Goal: Information Seeking & Learning: Learn about a topic

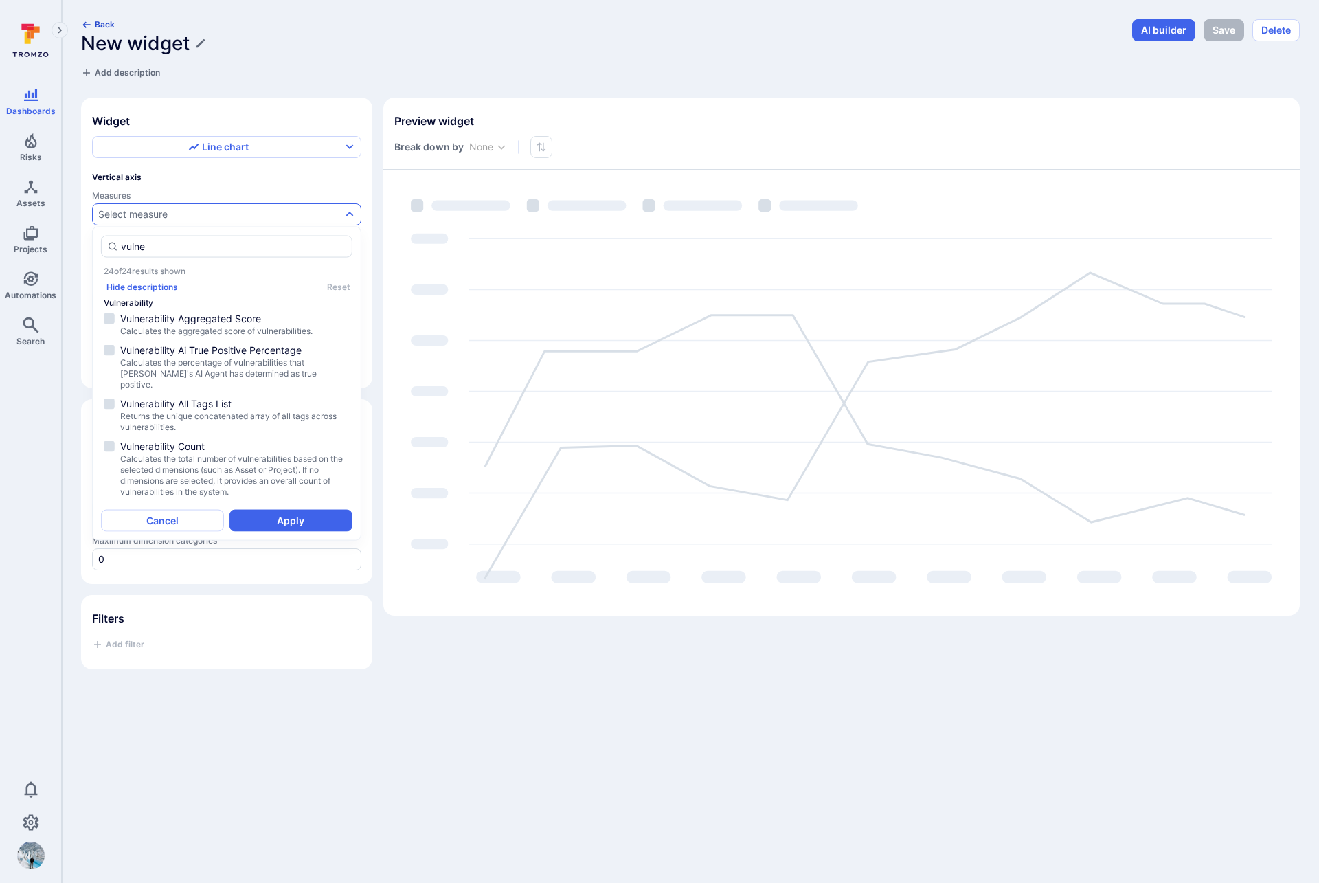
click at [105, 25] on button "Back" at bounding box center [98, 24] width 34 height 10
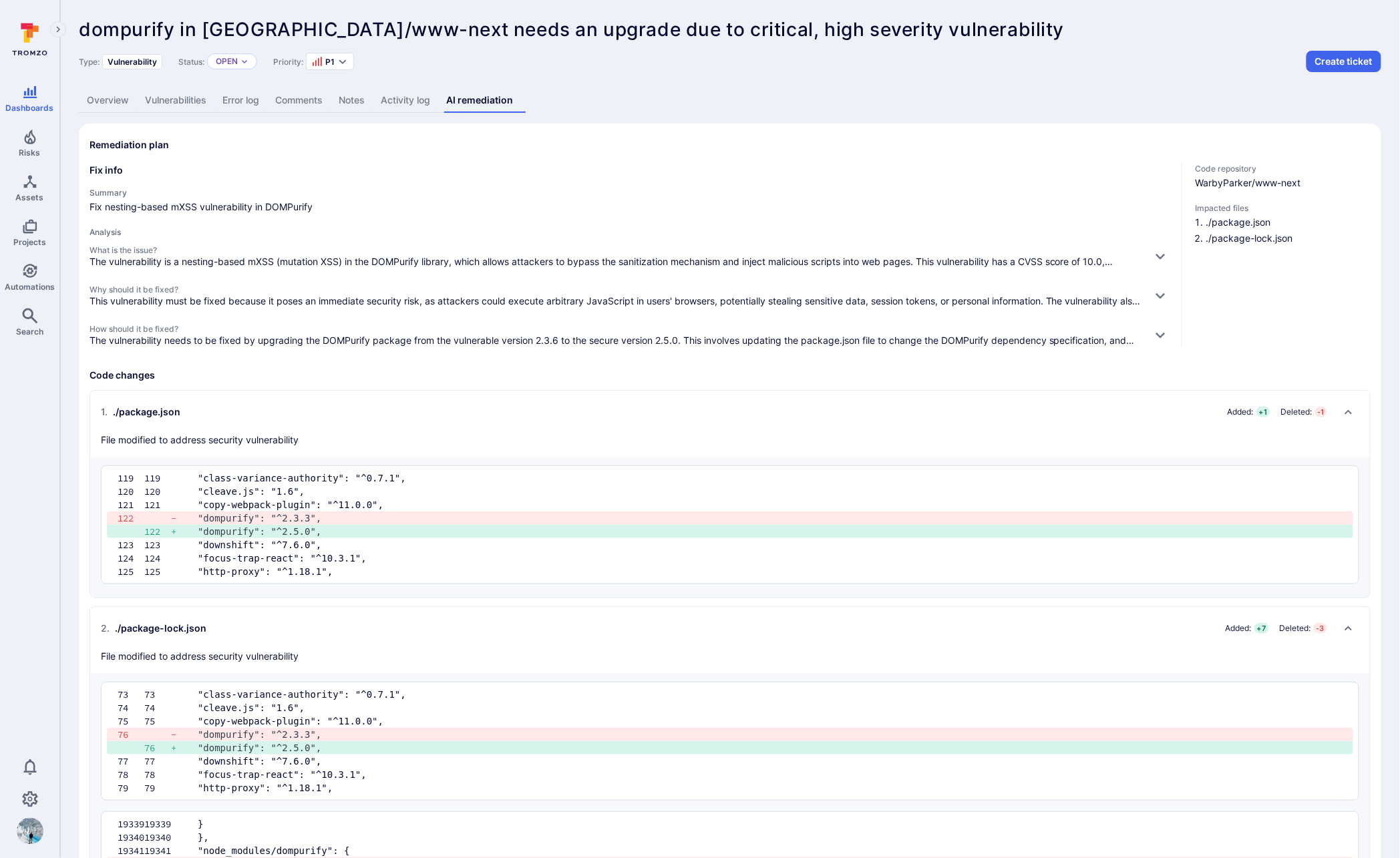
click at [114, 106] on link "Overview" at bounding box center [108, 100] width 58 height 24
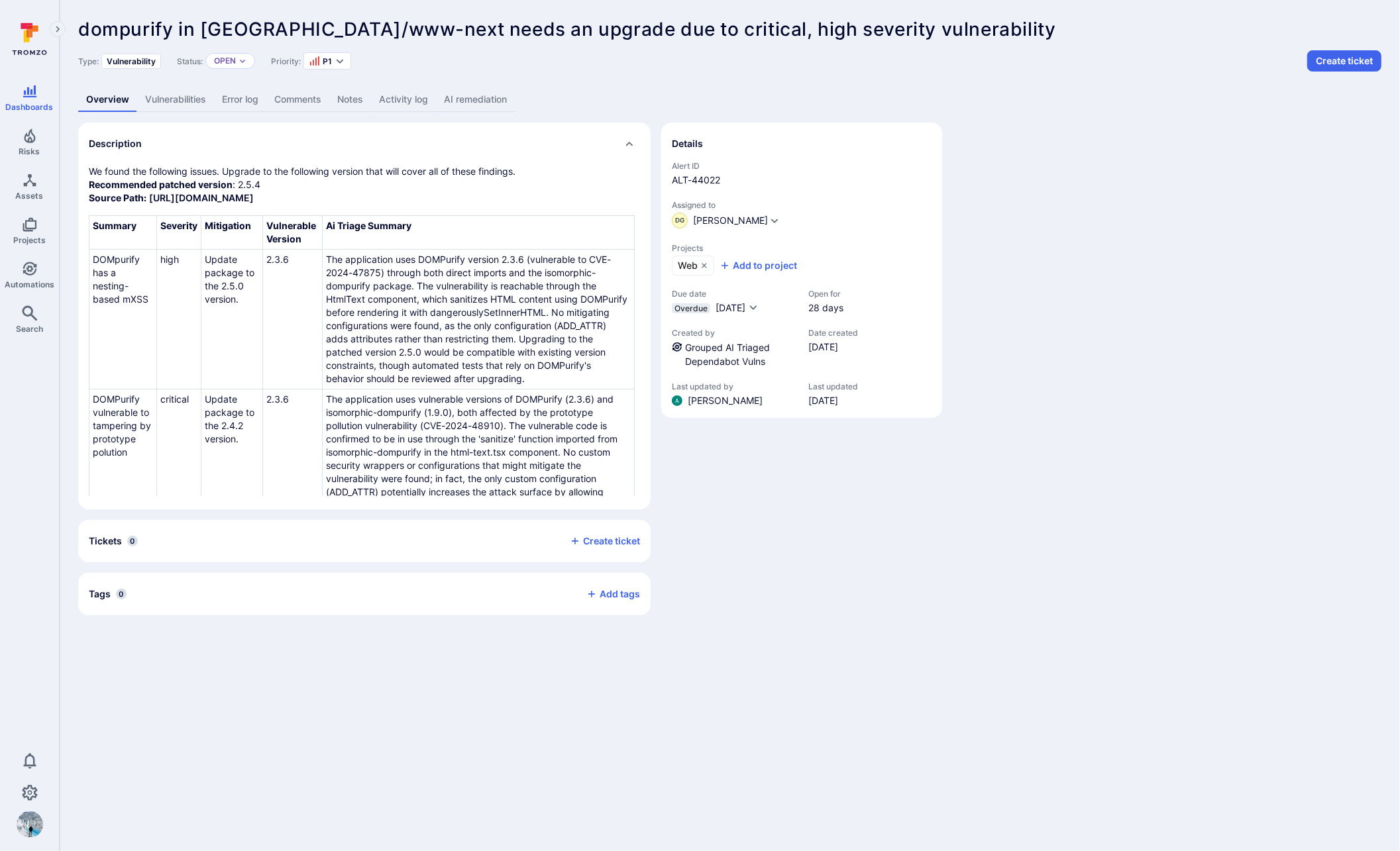
click at [498, 92] on link "AI remediation" at bounding box center [475, 99] width 79 height 24
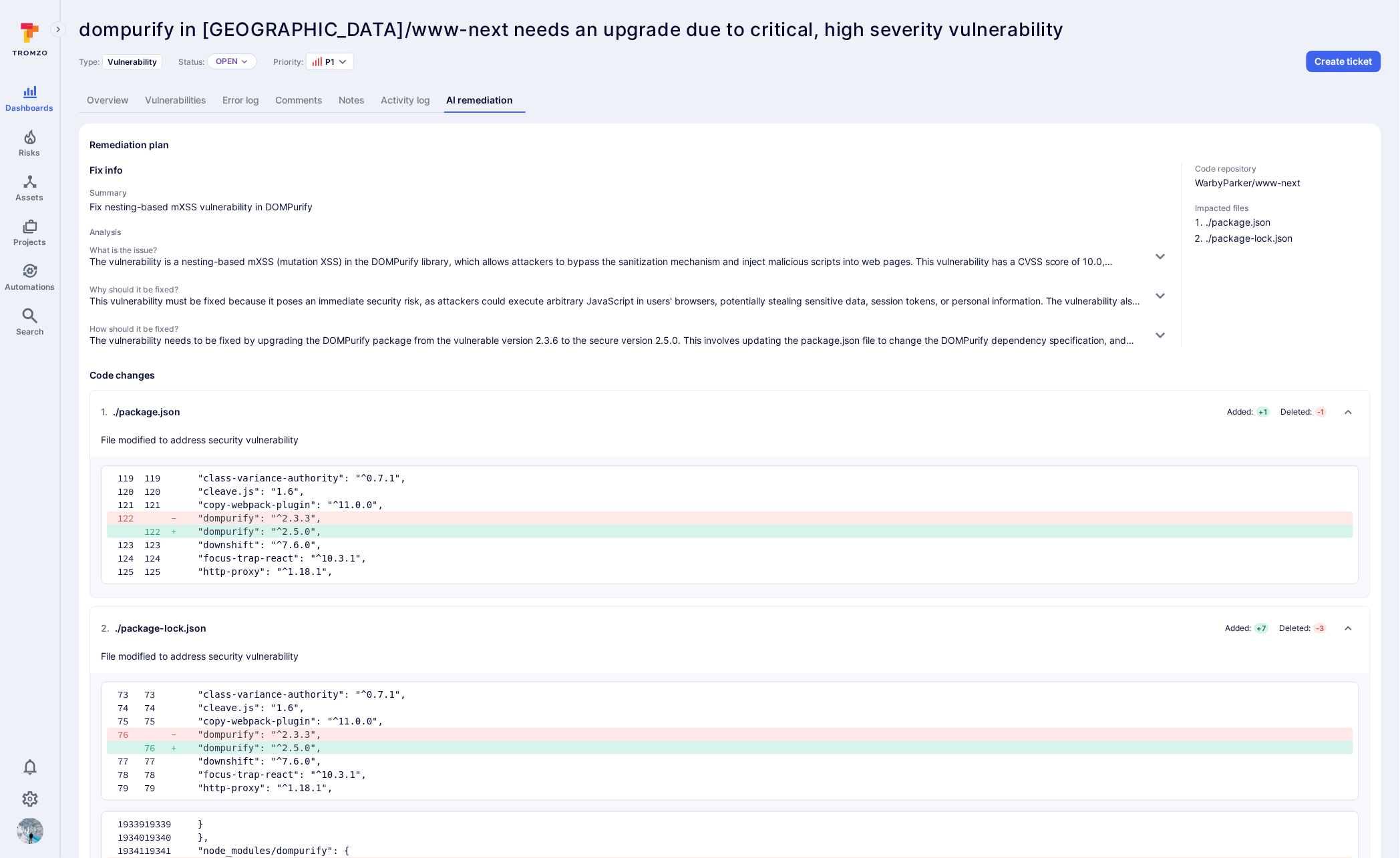
click at [404, 103] on link "Activity log" at bounding box center [404, 100] width 65 height 24
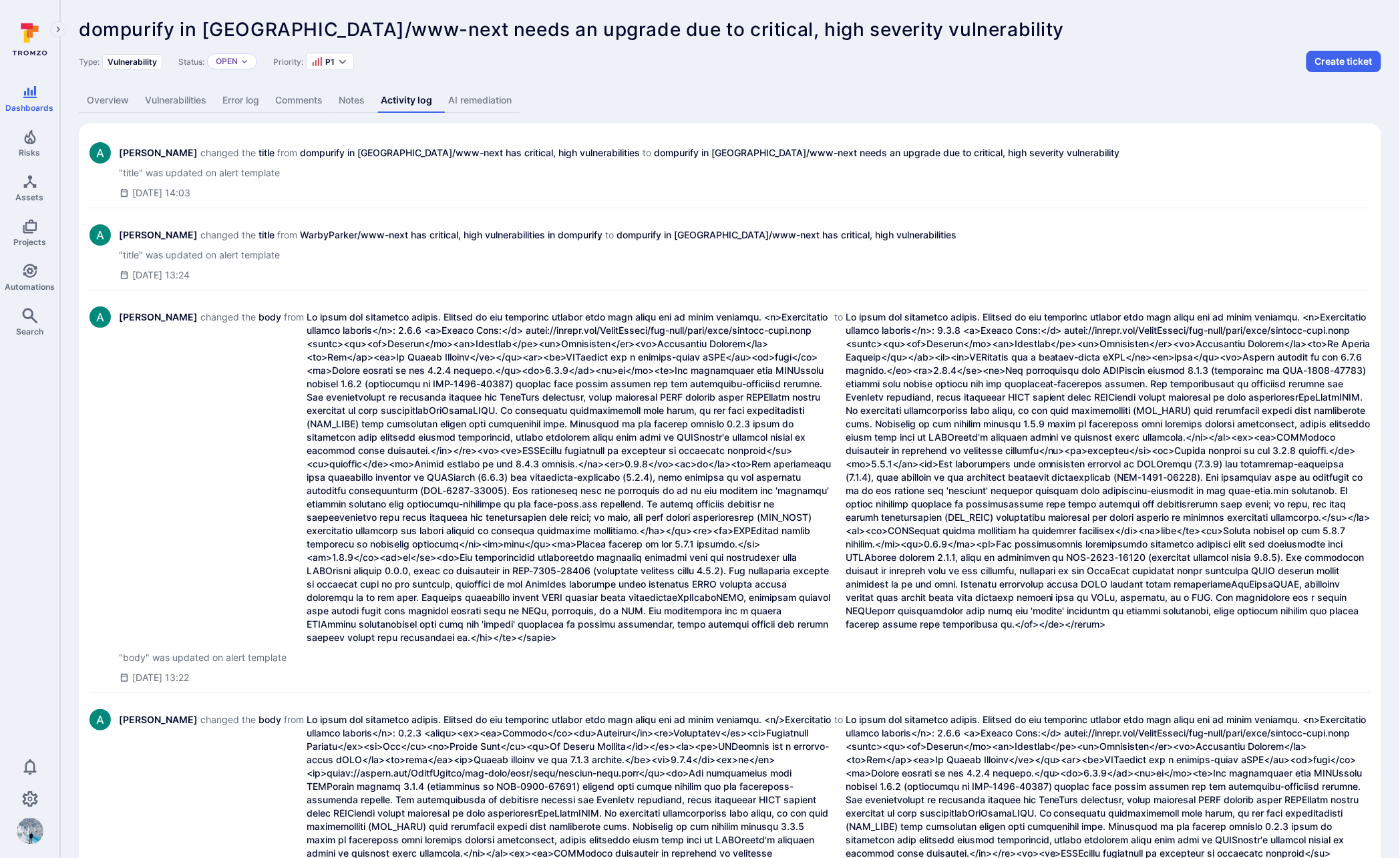
click at [110, 100] on link "Overview" at bounding box center [108, 100] width 58 height 24
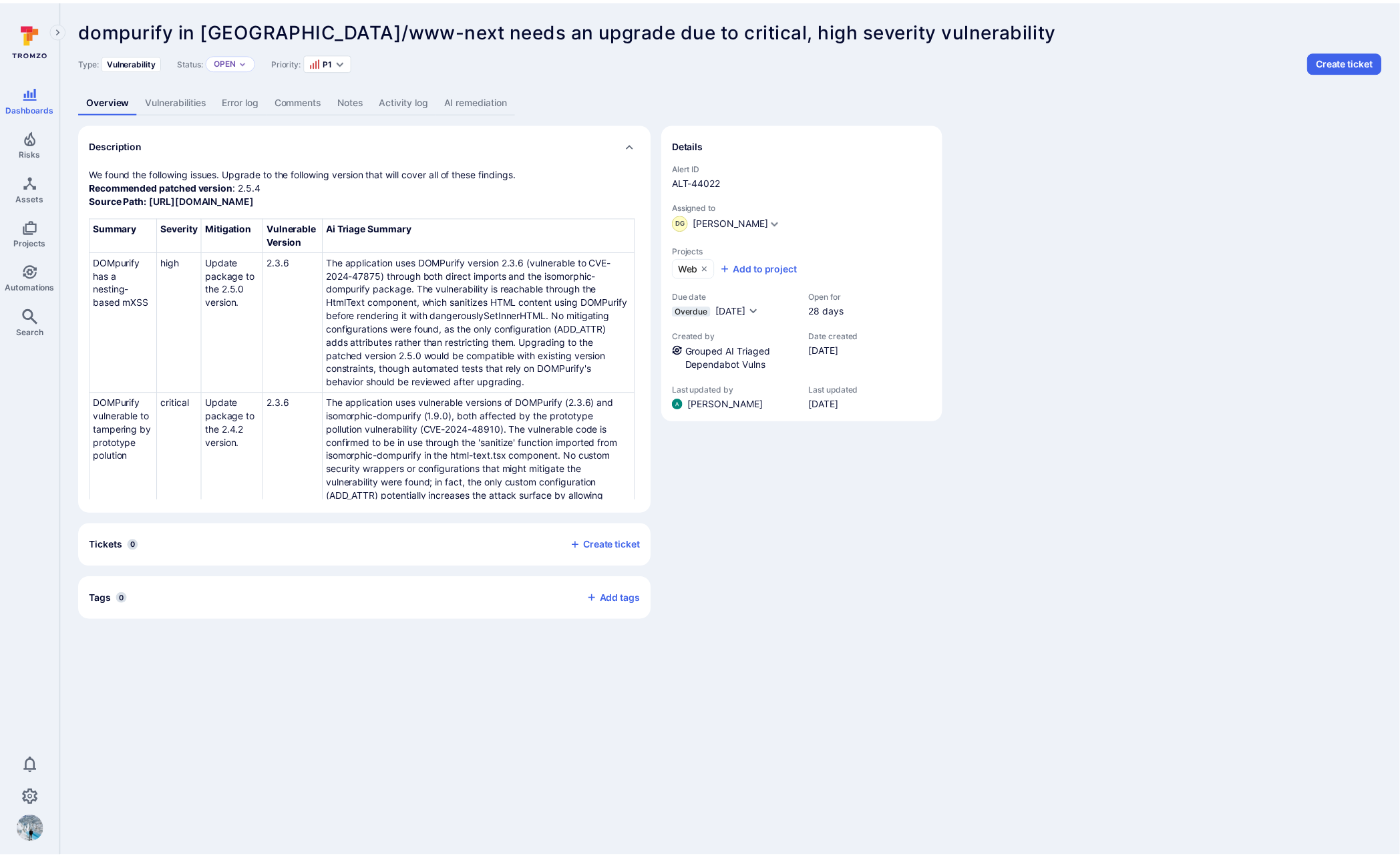
scroll to position [9, 0]
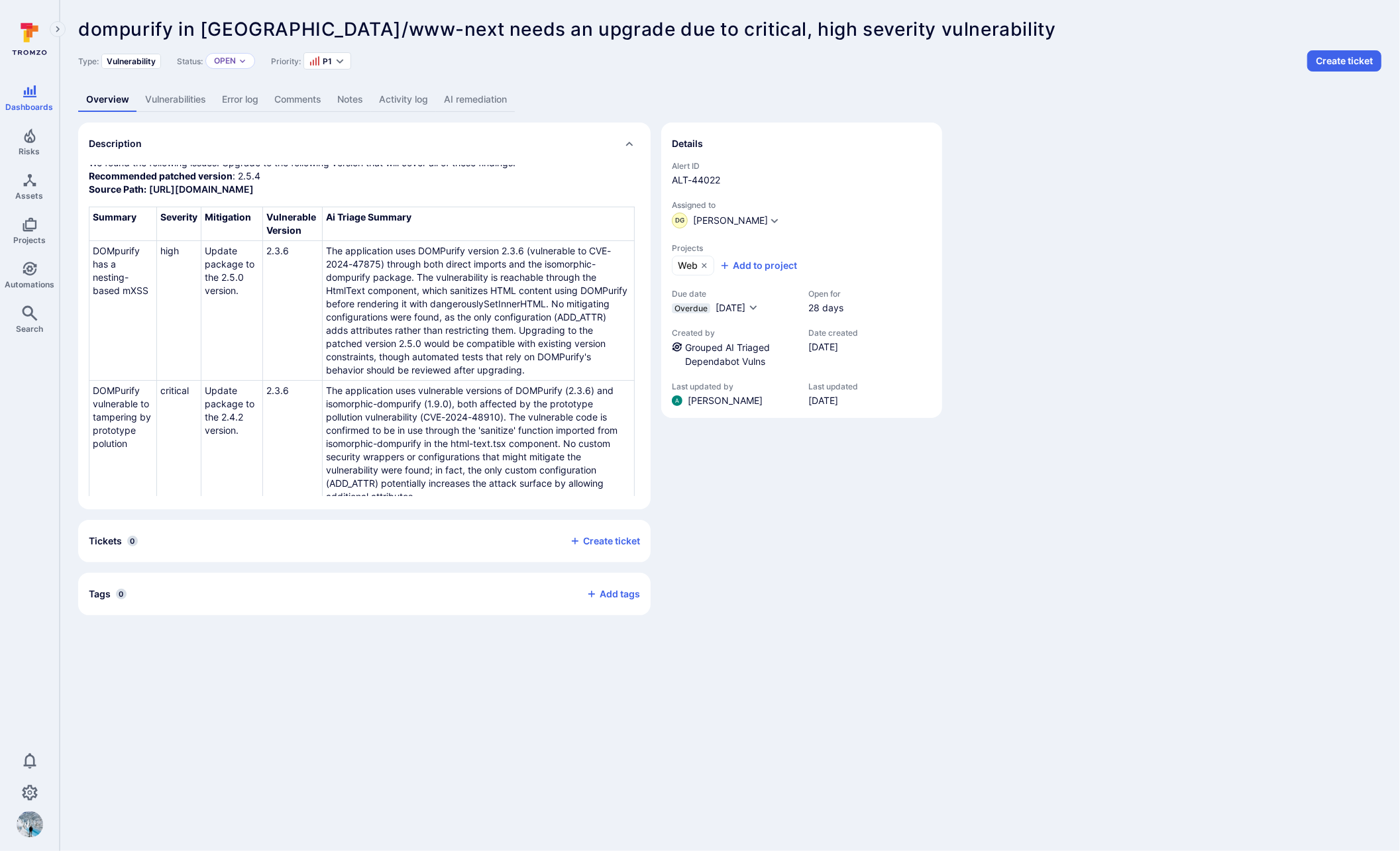
click at [498, 100] on link "AI remediation" at bounding box center [475, 99] width 79 height 24
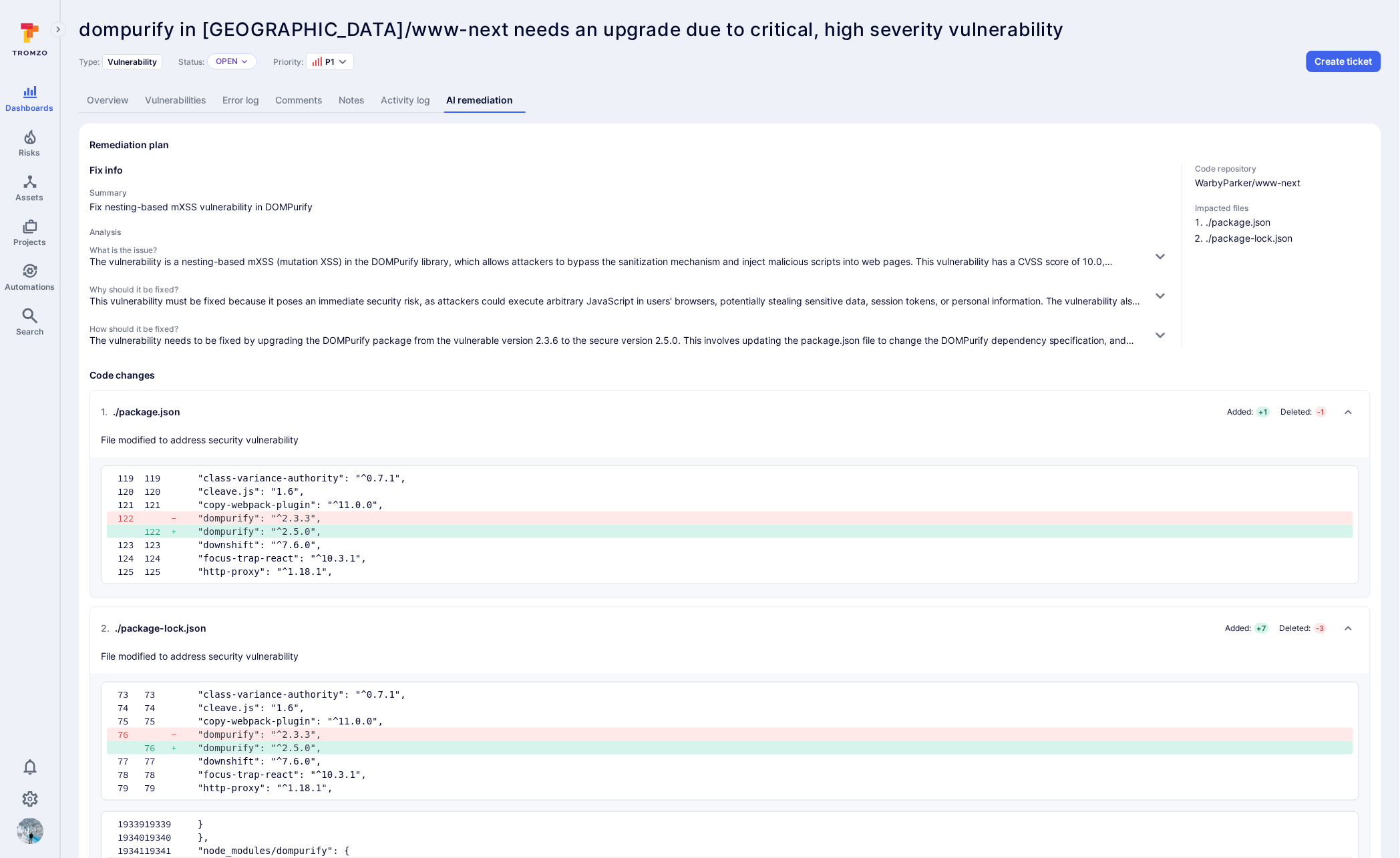
click at [415, 101] on link "Activity log" at bounding box center [404, 100] width 65 height 24
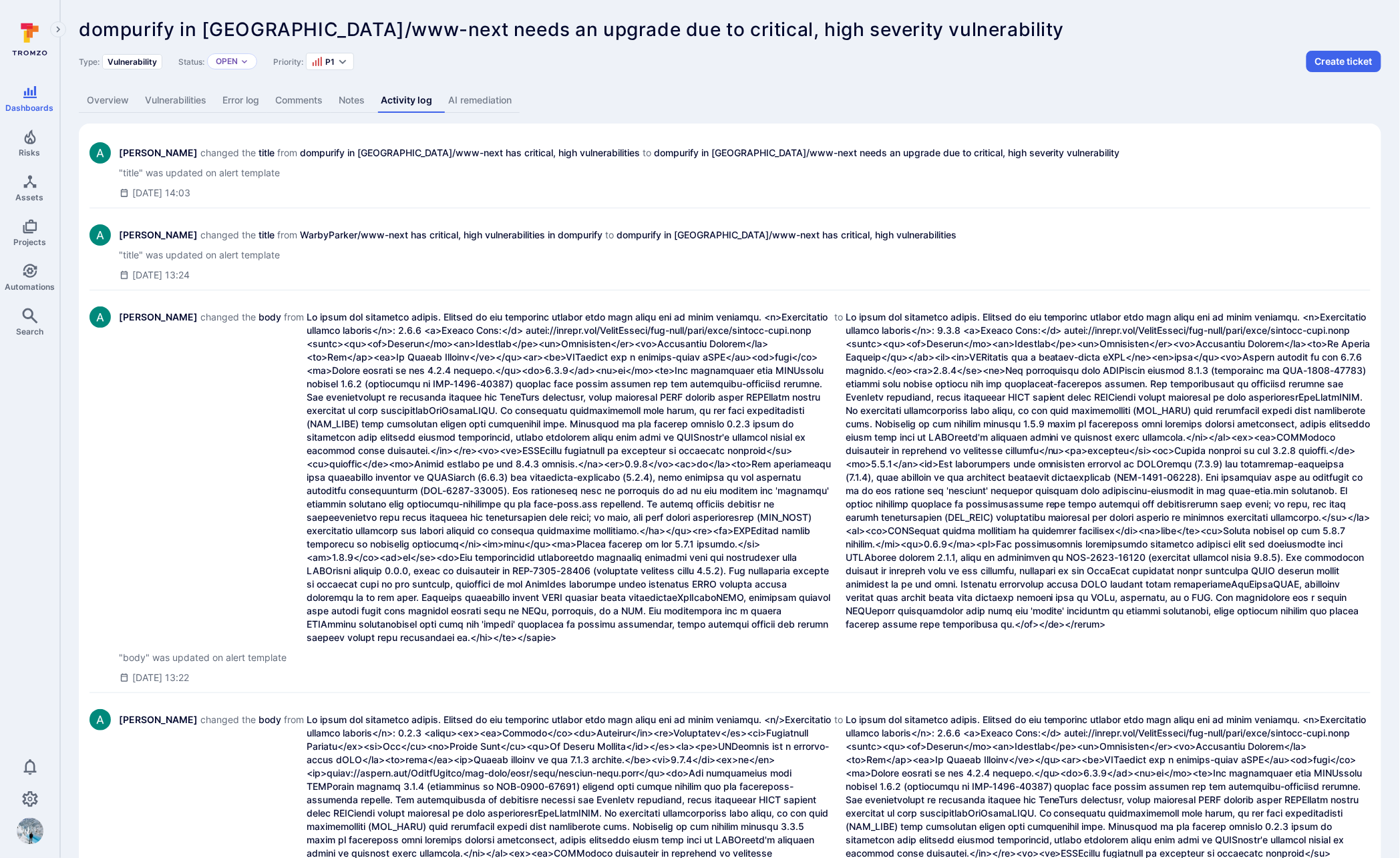
click at [119, 97] on link "Overview" at bounding box center [108, 100] width 58 height 24
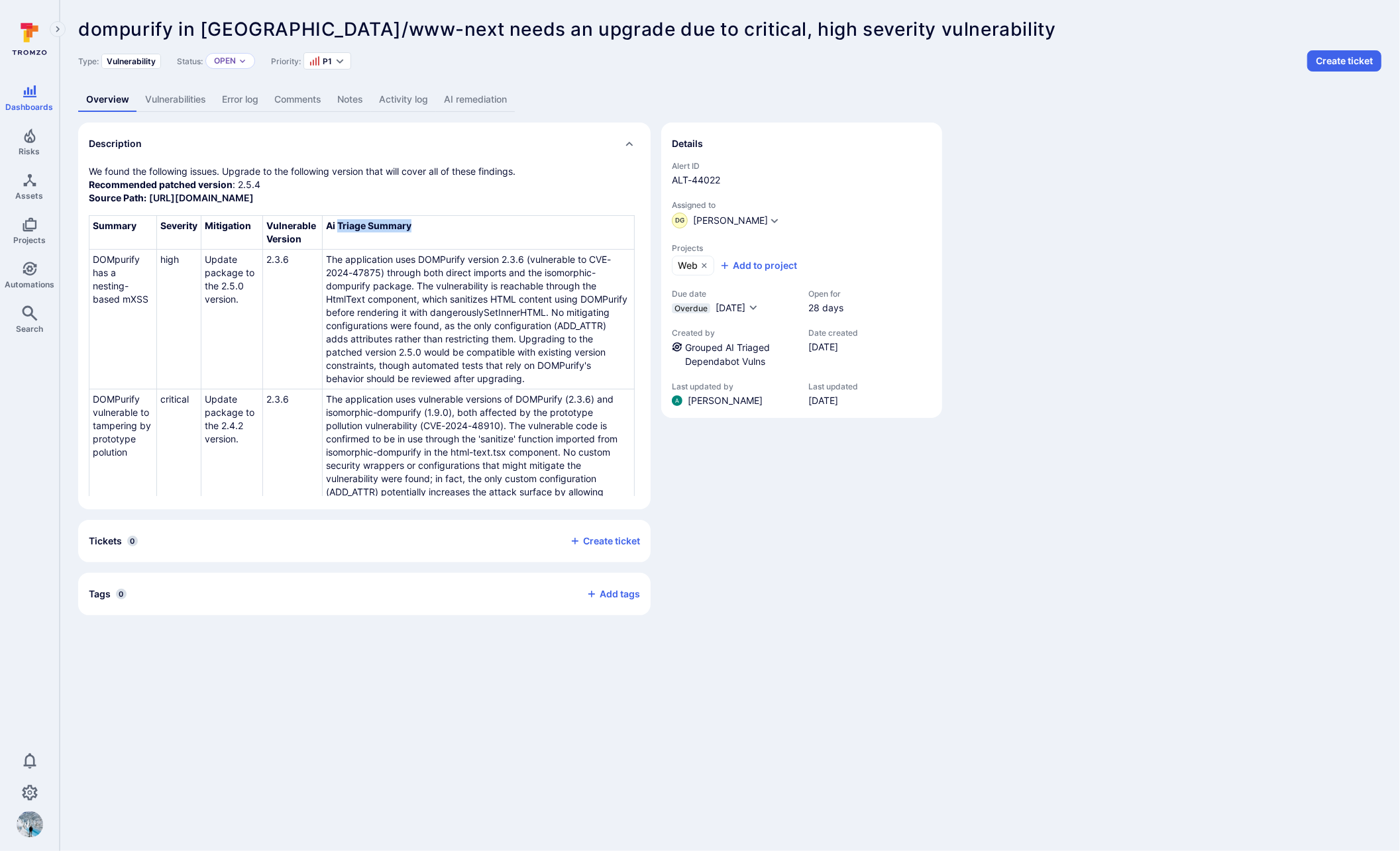
drag, startPoint x: 418, startPoint y: 226, endPoint x: 336, endPoint y: 224, distance: 82.0
click at [336, 224] on th "Ai Triage Summary" at bounding box center [478, 232] width 312 height 34
click at [604, 99] on div "Overview Vulnerabilities Error log Comments Notes Activity log AI remediation" at bounding box center [730, 99] width 1304 height 24
click at [194, 96] on link "Vulnerabilities" at bounding box center [175, 99] width 77 height 24
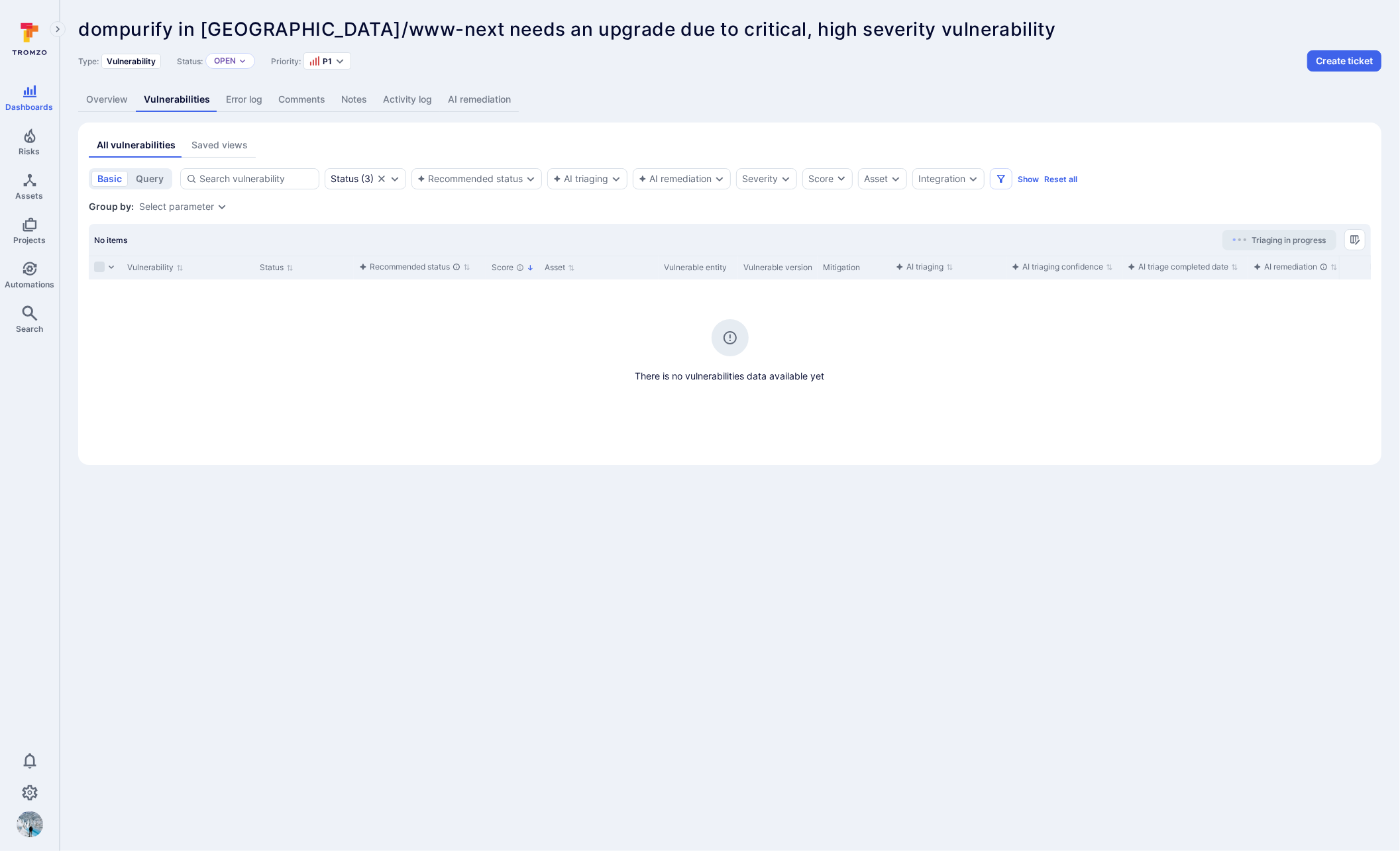
click at [105, 102] on link "Overview" at bounding box center [107, 99] width 58 height 24
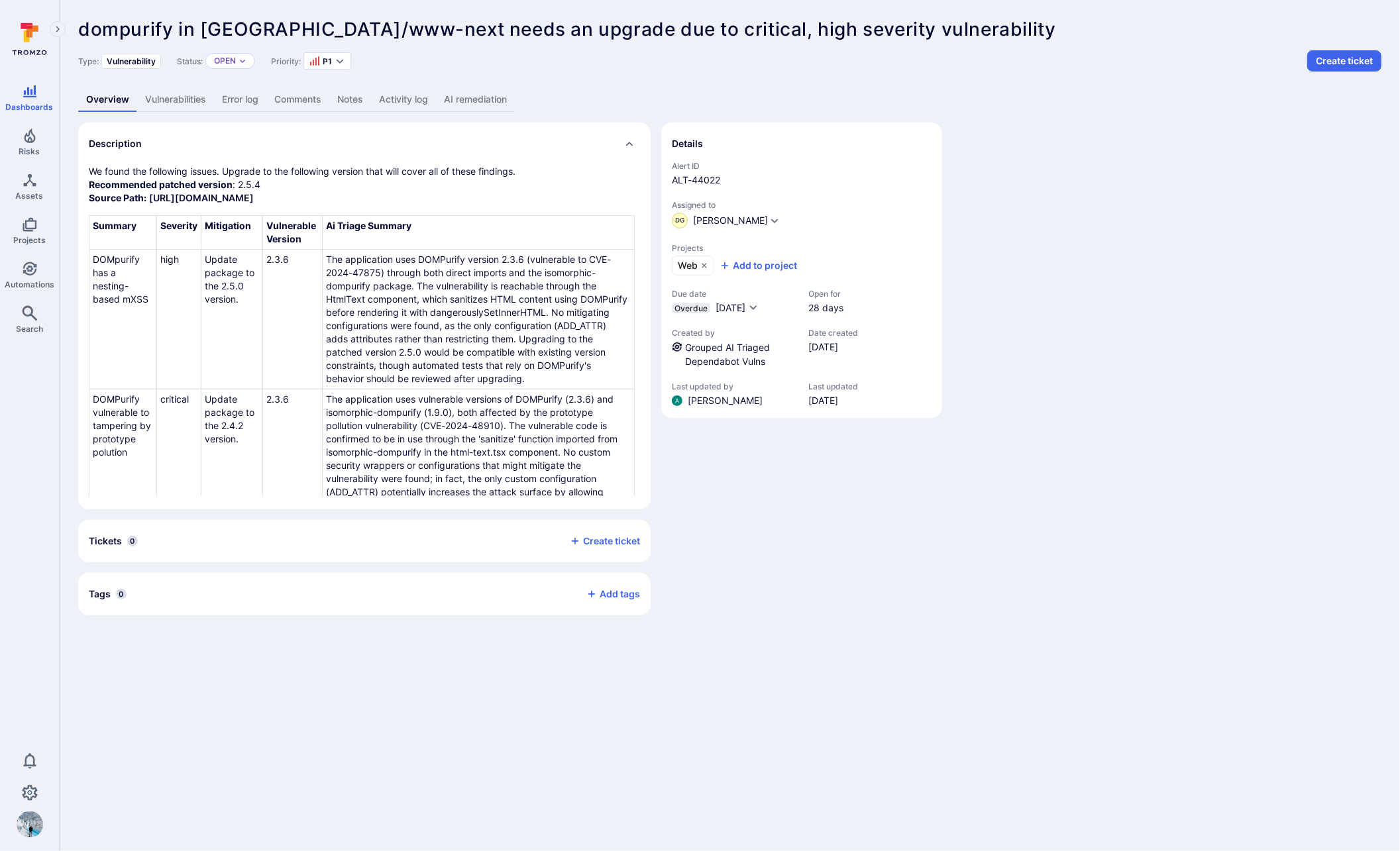
click at [197, 103] on link "Vulnerabilities" at bounding box center [175, 99] width 77 height 24
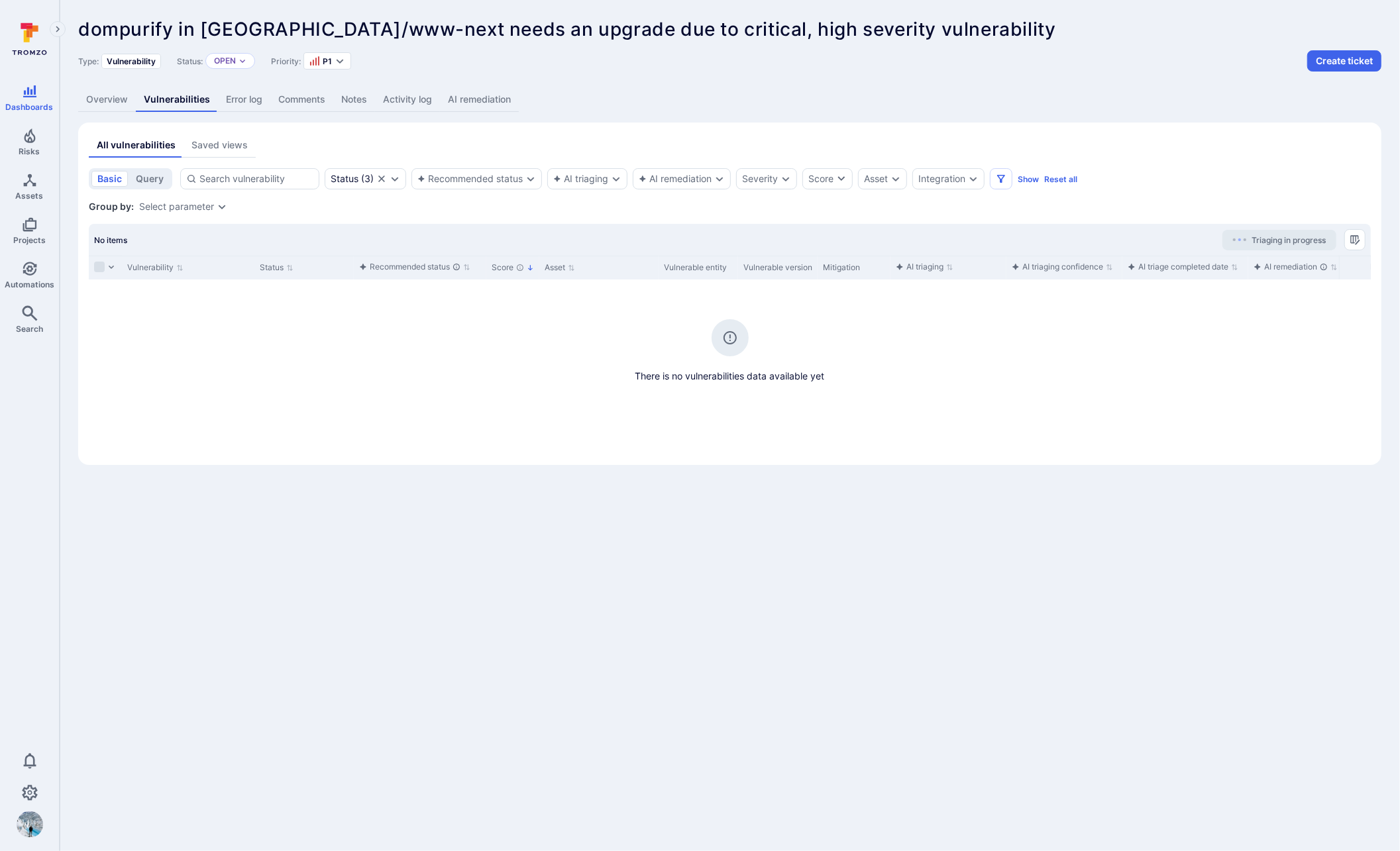
click at [109, 103] on link "Overview" at bounding box center [107, 99] width 58 height 24
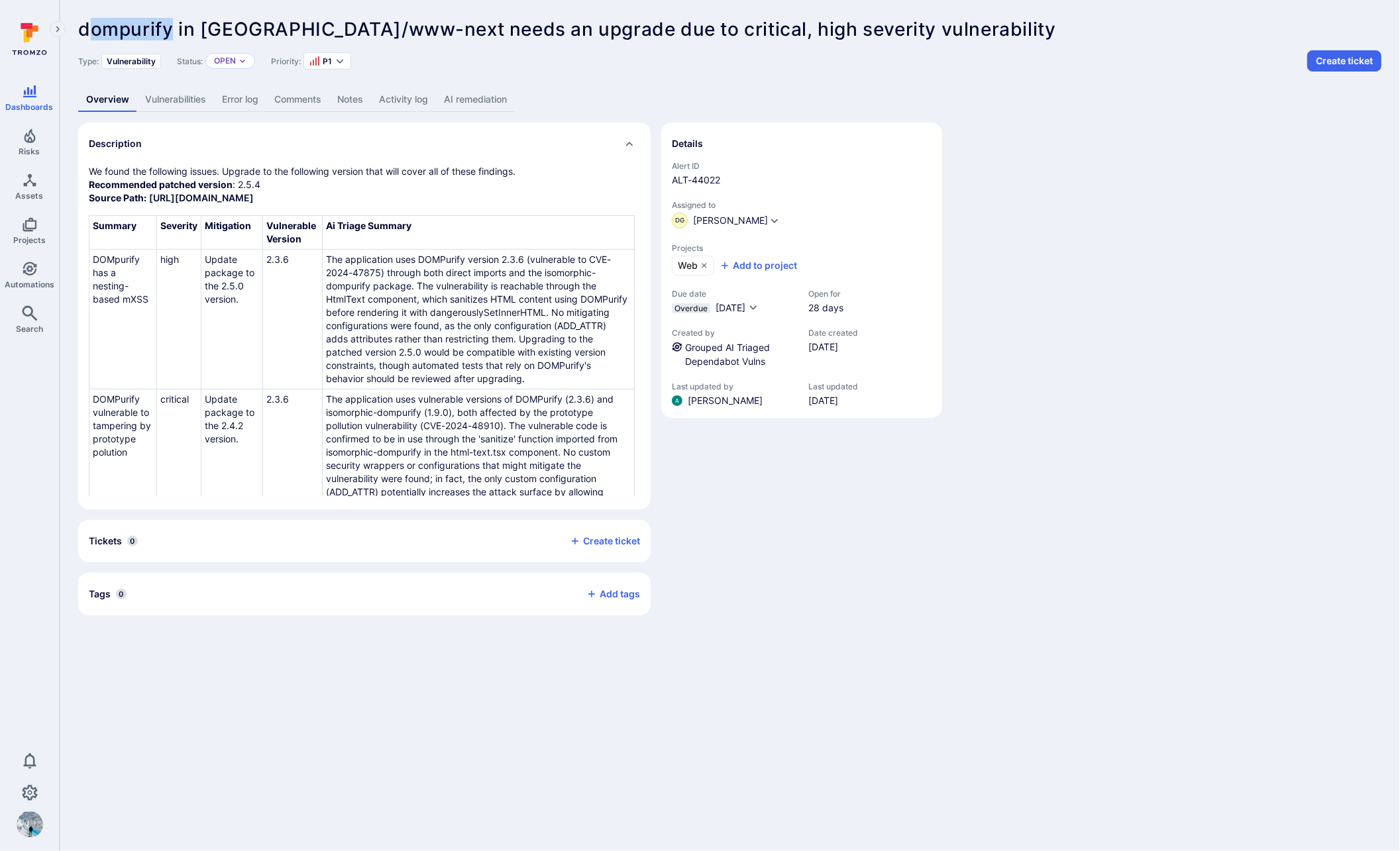
drag, startPoint x: 124, startPoint y: 24, endPoint x: 96, endPoint y: 22, distance: 28.1
click at [86, 23] on span "dompurify in [GEOGRAPHIC_DATA]/www-next needs an upgrade due to critical, high …" at bounding box center [567, 29] width 978 height 22
drag, startPoint x: 395, startPoint y: 29, endPoint x: 205, endPoint y: 24, distance: 190.1
click at [205, 24] on span "dompurify in [GEOGRAPHIC_DATA]/www-next needs an upgrade due to critical, high …" at bounding box center [567, 29] width 978 height 22
click at [181, 96] on link "Vulnerabilities" at bounding box center [175, 99] width 77 height 24
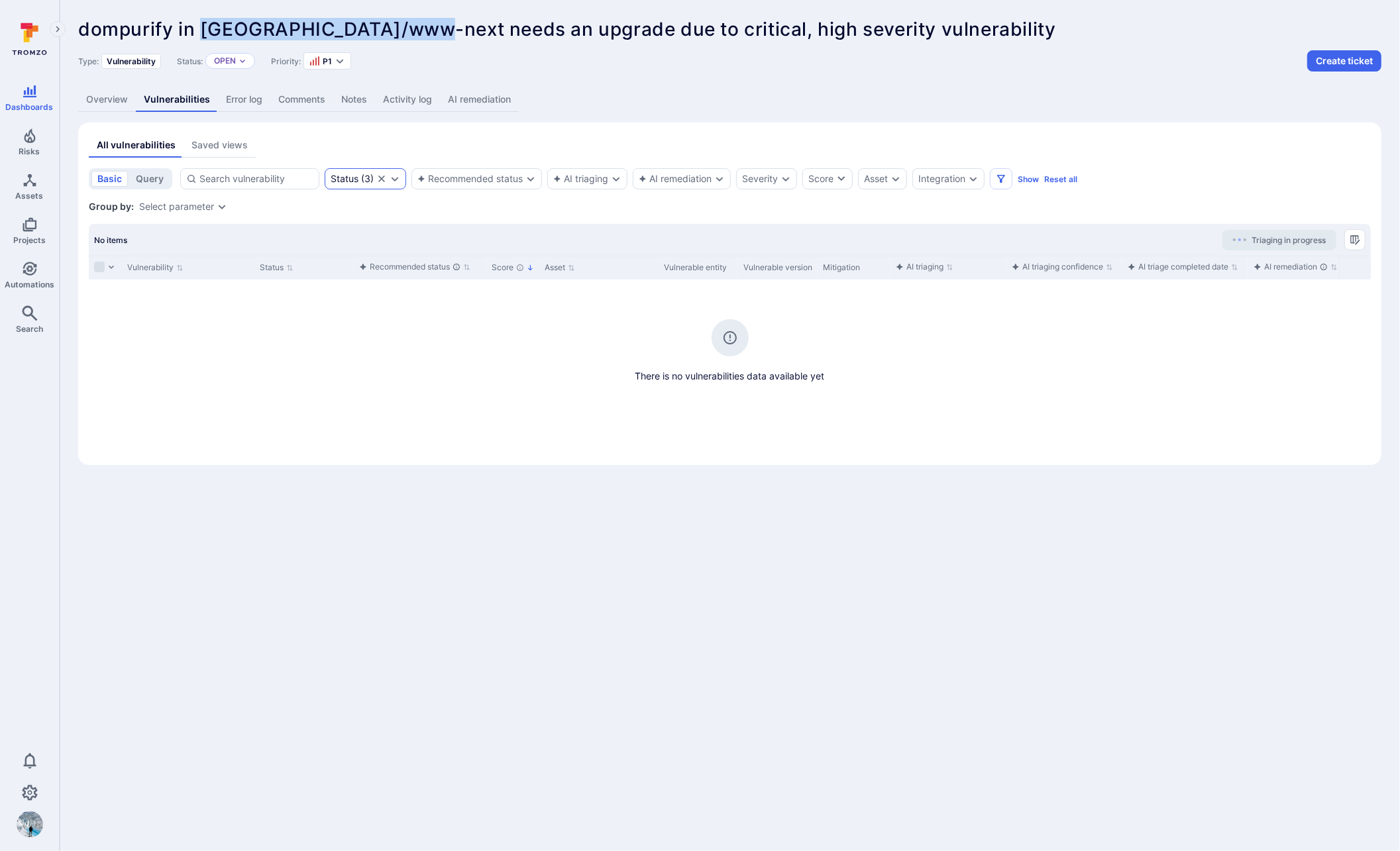
click at [345, 179] on div "Status" at bounding box center [344, 178] width 28 height 11
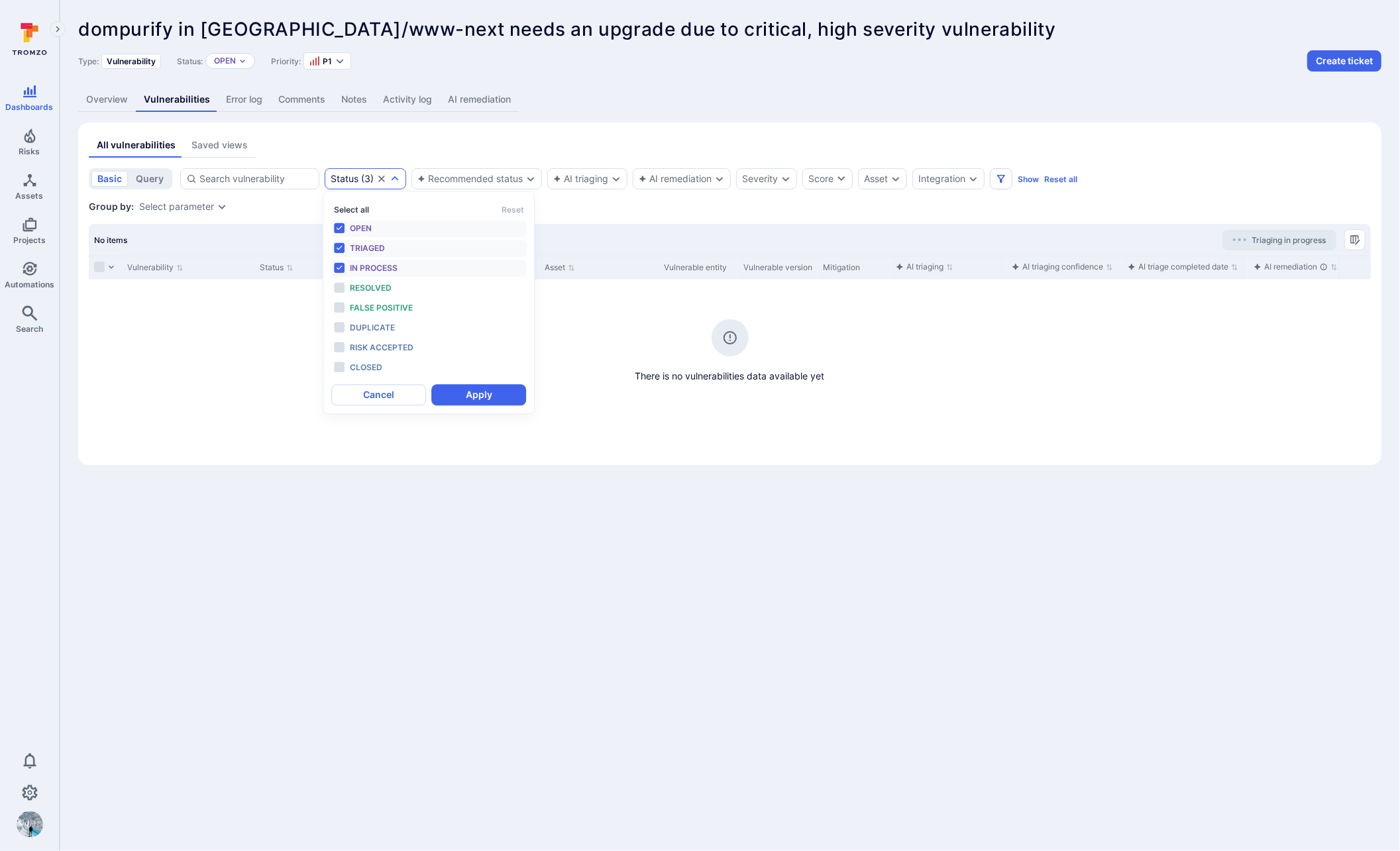
scroll to position [11, 0]
click at [338, 289] on li "Resolved" at bounding box center [429, 288] width 196 height 17
click at [344, 365] on li "Closed" at bounding box center [429, 367] width 196 height 17
click at [473, 399] on button "Apply" at bounding box center [478, 395] width 94 height 21
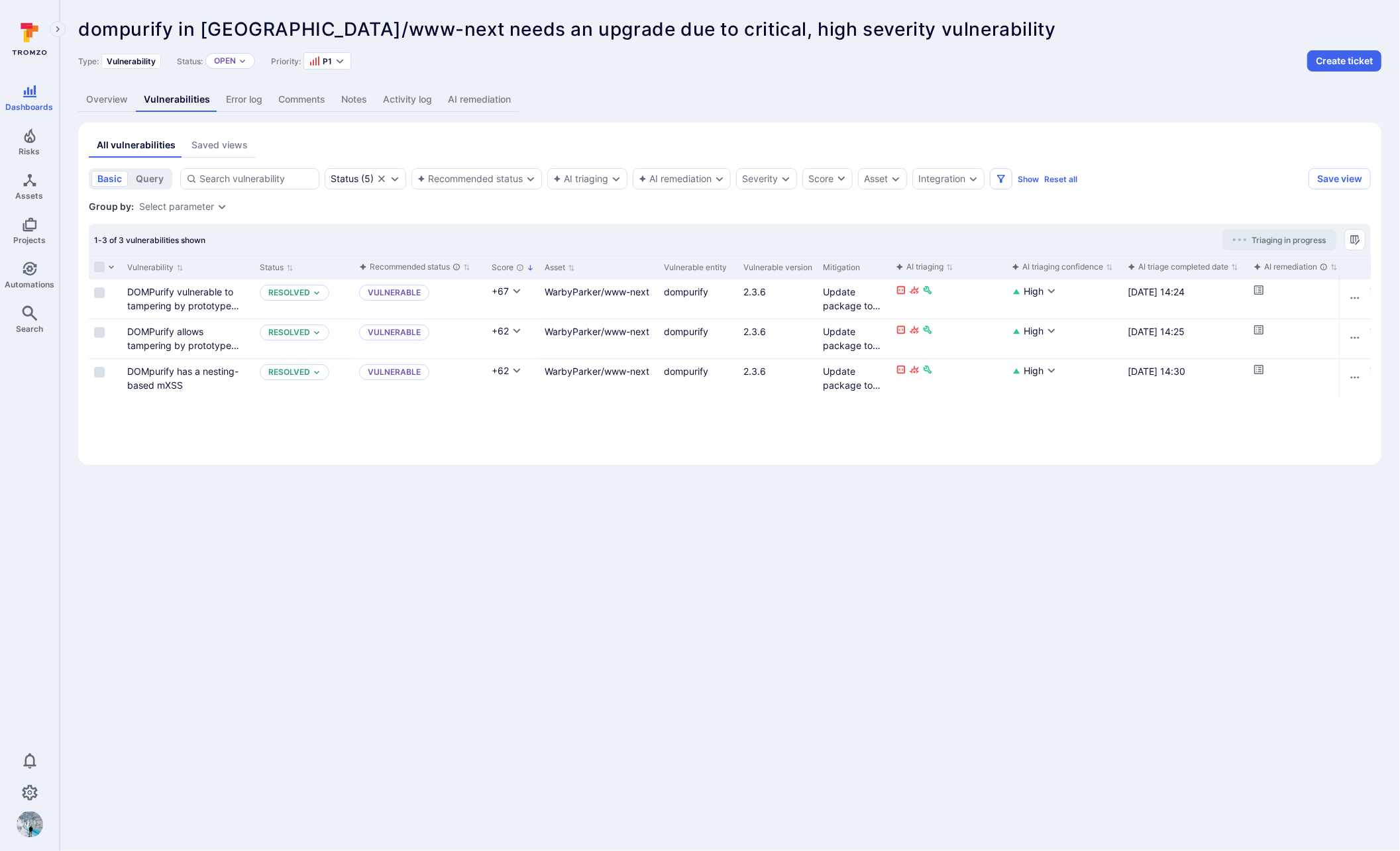
click at [107, 103] on link "Overview" at bounding box center [107, 99] width 58 height 24
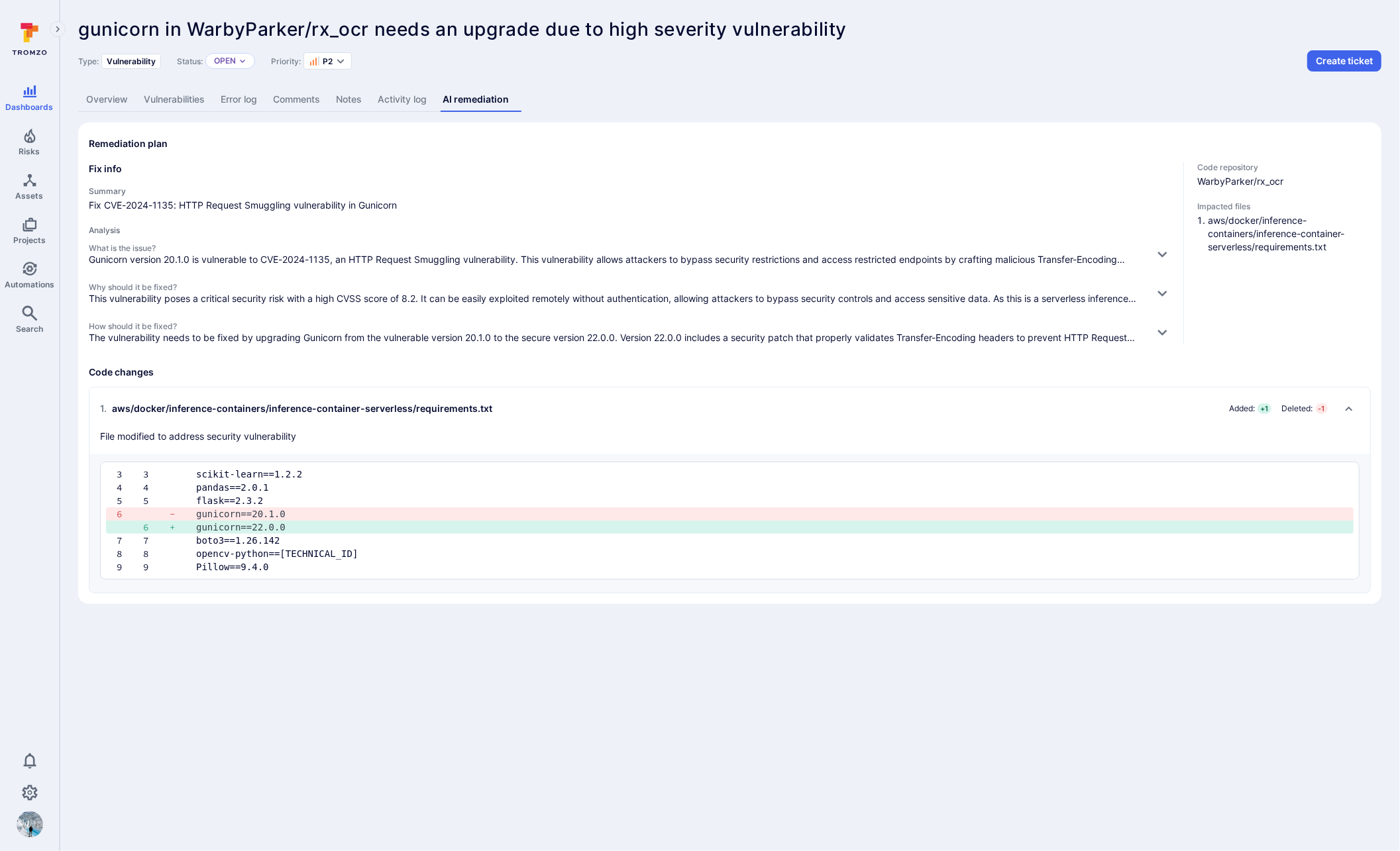
click at [166, 98] on link "Vulnerabilities" at bounding box center [175, 99] width 77 height 24
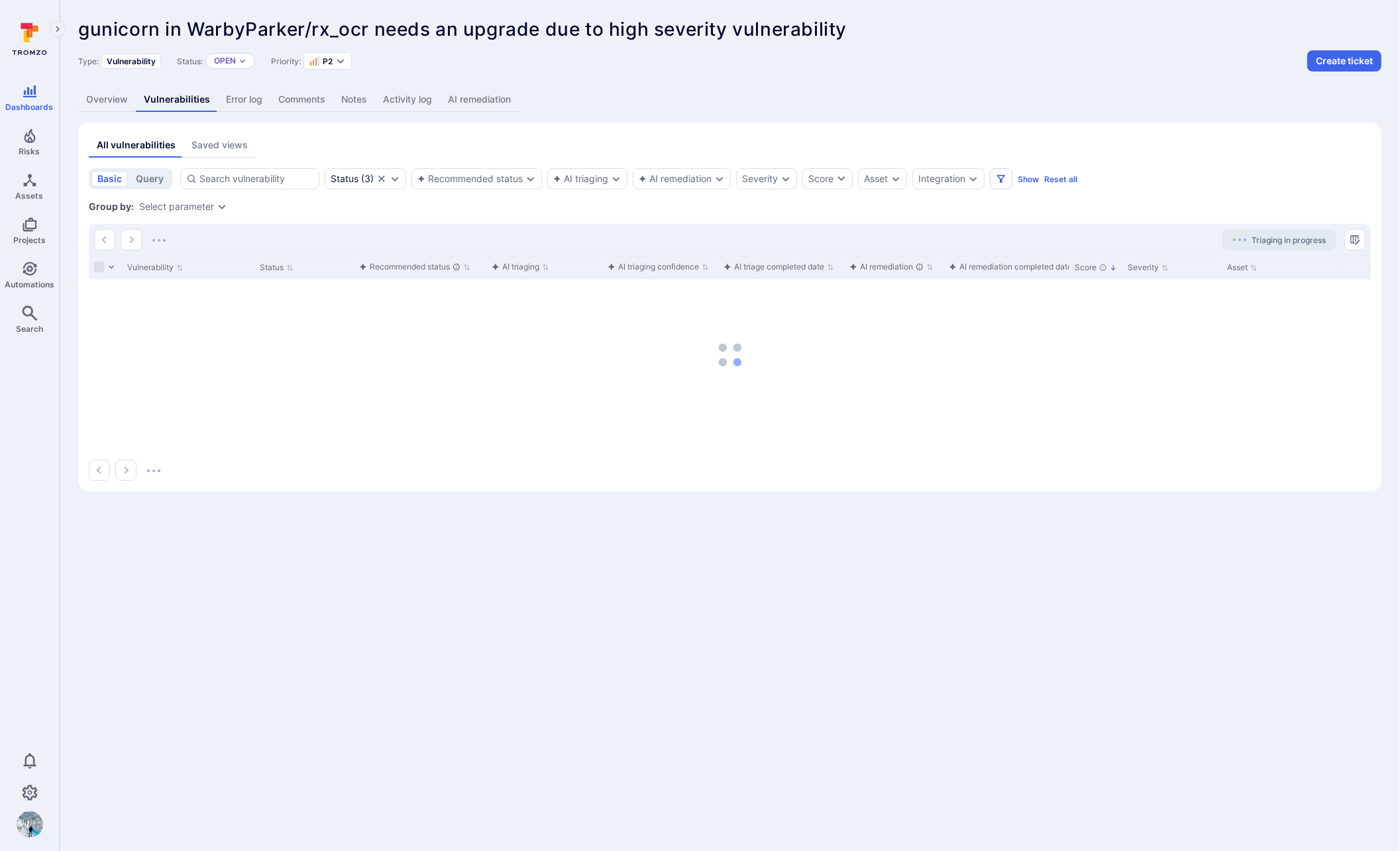
click at [169, 98] on link "Vulnerabilities" at bounding box center [176, 99] width 82 height 24
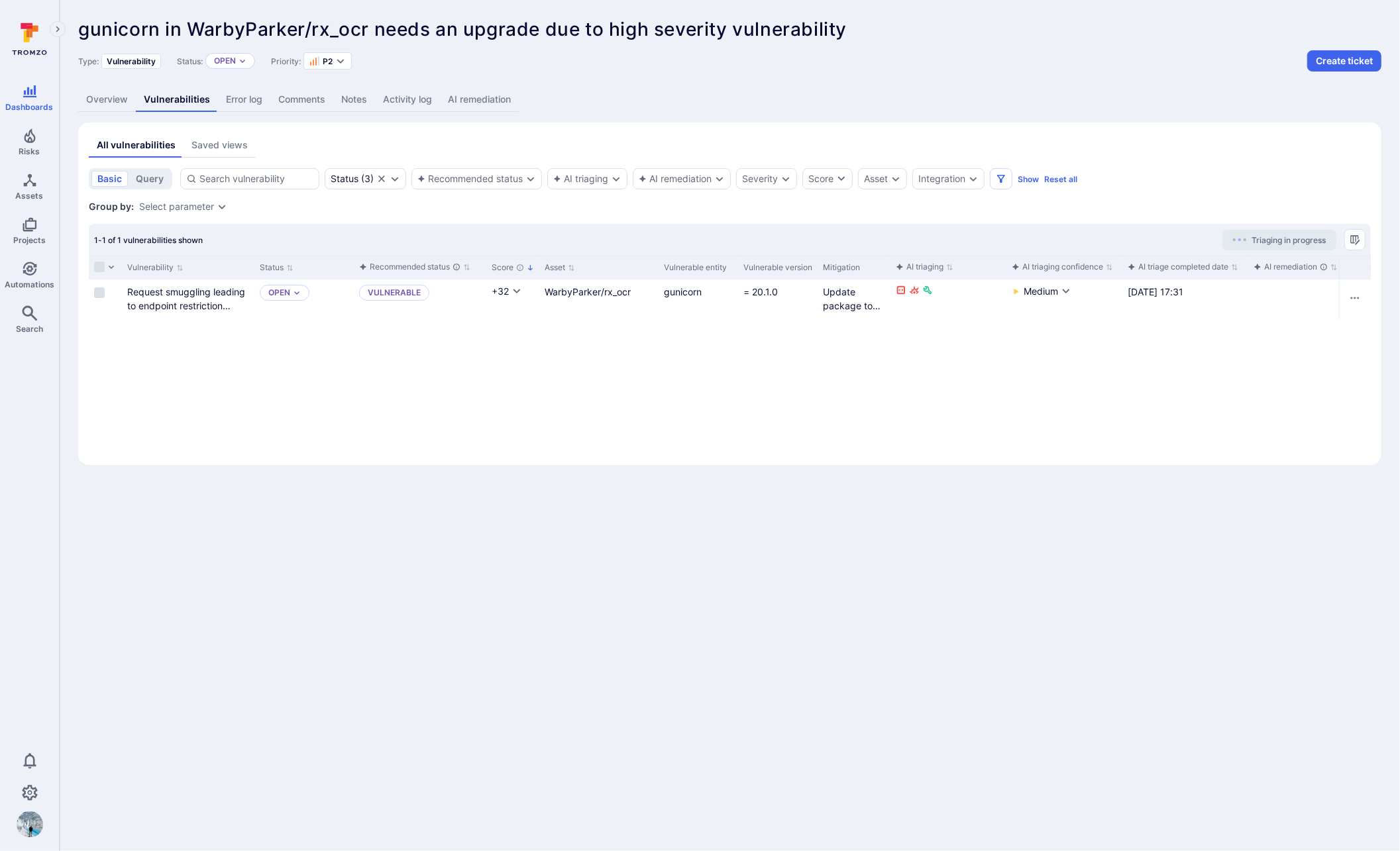
click at [105, 98] on link "Overview" at bounding box center [107, 99] width 58 height 24
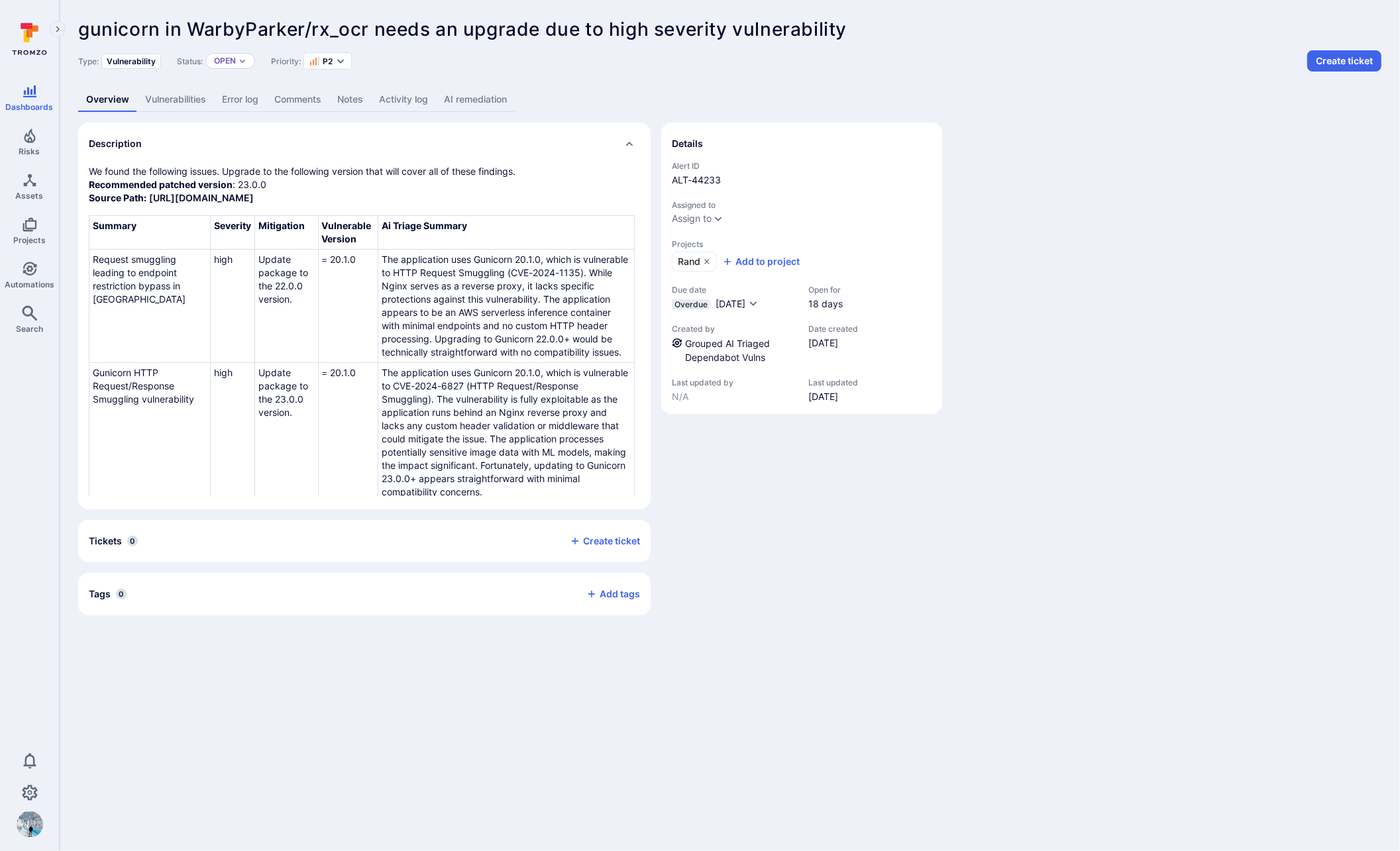
click at [498, 97] on link "AI remediation" at bounding box center [475, 99] width 79 height 24
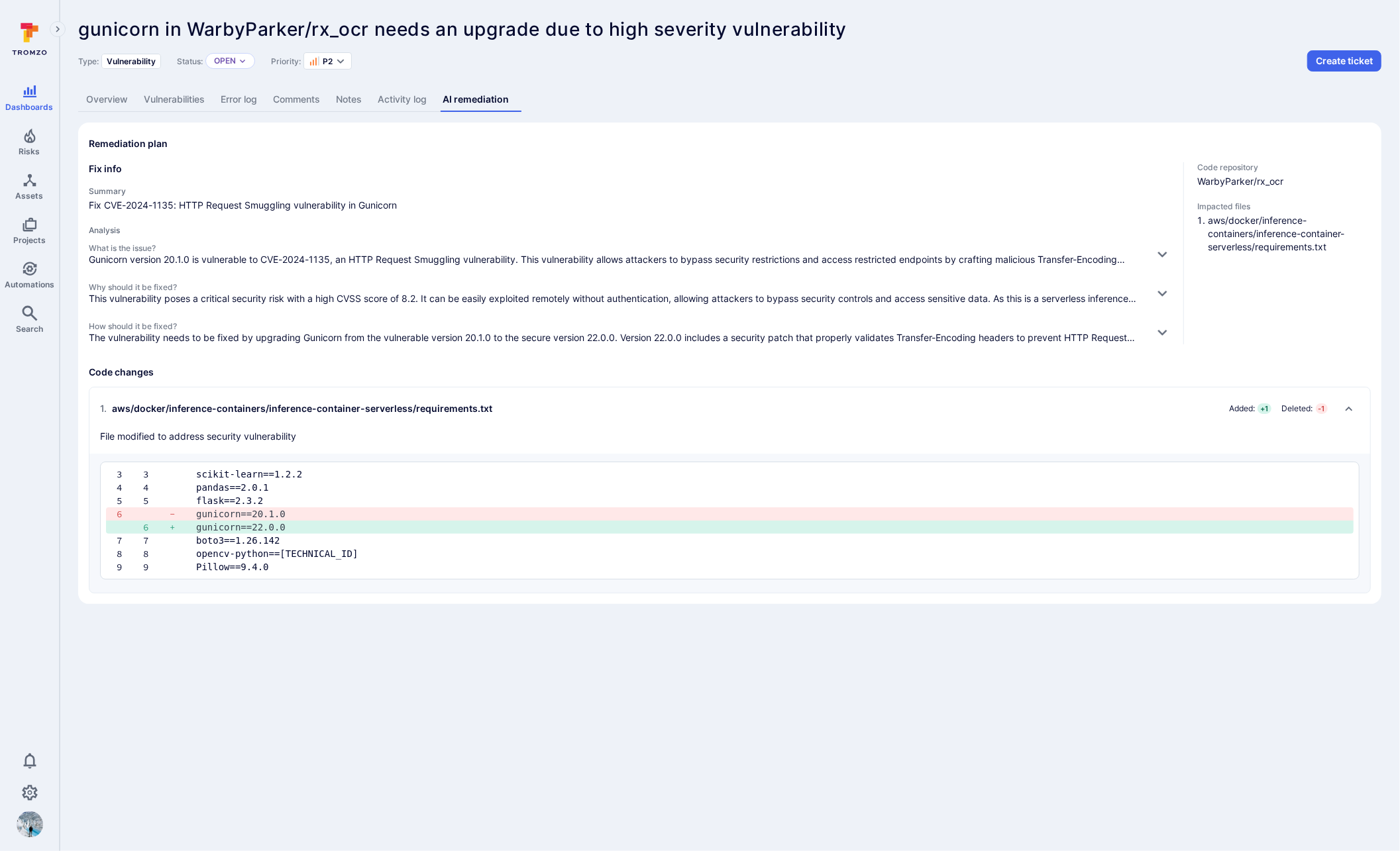
click at [99, 96] on link "Overview" at bounding box center [107, 99] width 58 height 24
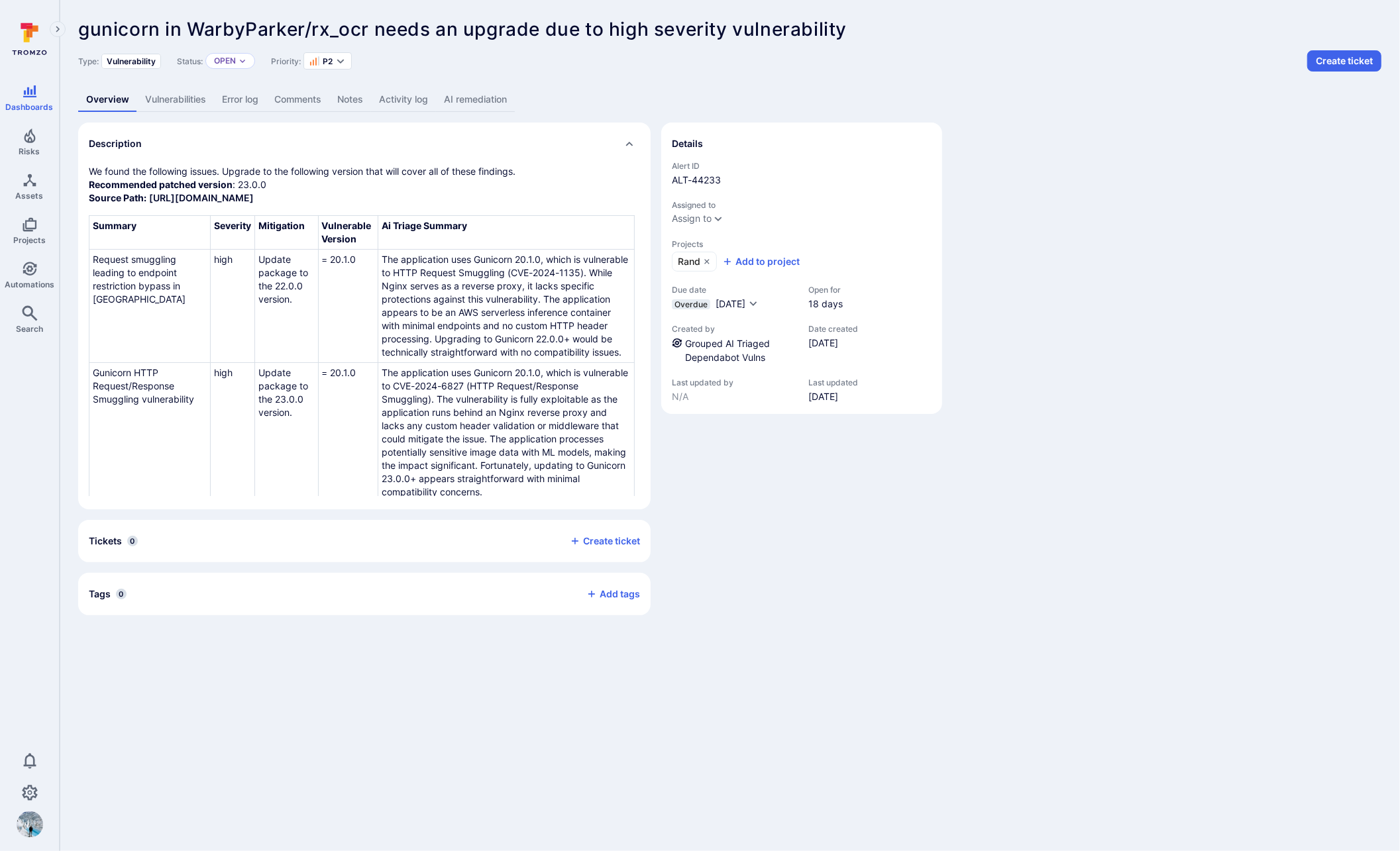
click at [493, 96] on link "AI remediation" at bounding box center [475, 99] width 79 height 24
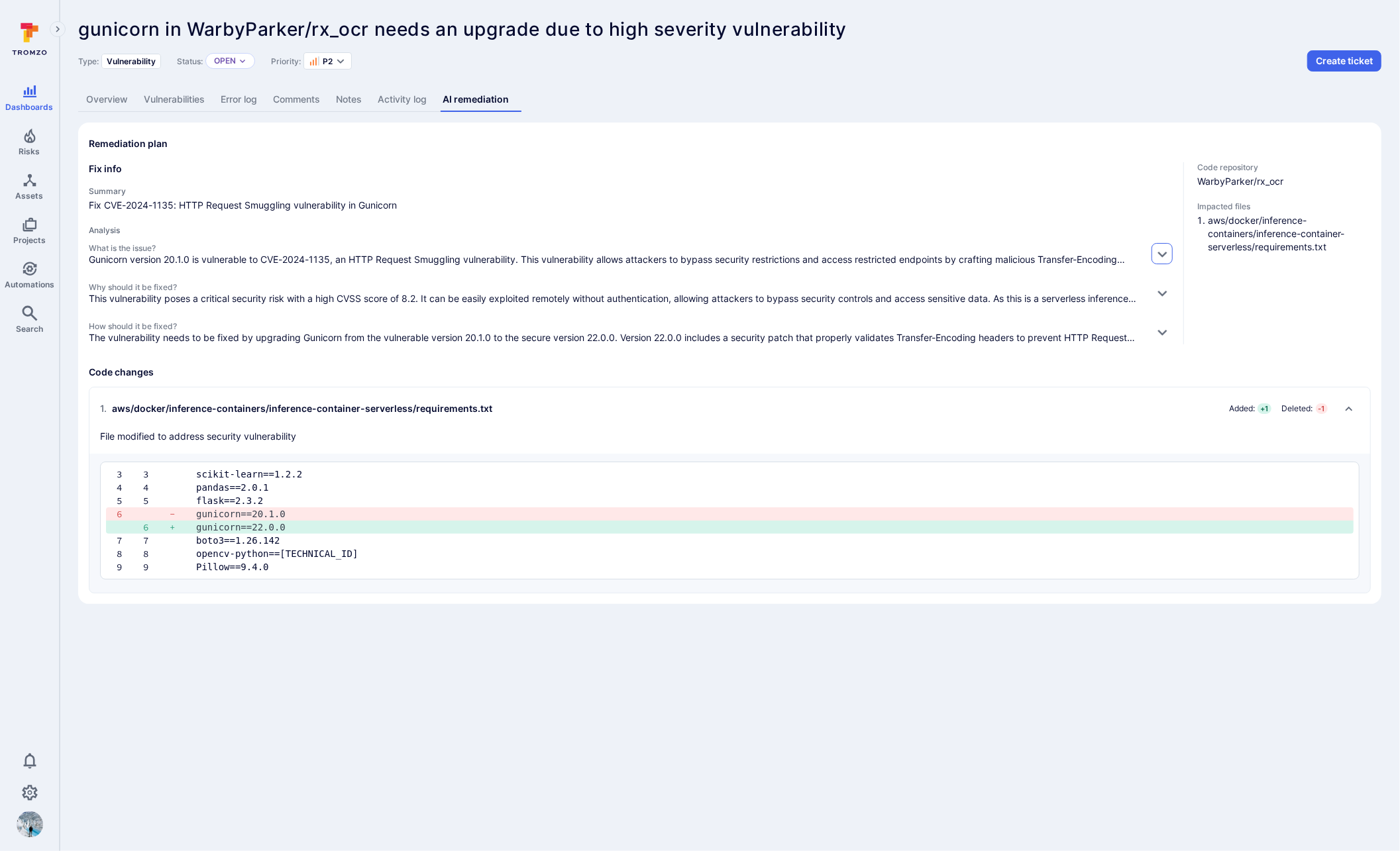
click at [1165, 249] on icon "button" at bounding box center [1162, 253] width 13 height 13
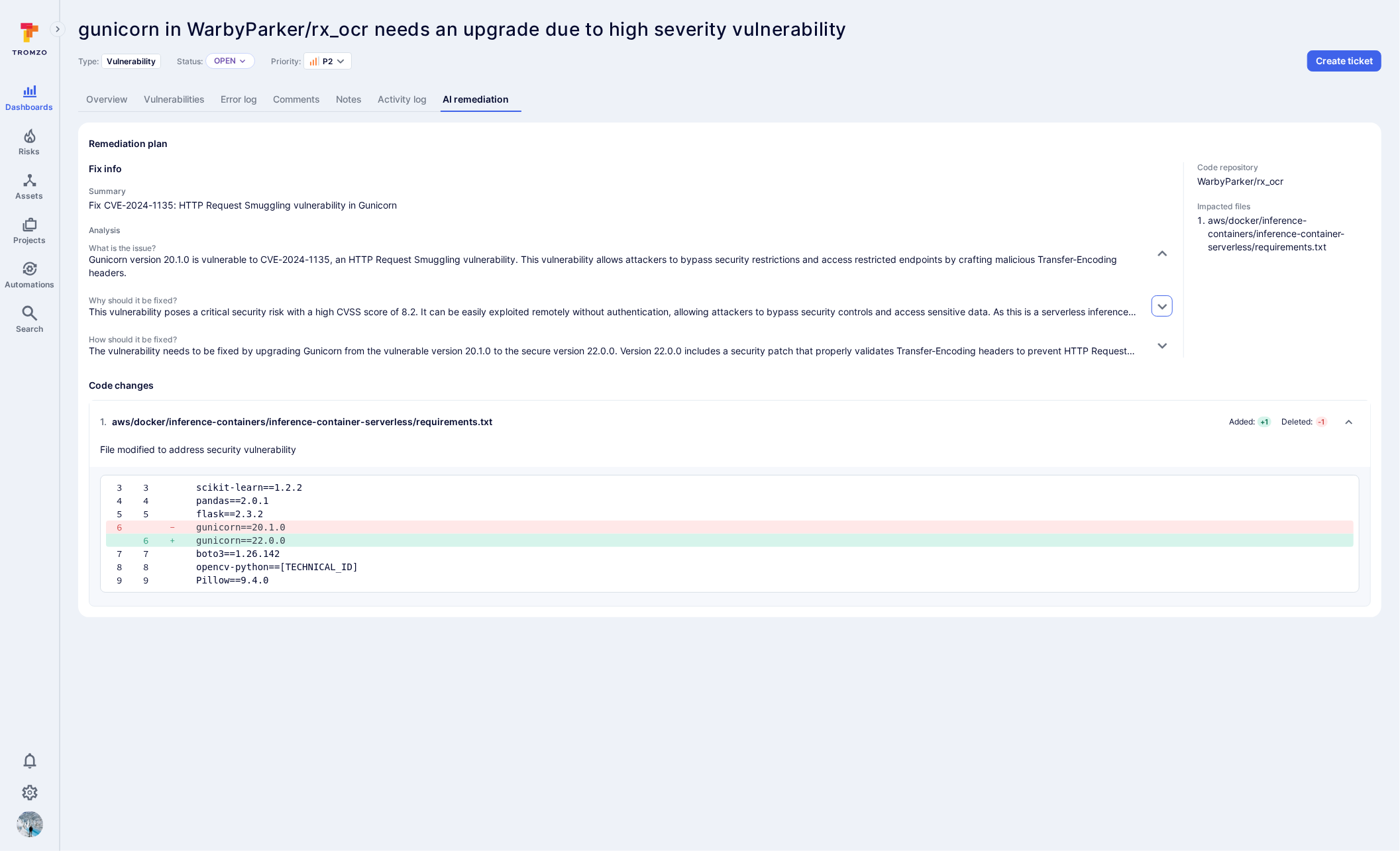
click at [1166, 303] on icon "button" at bounding box center [1162, 306] width 13 height 13
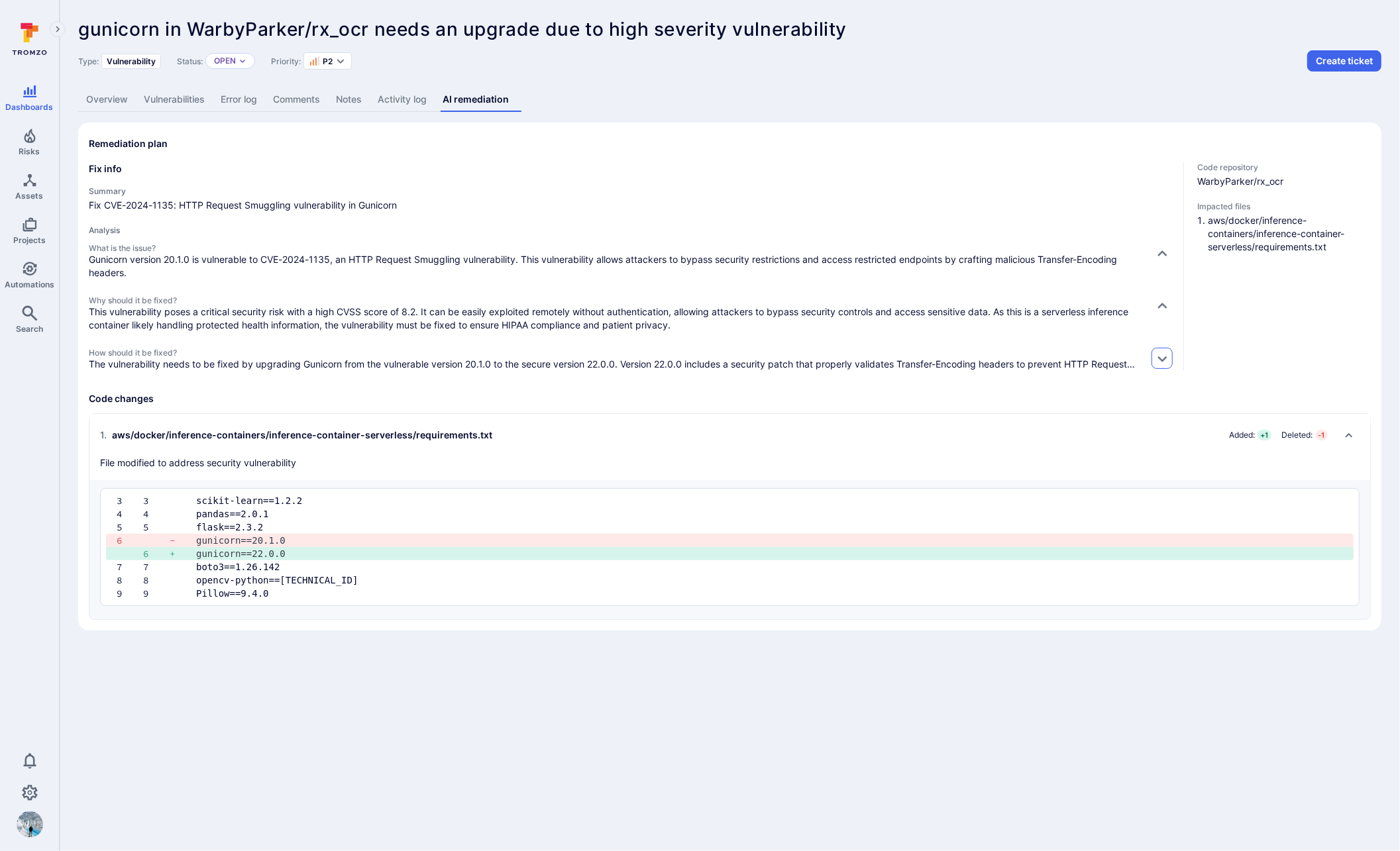
click at [1158, 358] on icon "button" at bounding box center [1162, 359] width 13 height 13
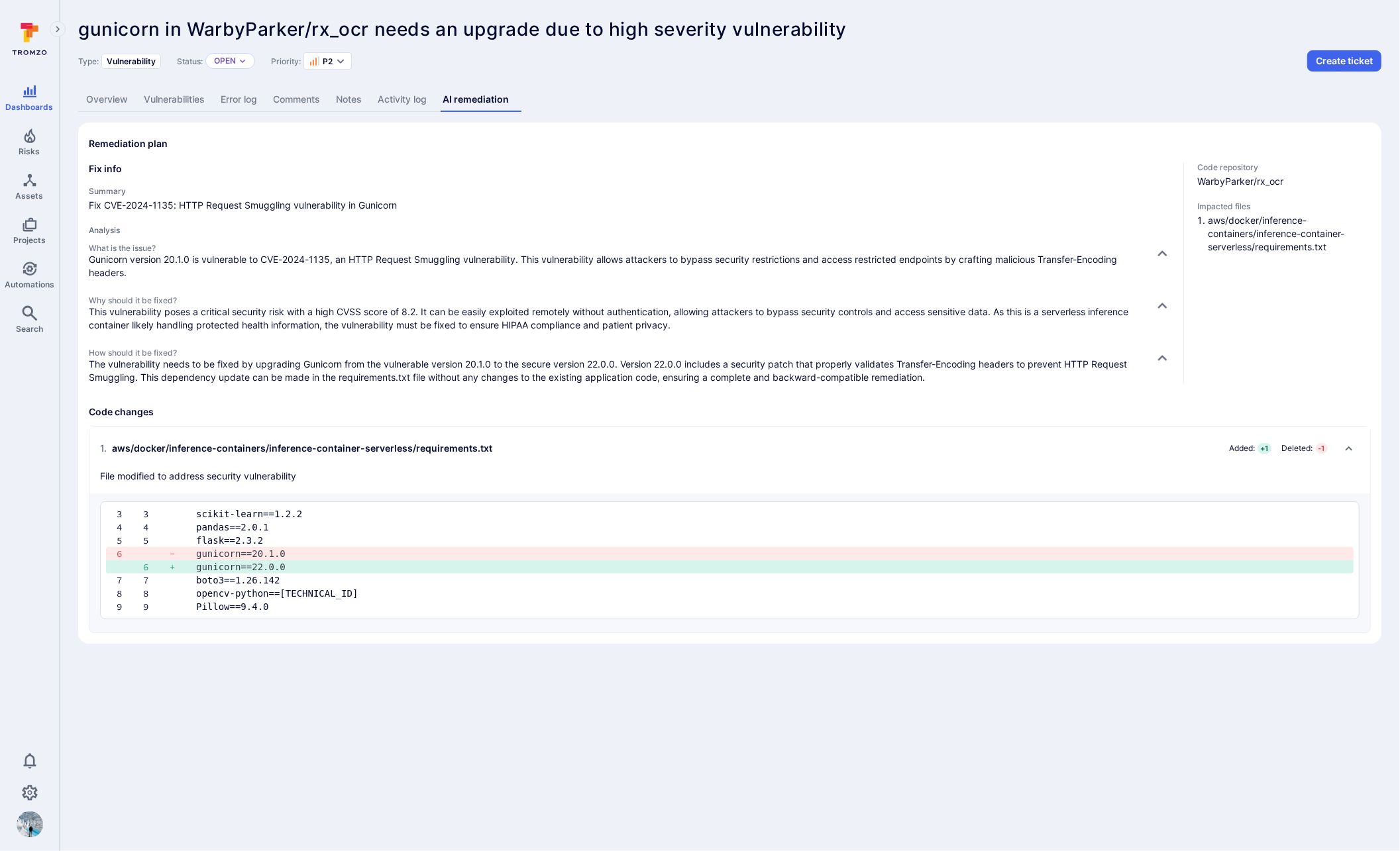
click at [111, 102] on link "Overview" at bounding box center [107, 99] width 58 height 24
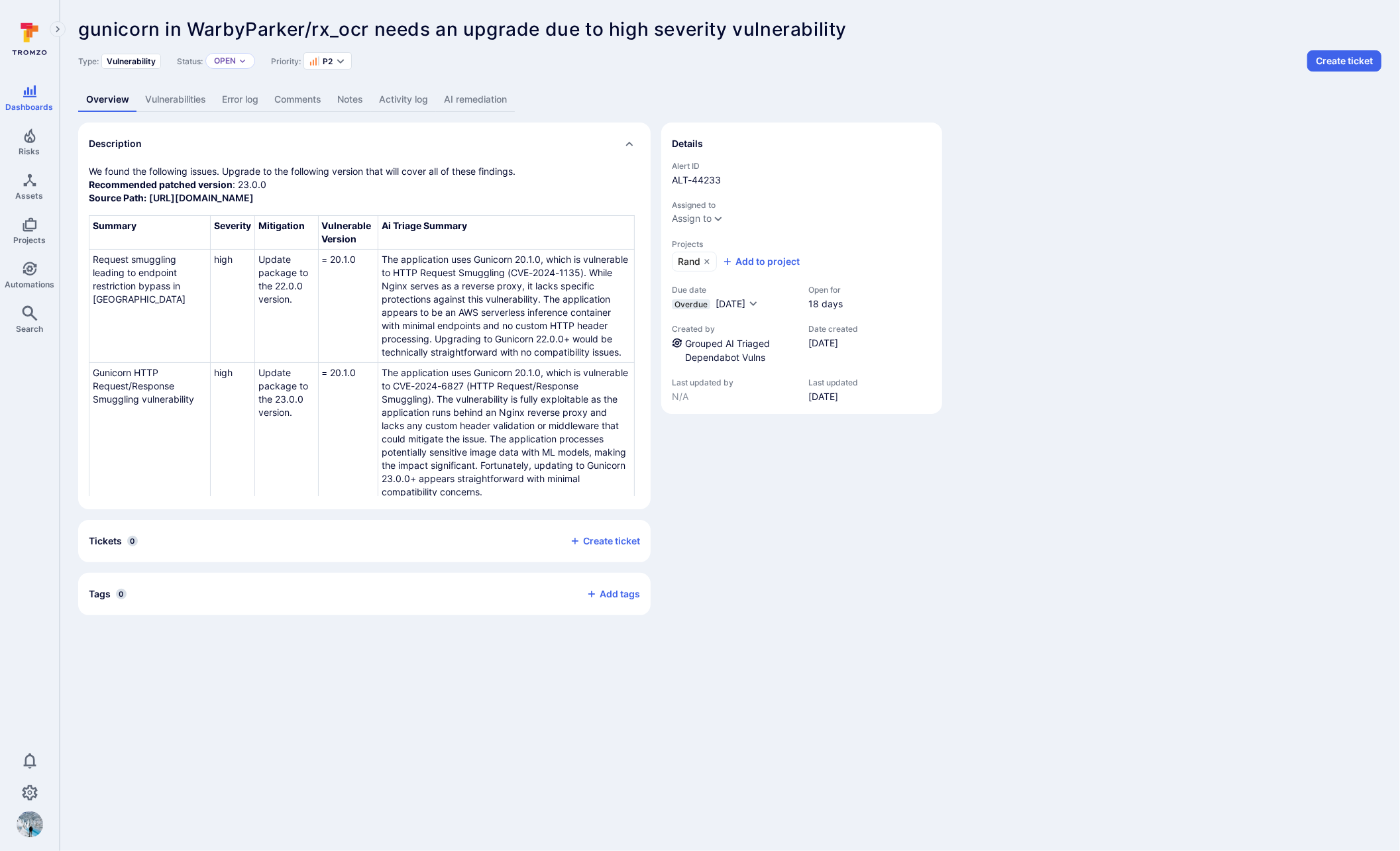
click at [462, 100] on link "AI remediation" at bounding box center [475, 99] width 79 height 24
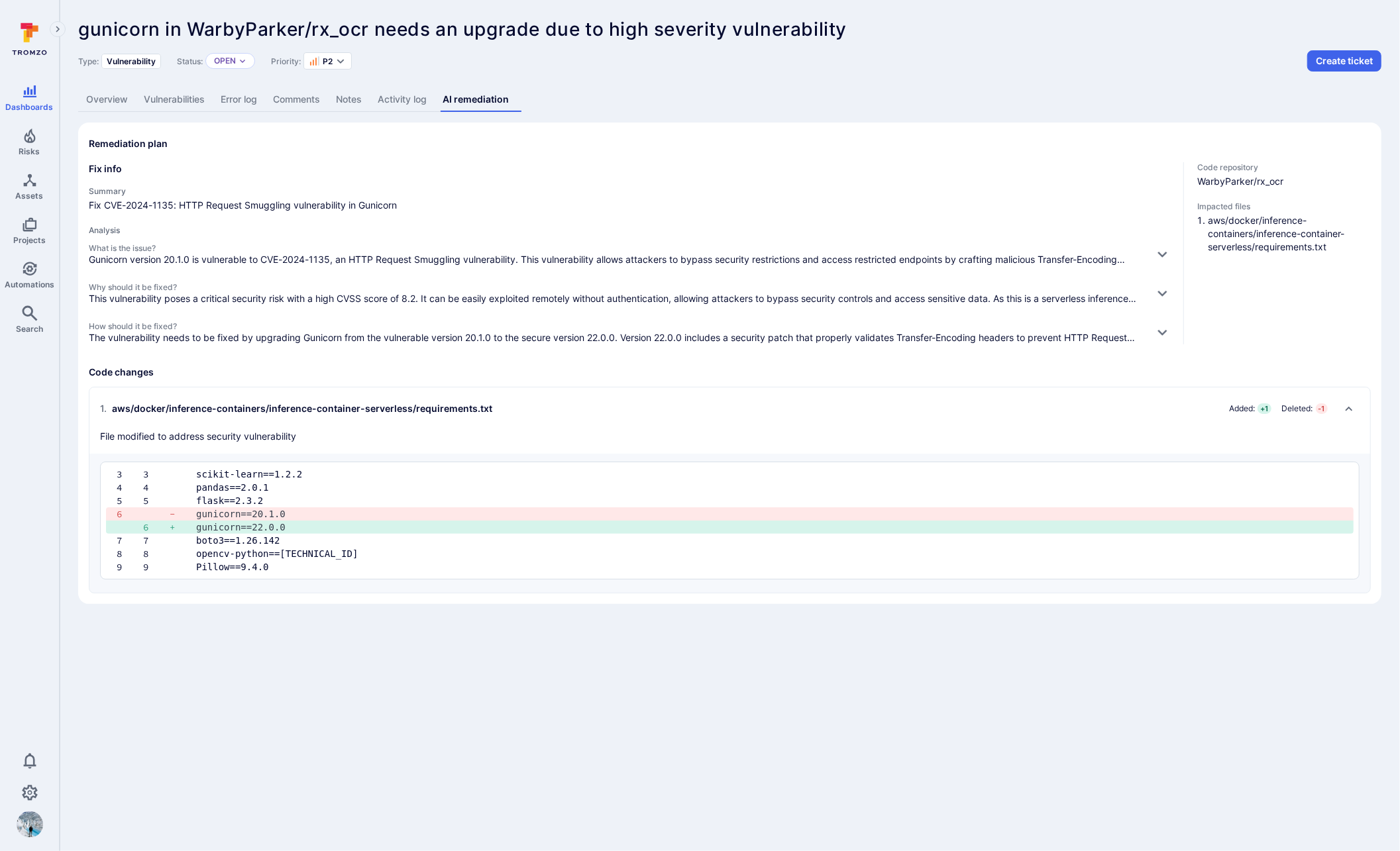
click at [115, 99] on link "Overview" at bounding box center [107, 99] width 58 height 24
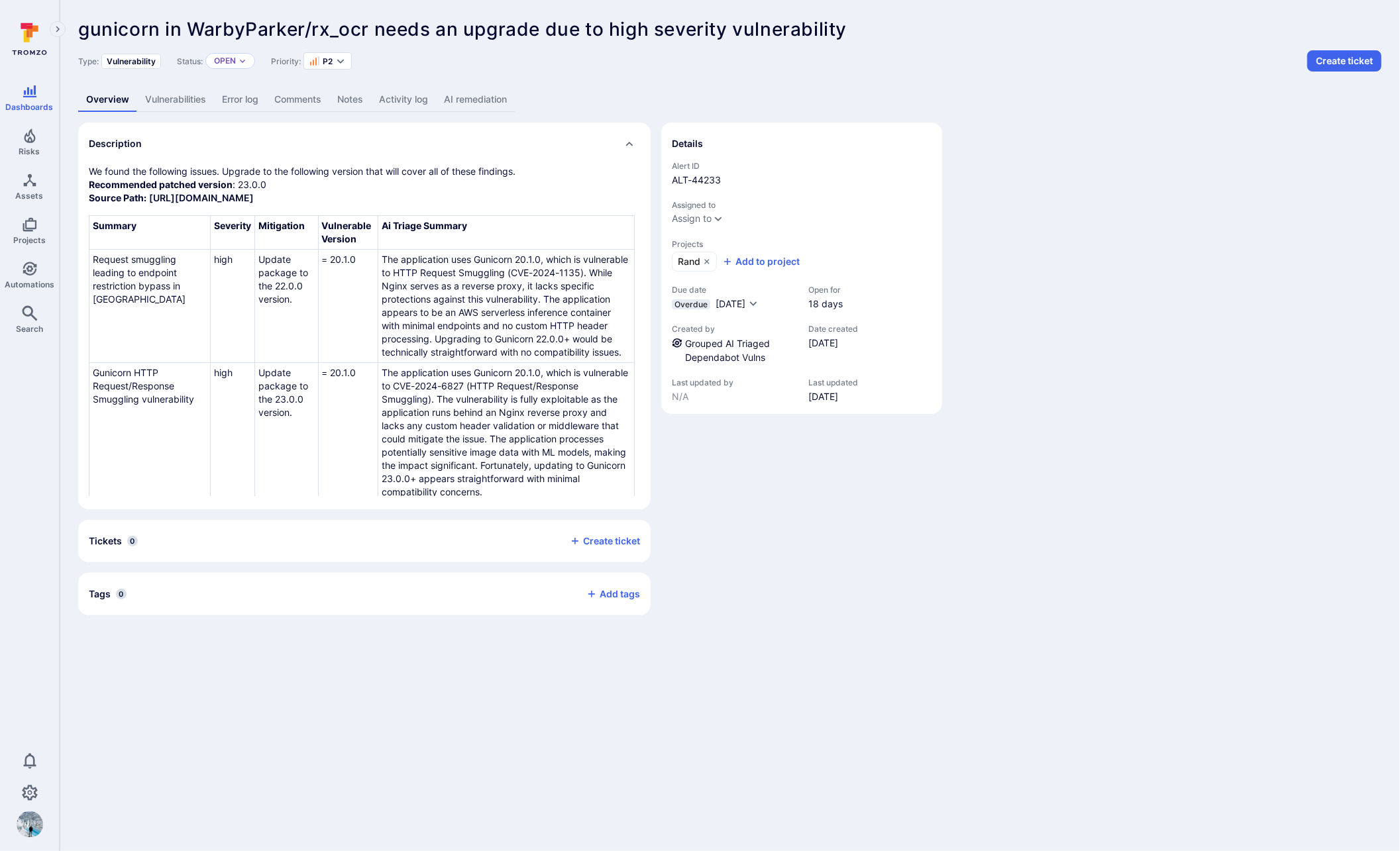
click at [465, 98] on link "AI remediation" at bounding box center [475, 99] width 79 height 24
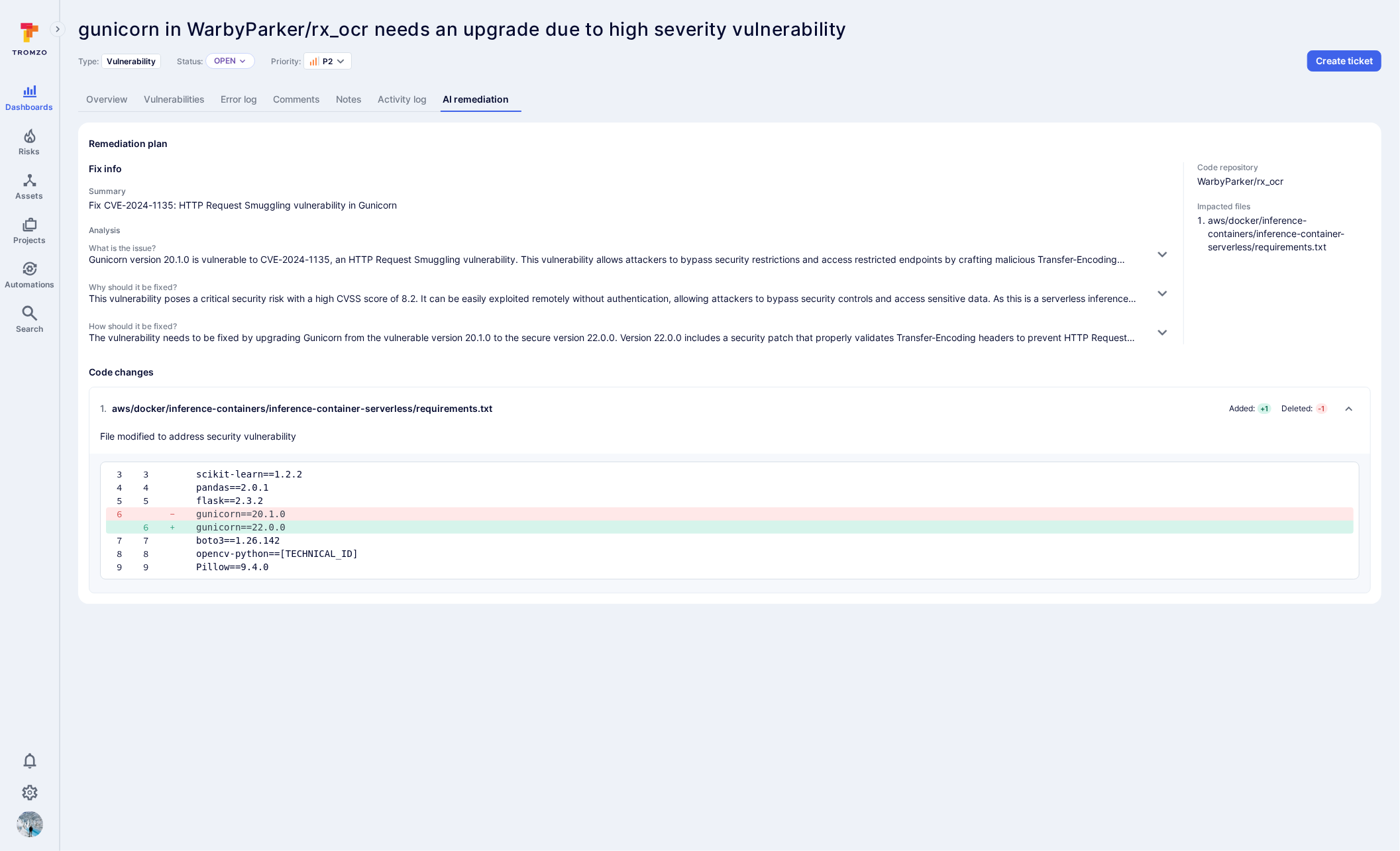
click at [95, 97] on link "Overview" at bounding box center [107, 99] width 58 height 24
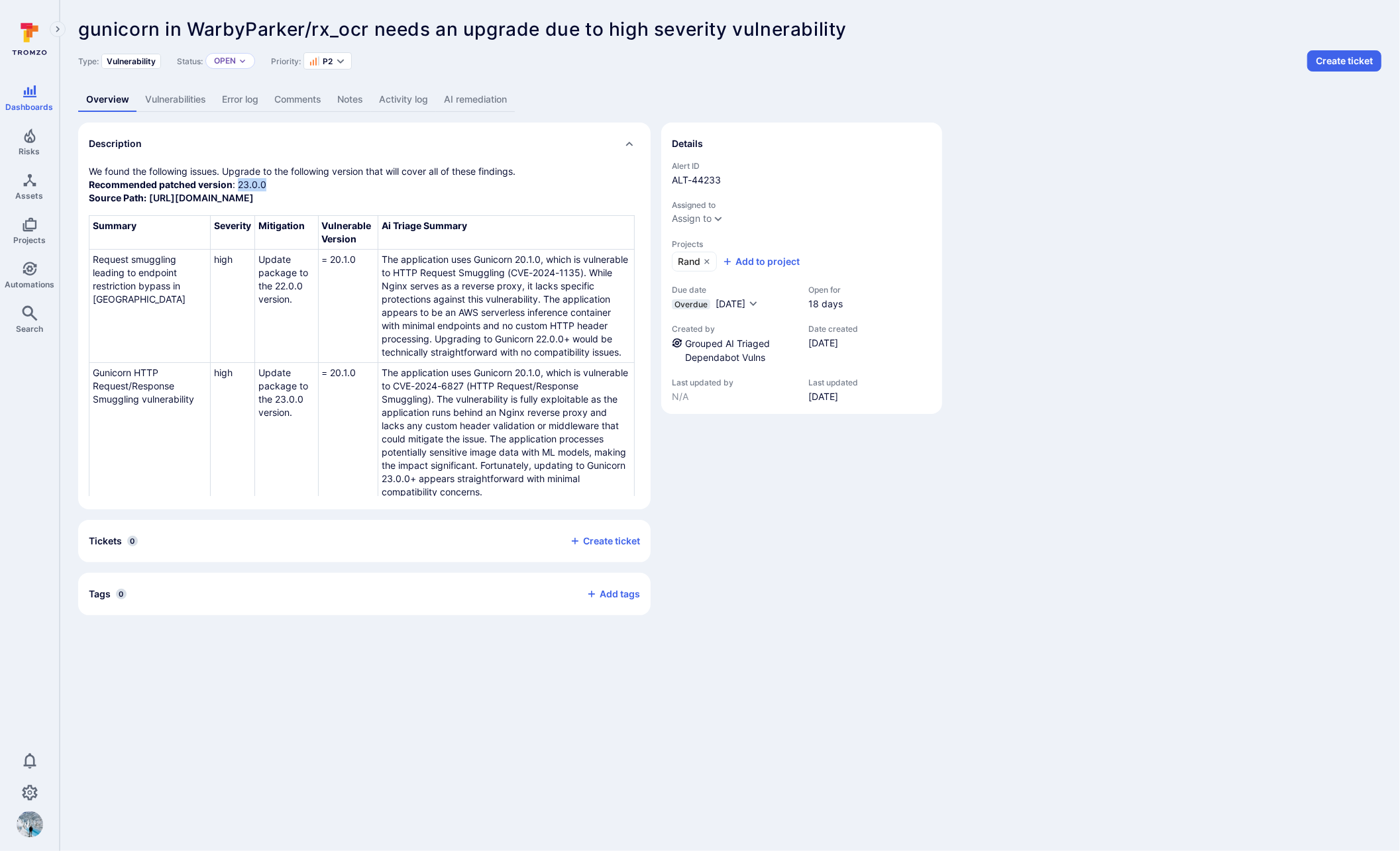
drag, startPoint x: 268, startPoint y: 184, endPoint x: 238, endPoint y: 184, distance: 30.0
click at [238, 184] on p "We found the following issues. Upgrade to the following version that will cover…" at bounding box center [364, 184] width 552 height 40
click at [460, 204] on p "We found the following issues. Upgrade to the following version that will cover…" at bounding box center [364, 184] width 552 height 40
click at [500, 100] on link "AI remediation" at bounding box center [475, 99] width 79 height 24
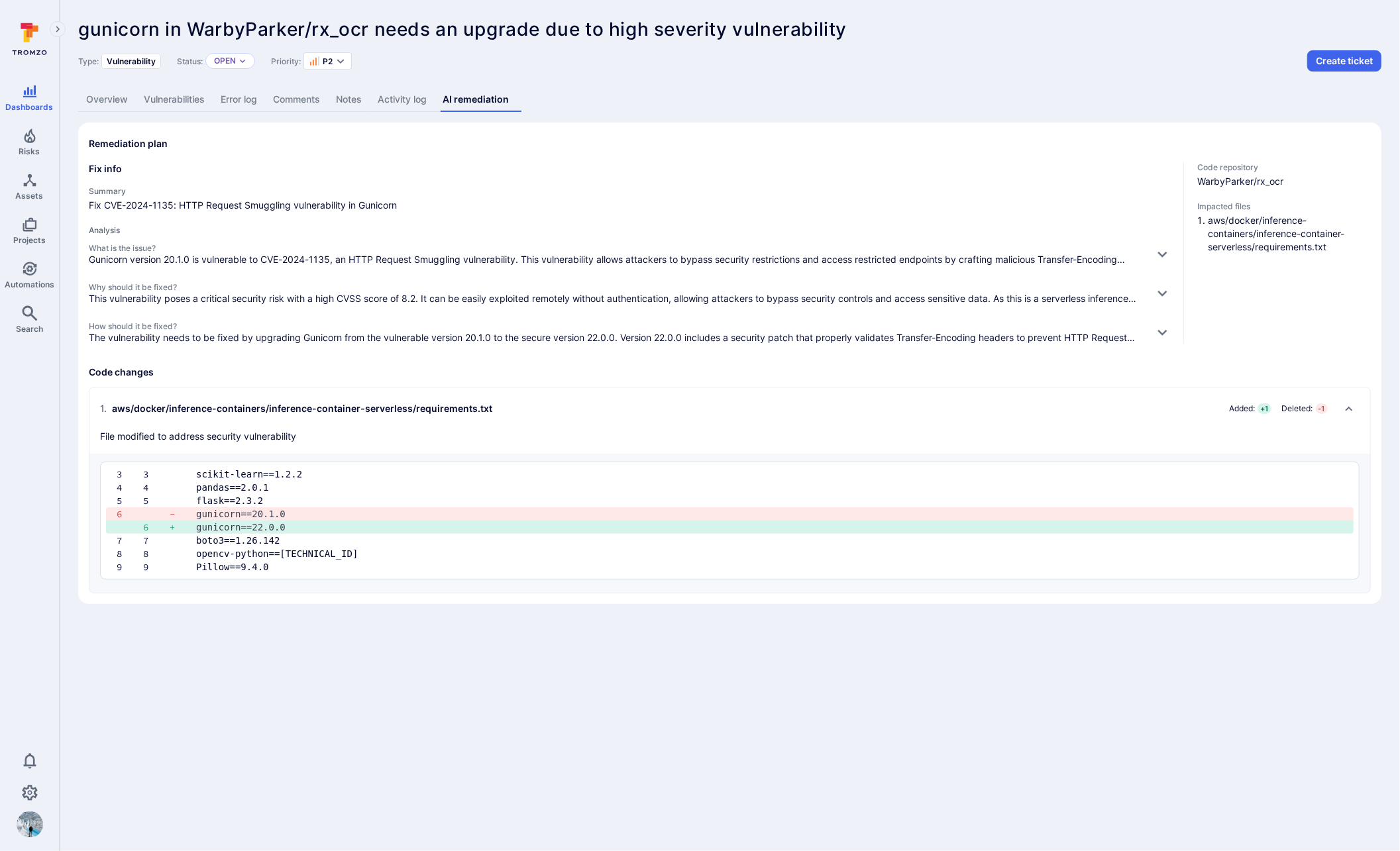
click at [107, 96] on link "Overview" at bounding box center [107, 99] width 58 height 24
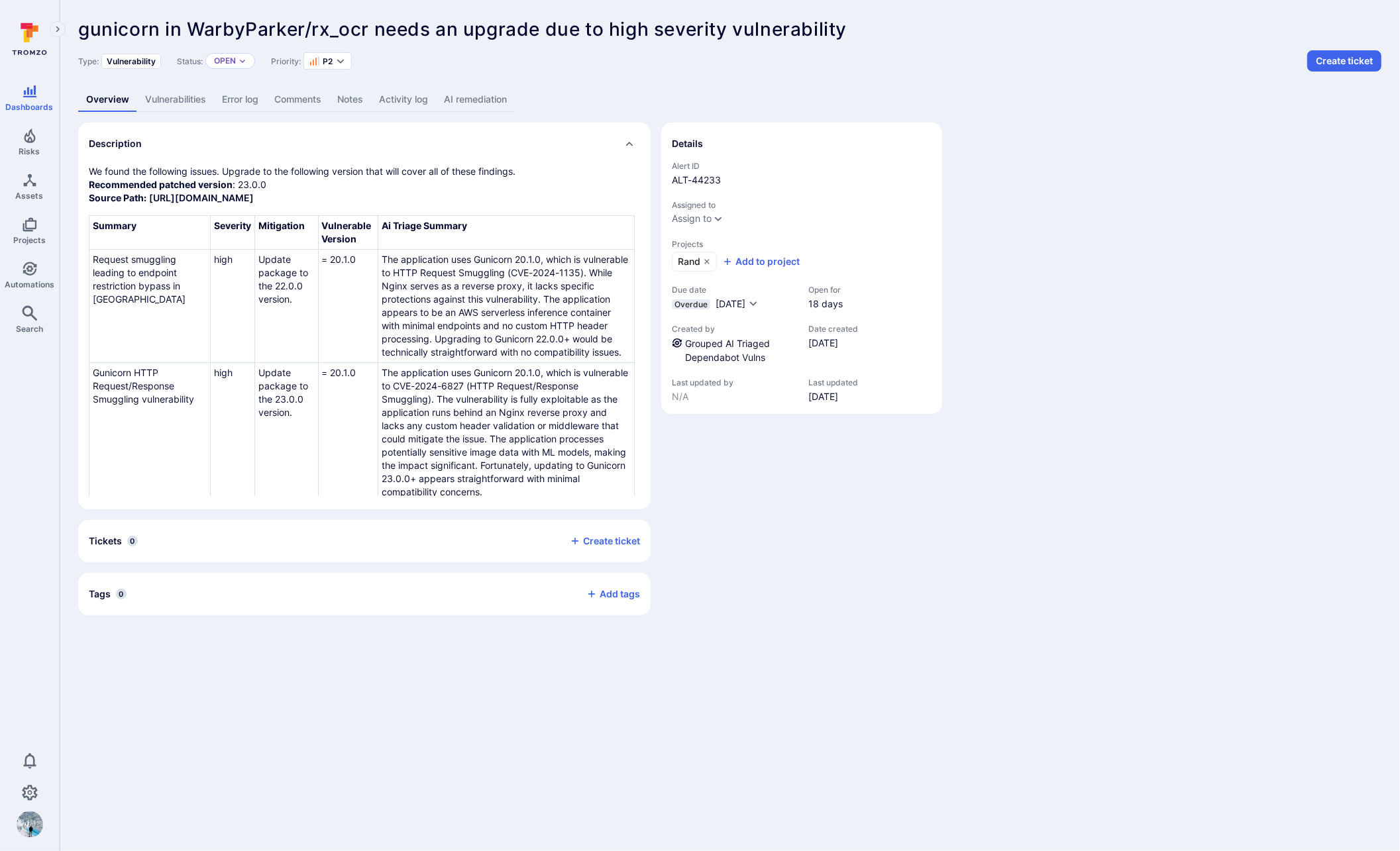
click at [486, 97] on link "AI remediation" at bounding box center [475, 99] width 79 height 24
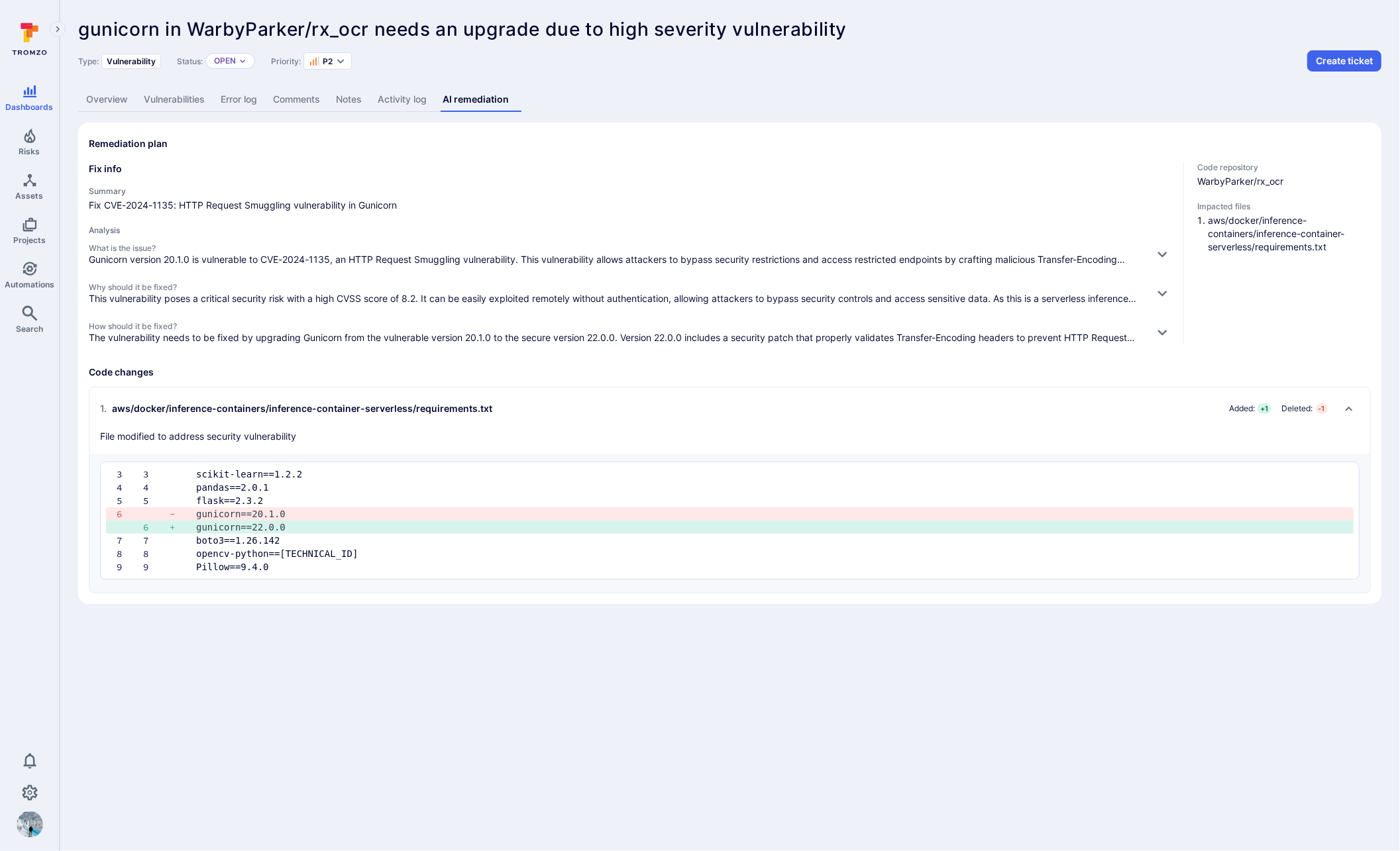
click at [99, 100] on link "Overview" at bounding box center [107, 99] width 58 height 24
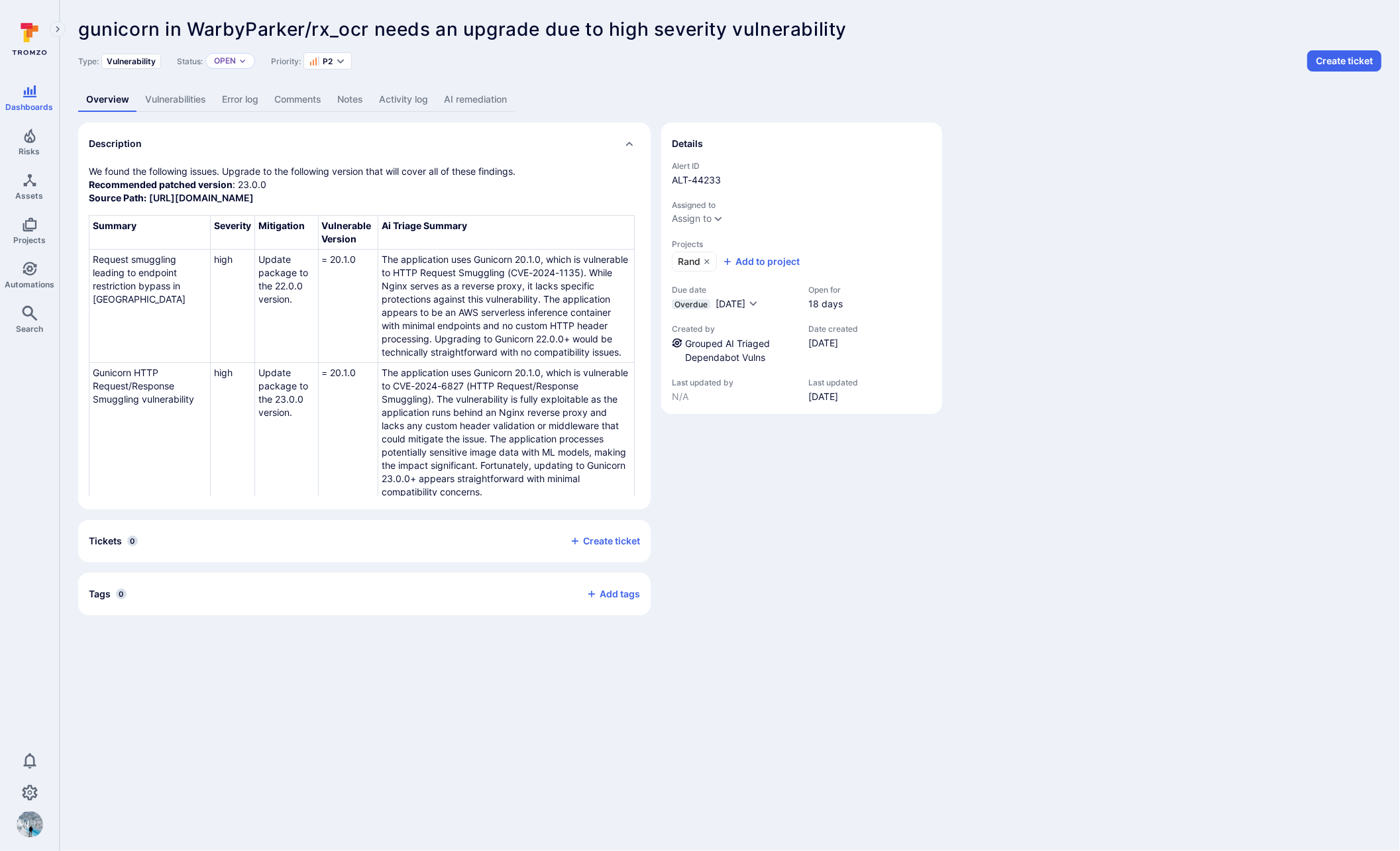
click at [503, 102] on link "AI remediation" at bounding box center [475, 99] width 79 height 24
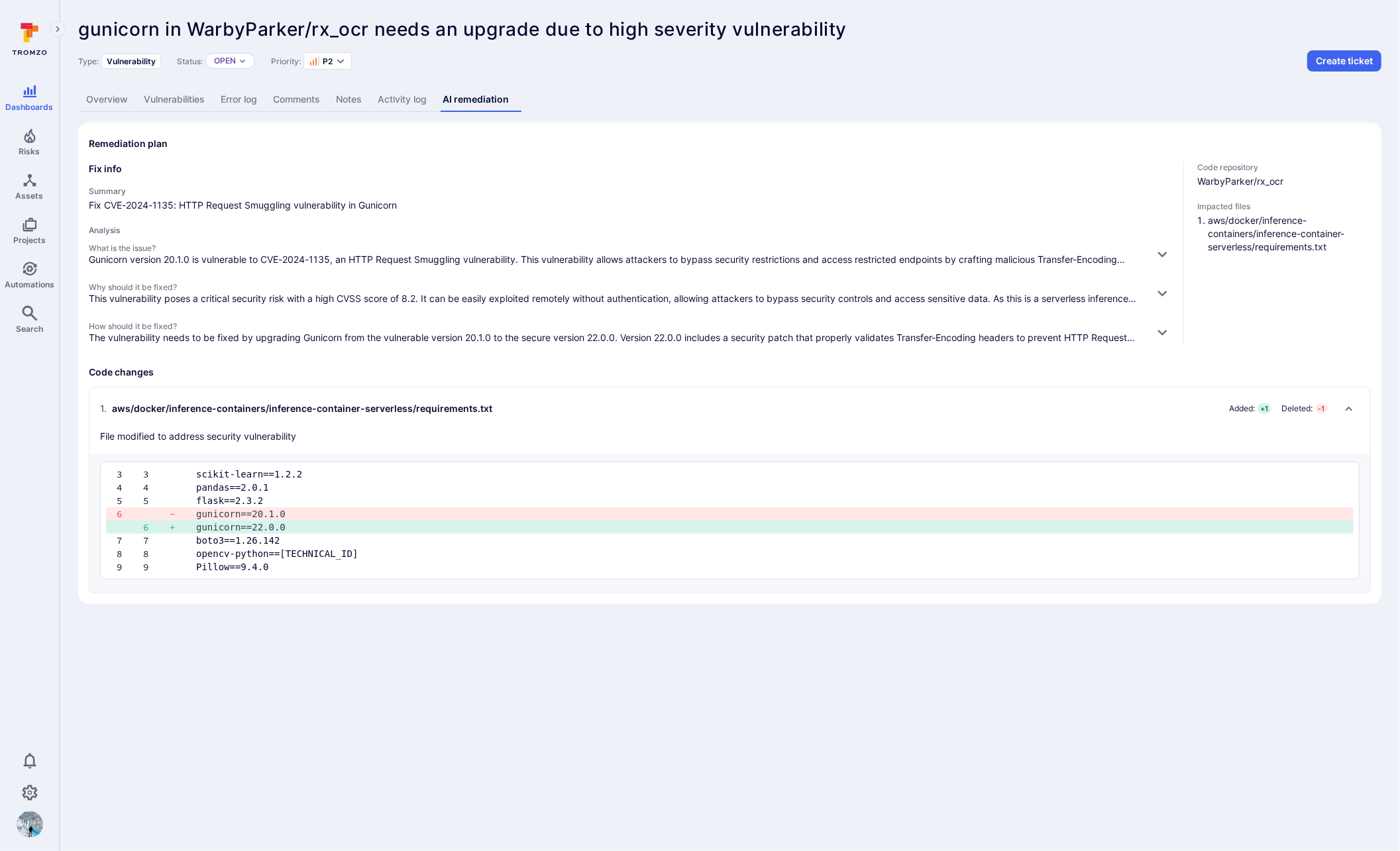
click at [100, 96] on link "Overview" at bounding box center [107, 99] width 58 height 24
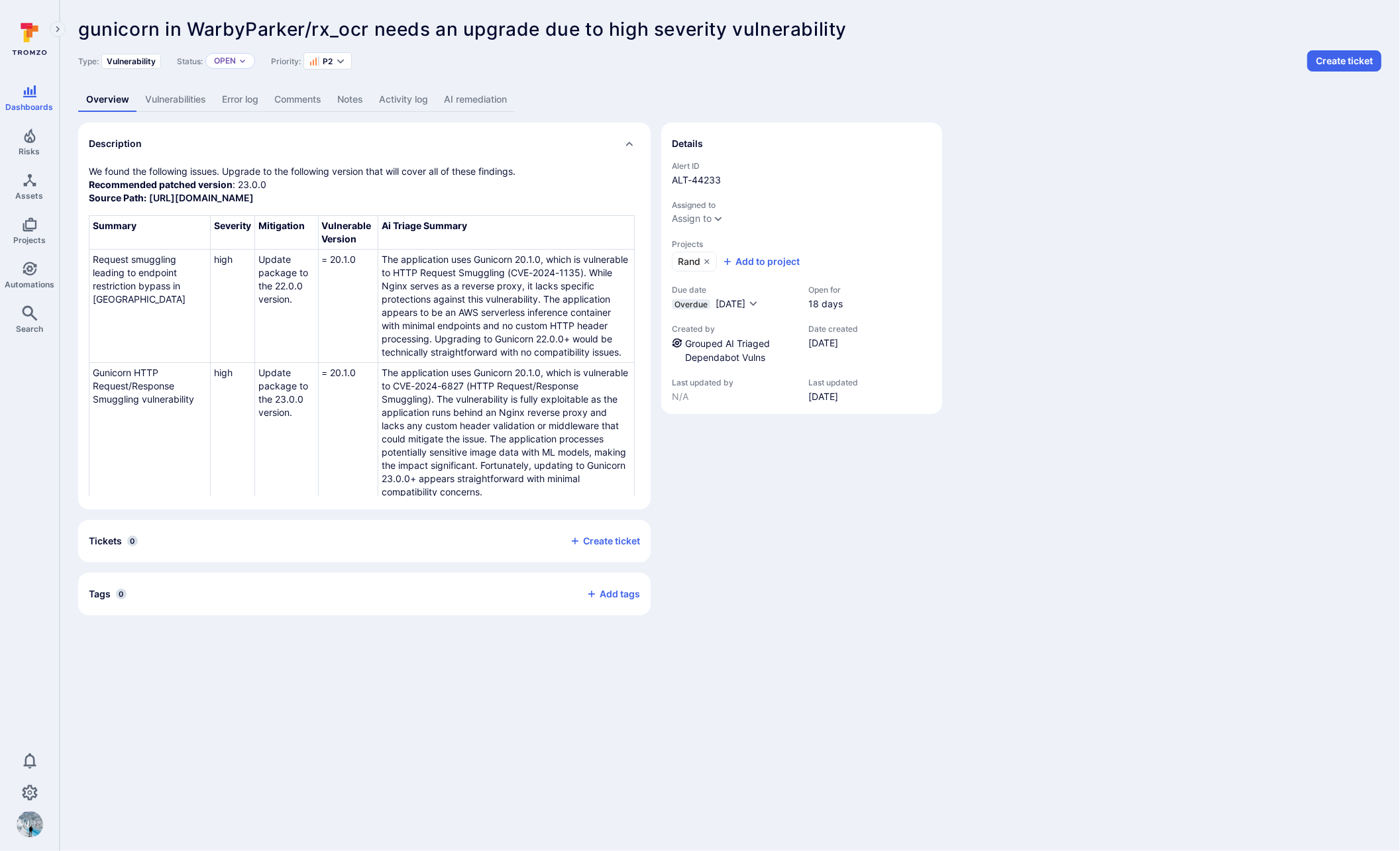
click at [484, 100] on link "AI remediation" at bounding box center [475, 99] width 79 height 24
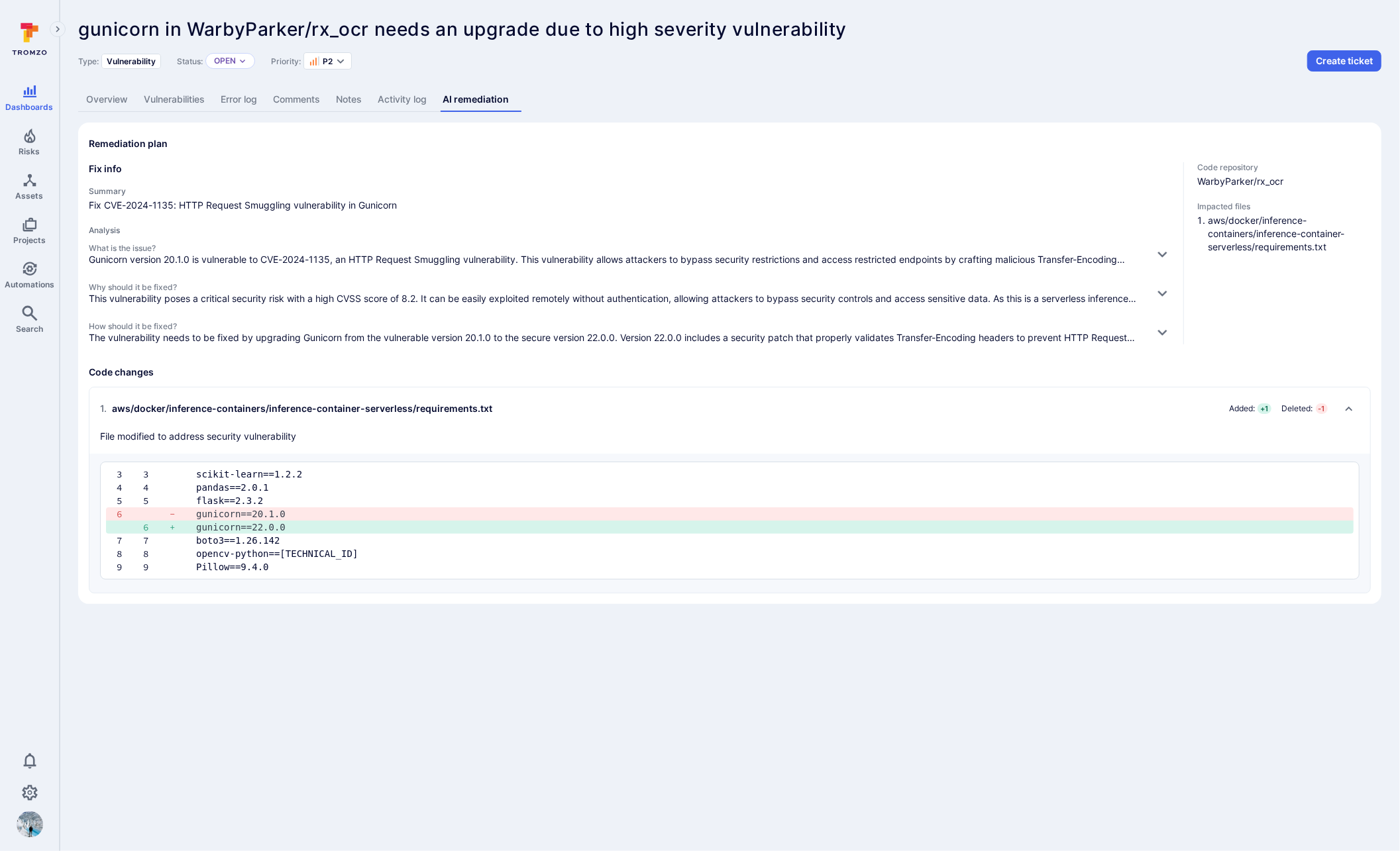
click at [106, 103] on link "Overview" at bounding box center [107, 99] width 58 height 24
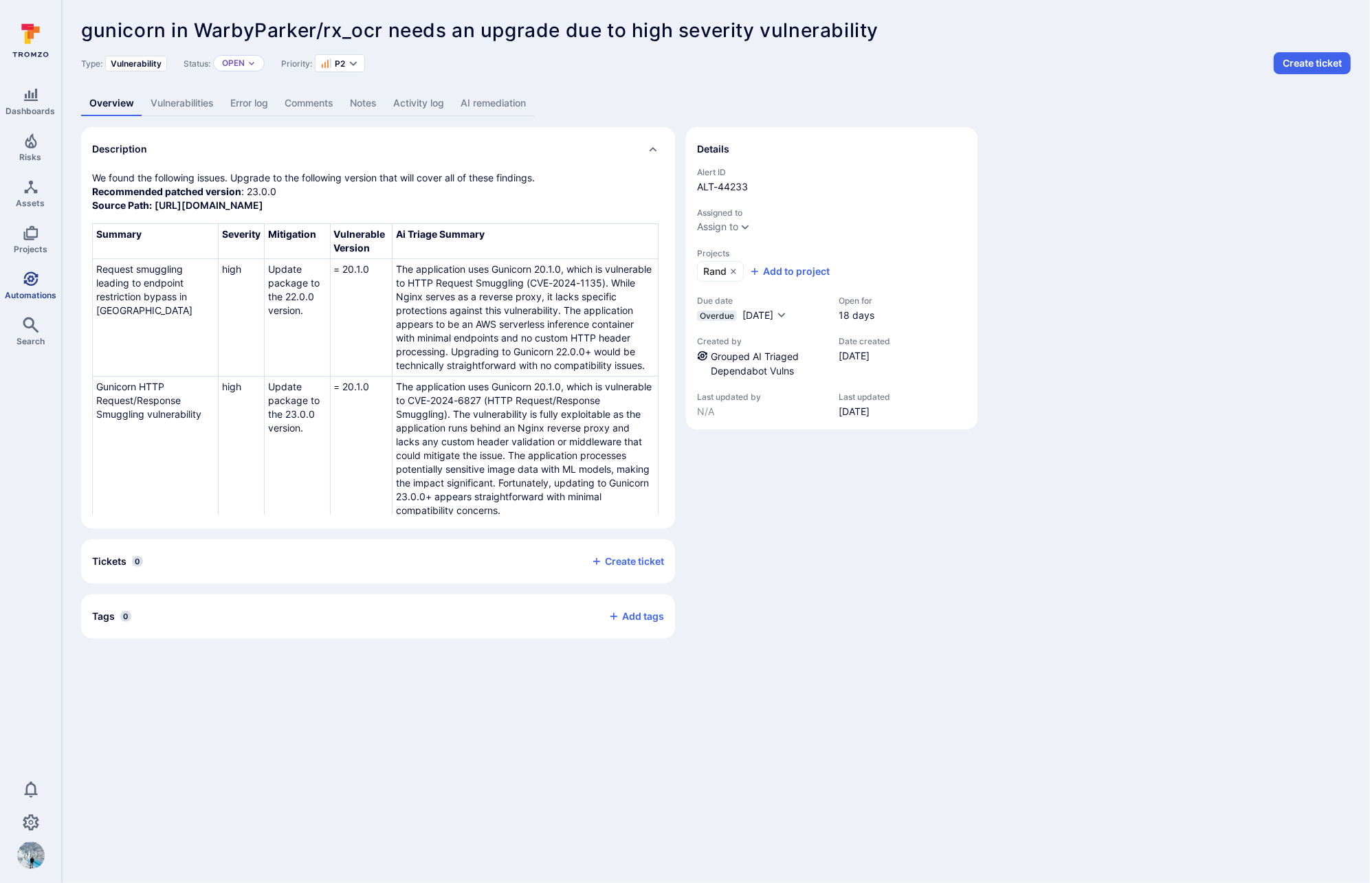
click at [34, 281] on icon "Automations" at bounding box center [30, 278] width 14 height 14
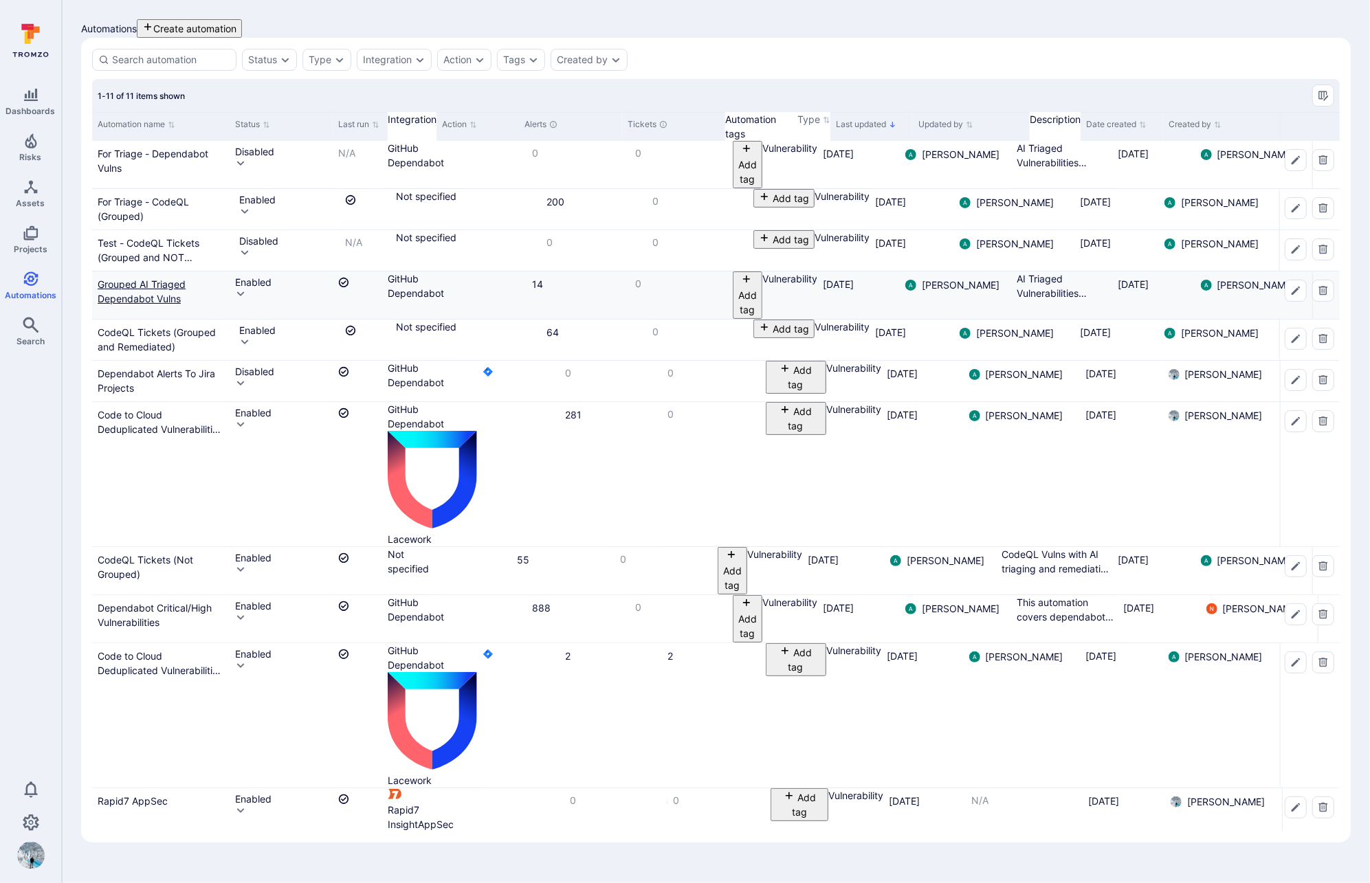
click at [161, 300] on link "Grouped AI Triaged Dependabot Vulns" at bounding box center [142, 291] width 88 height 26
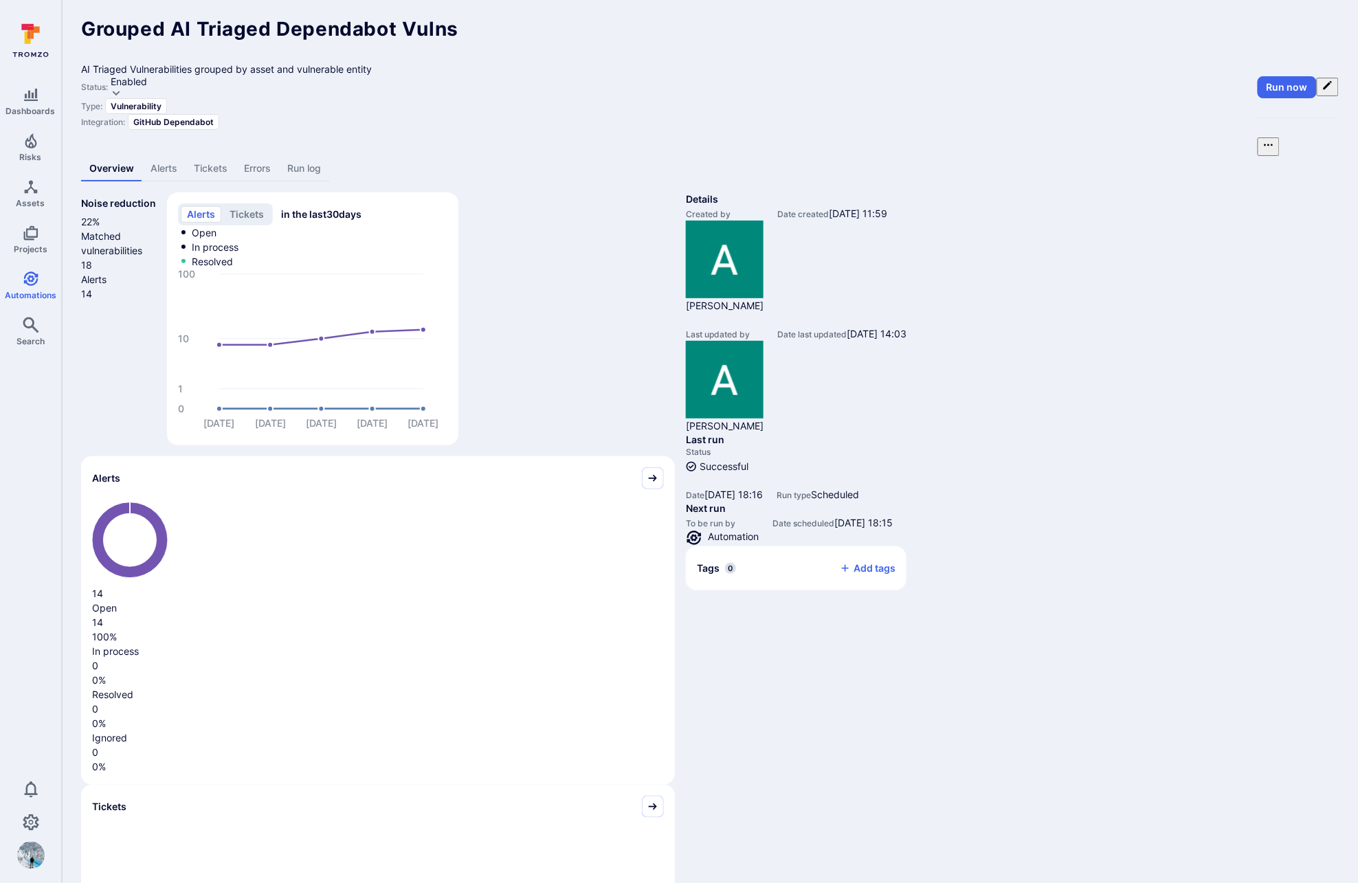
click at [165, 156] on link "Alerts" at bounding box center [163, 168] width 43 height 25
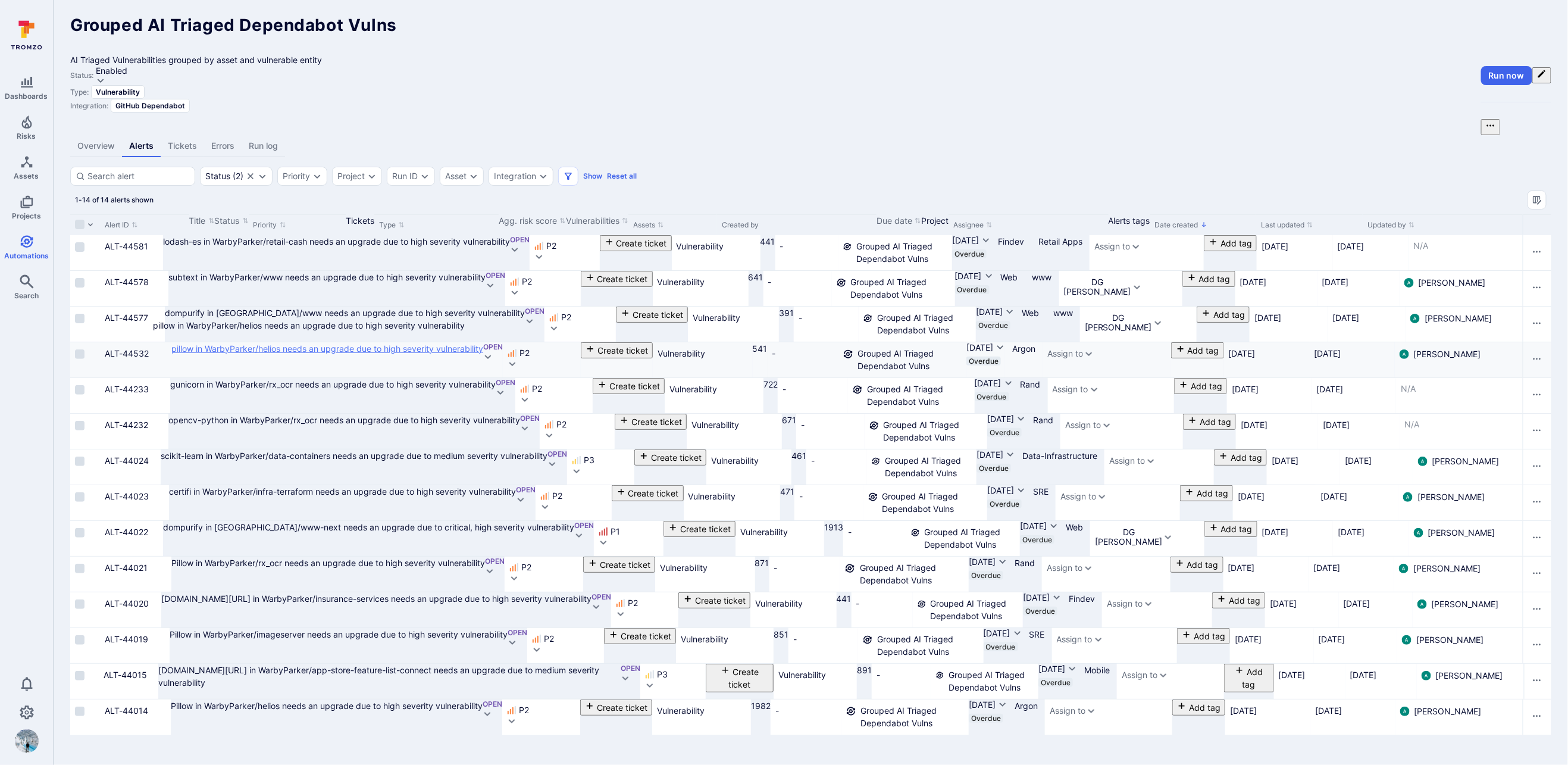
click at [249, 343] on link "pillow in WarbyParker/helios needs an upgrade due to high severity vulnerability" at bounding box center [327, 348] width 312 height 10
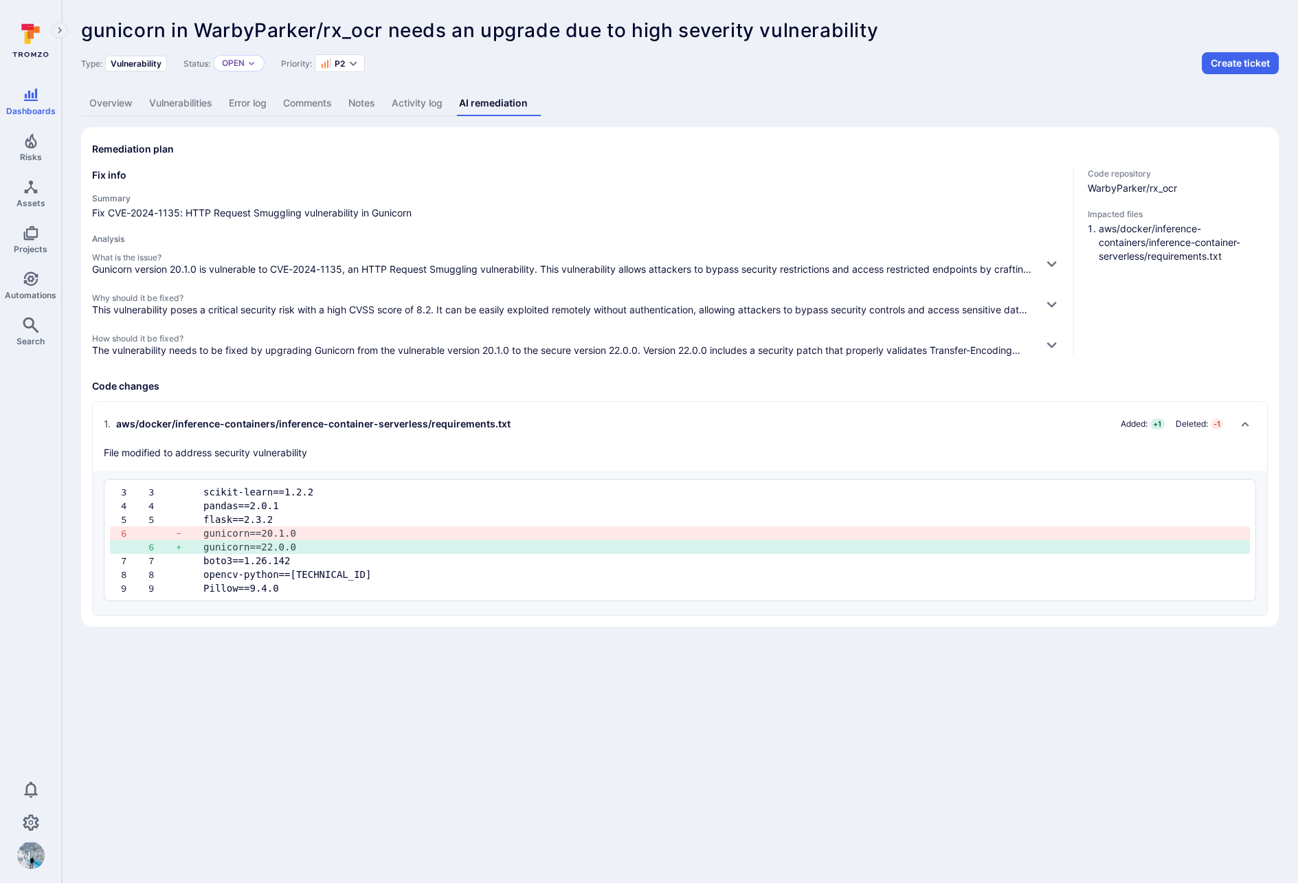
click at [118, 106] on link "Overview" at bounding box center [111, 103] width 60 height 25
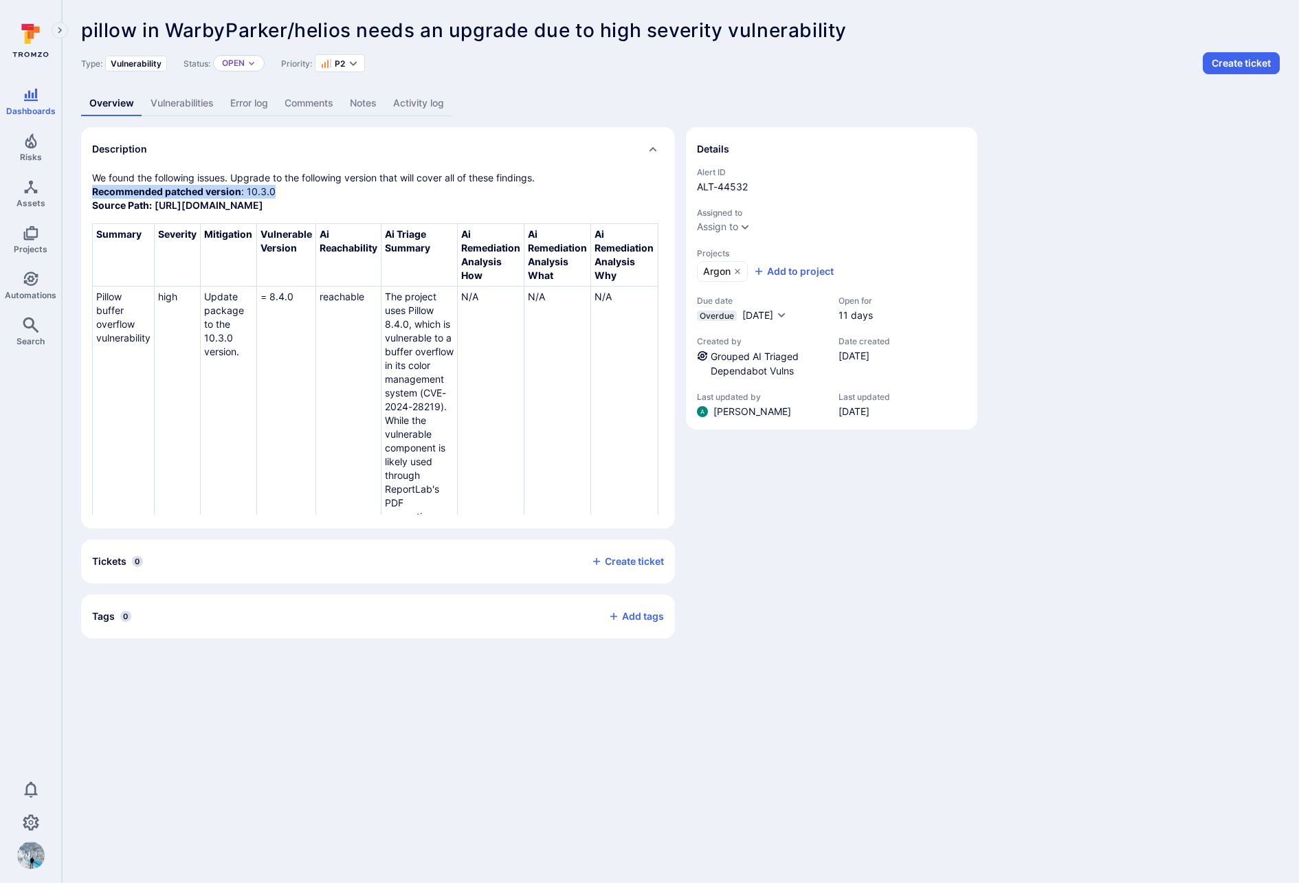
drag, startPoint x: 281, startPoint y: 191, endPoint x: 85, endPoint y: 188, distance: 196.6
click at [85, 188] on div "We found the following issues. Upgrade to the following version that will cover…" at bounding box center [378, 349] width 594 height 357
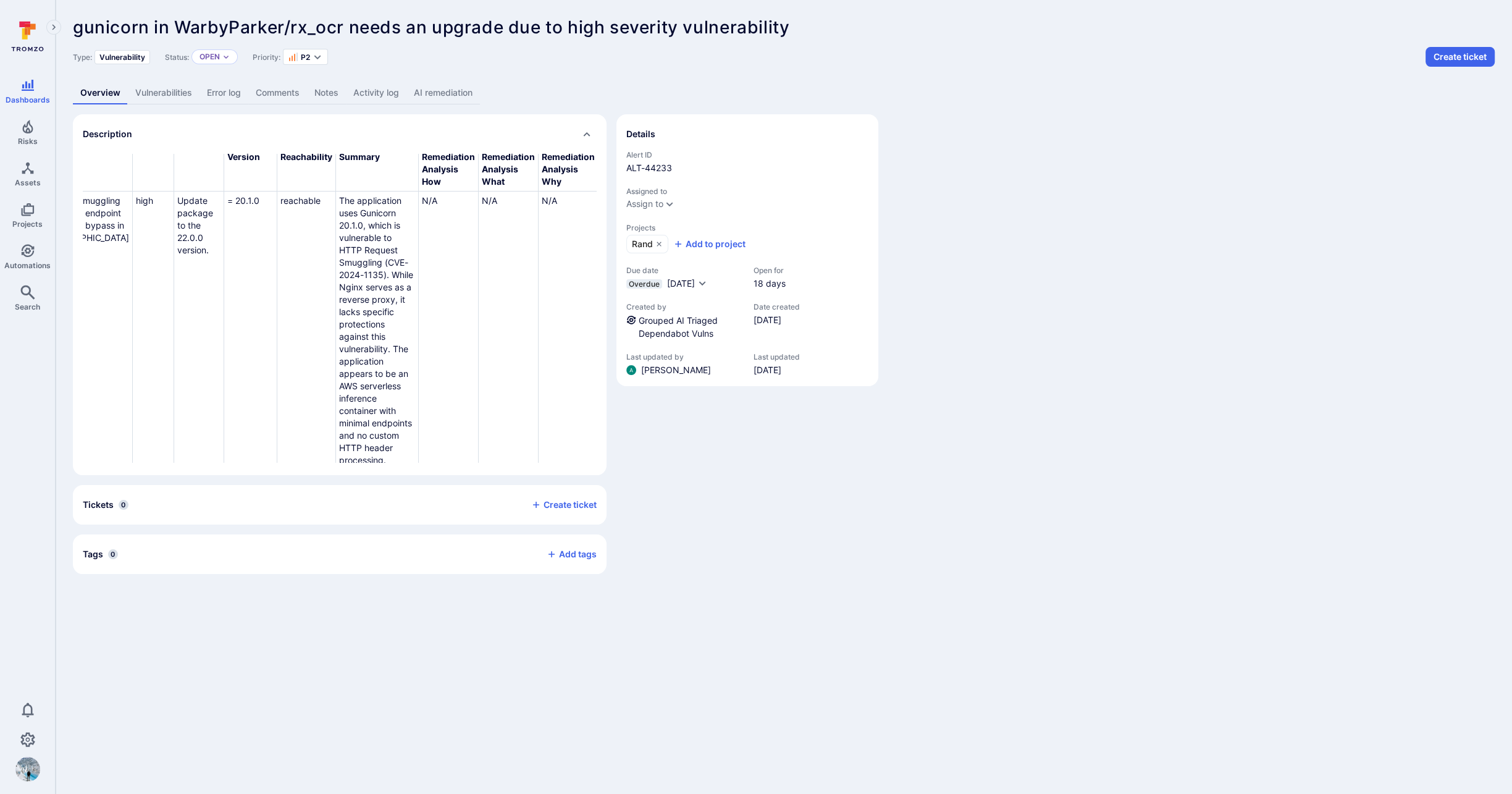
scroll to position [0, 44]
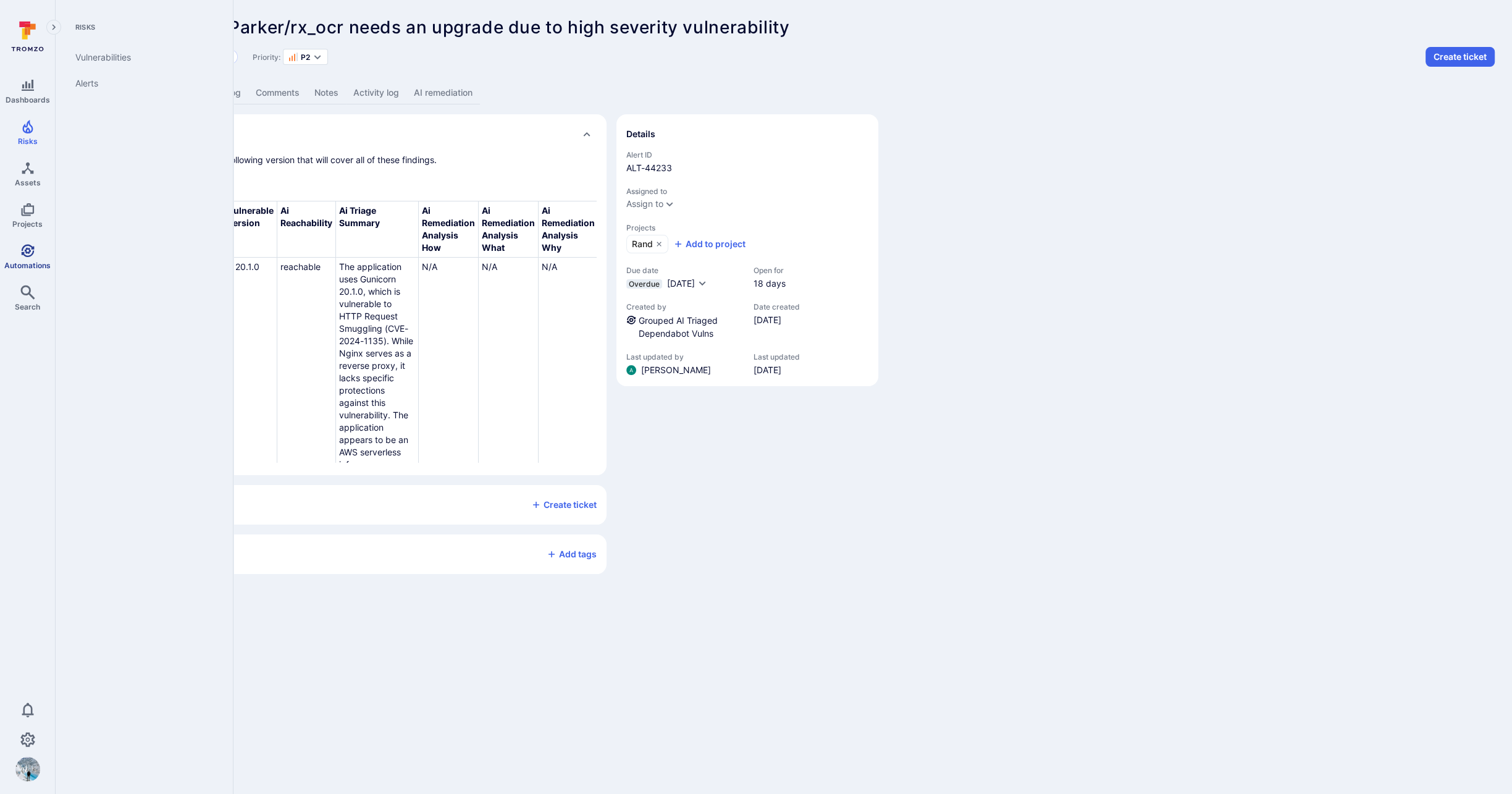
click at [28, 256] on icon "Automations" at bounding box center [28, 251] width 14 height 14
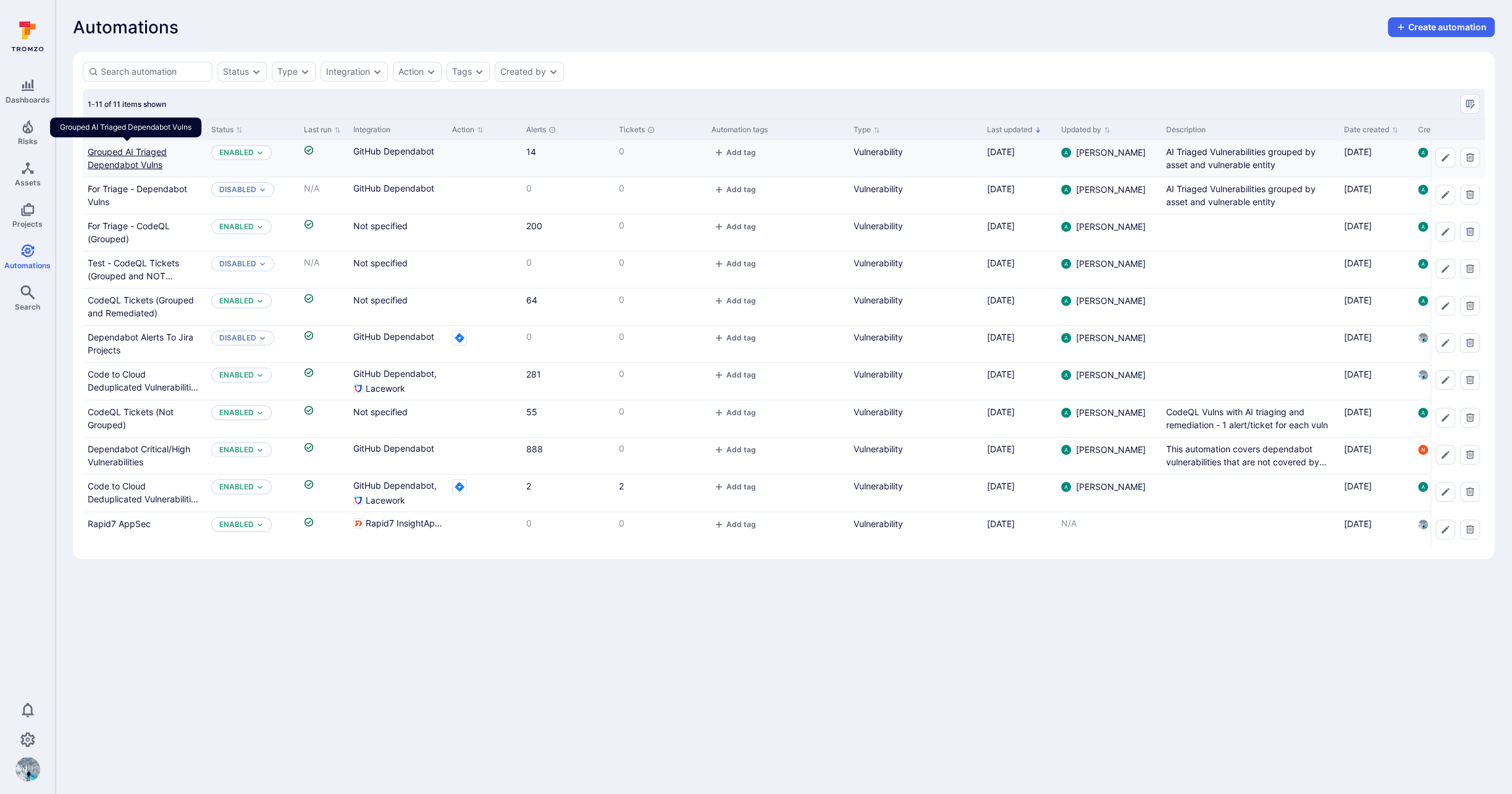
click at [129, 153] on link "Grouped AI Triaged Dependabot Vulns" at bounding box center [128, 158] width 79 height 23
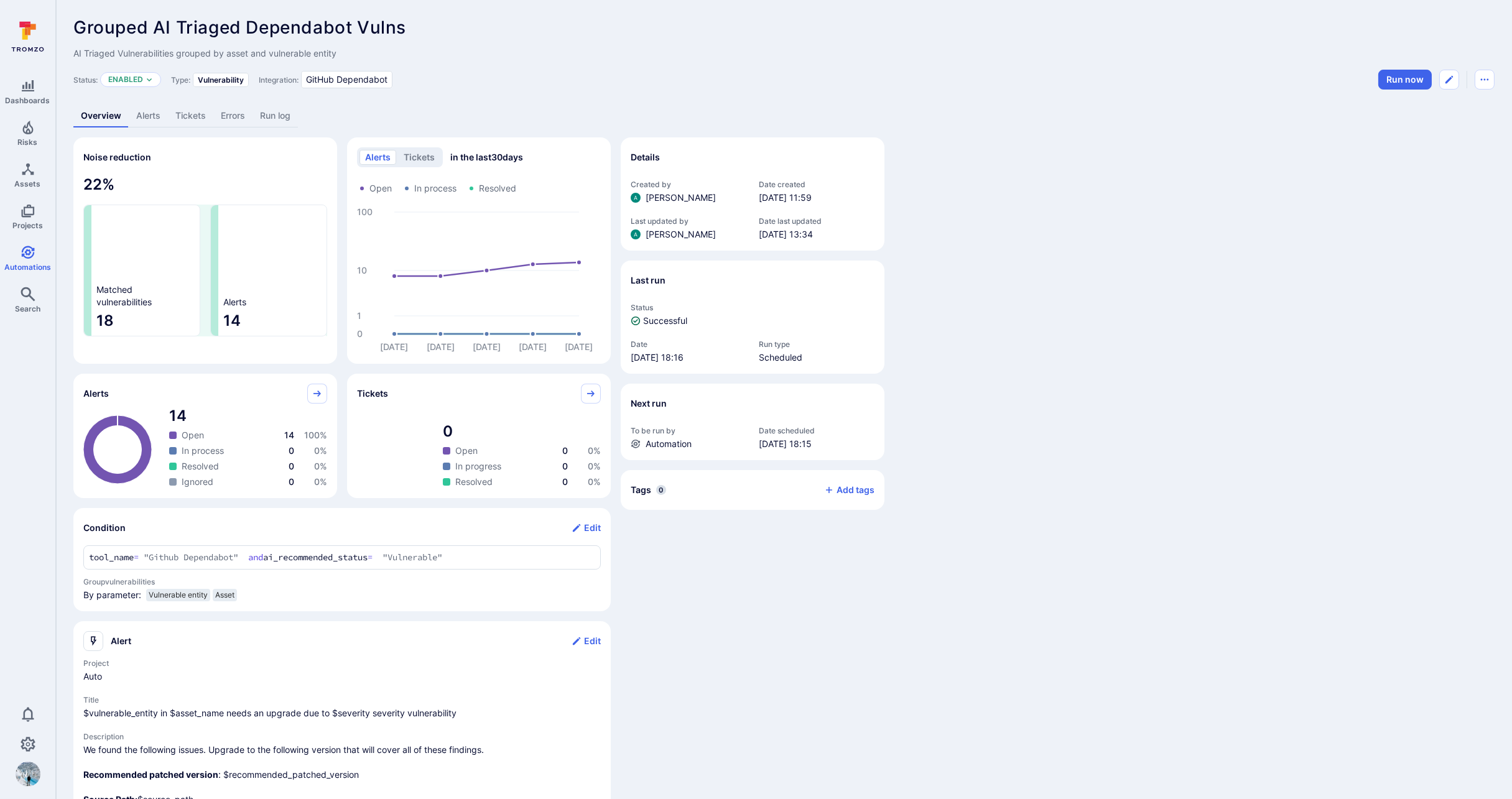
click at [136, 115] on link "Alerts" at bounding box center [148, 115] width 39 height 23
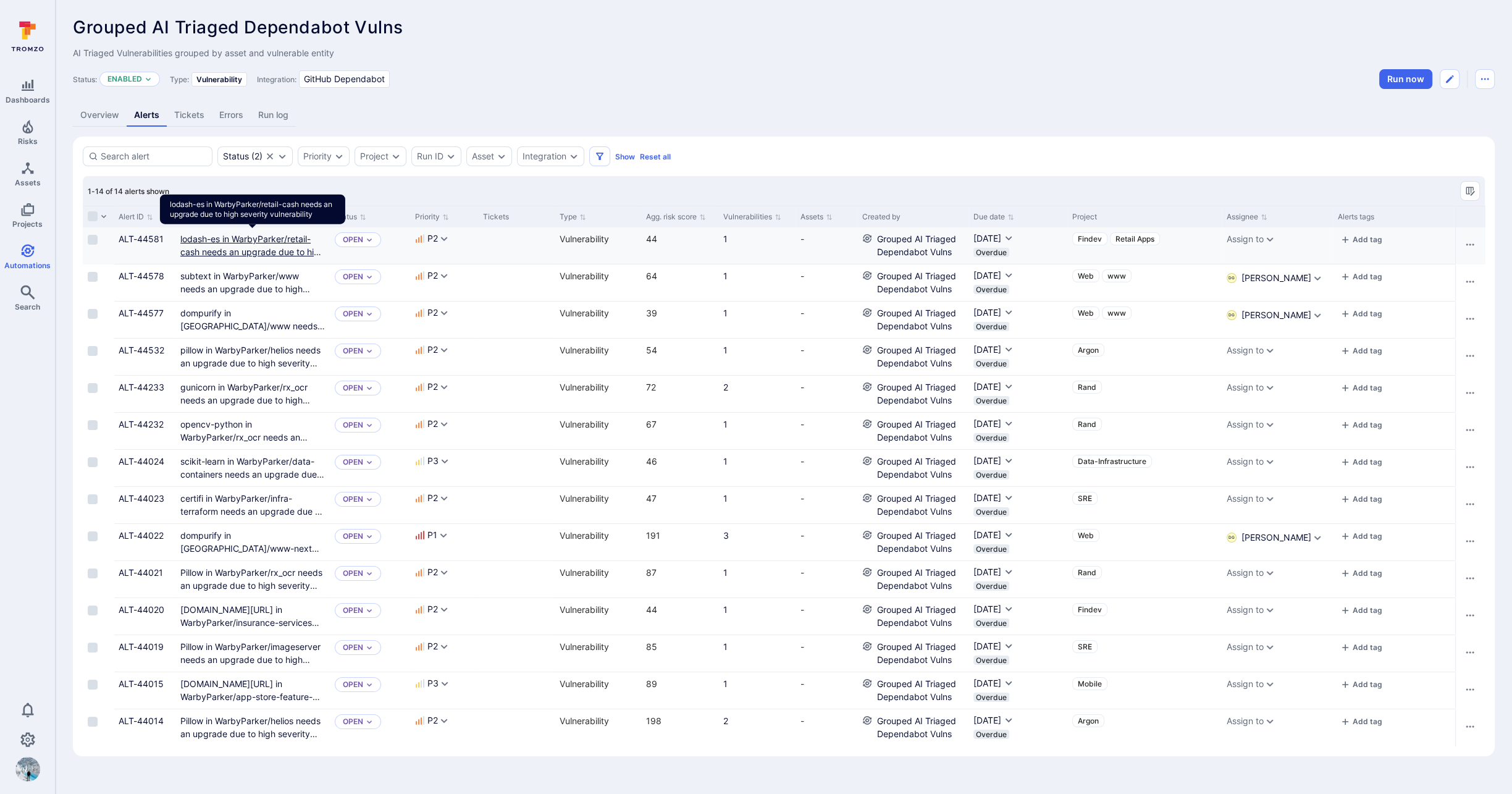
click at [207, 251] on link "lodash-es in WarbyParker/retail-cash needs an upgrade due to high severity vuln…" at bounding box center [253, 252] width 144 height 37
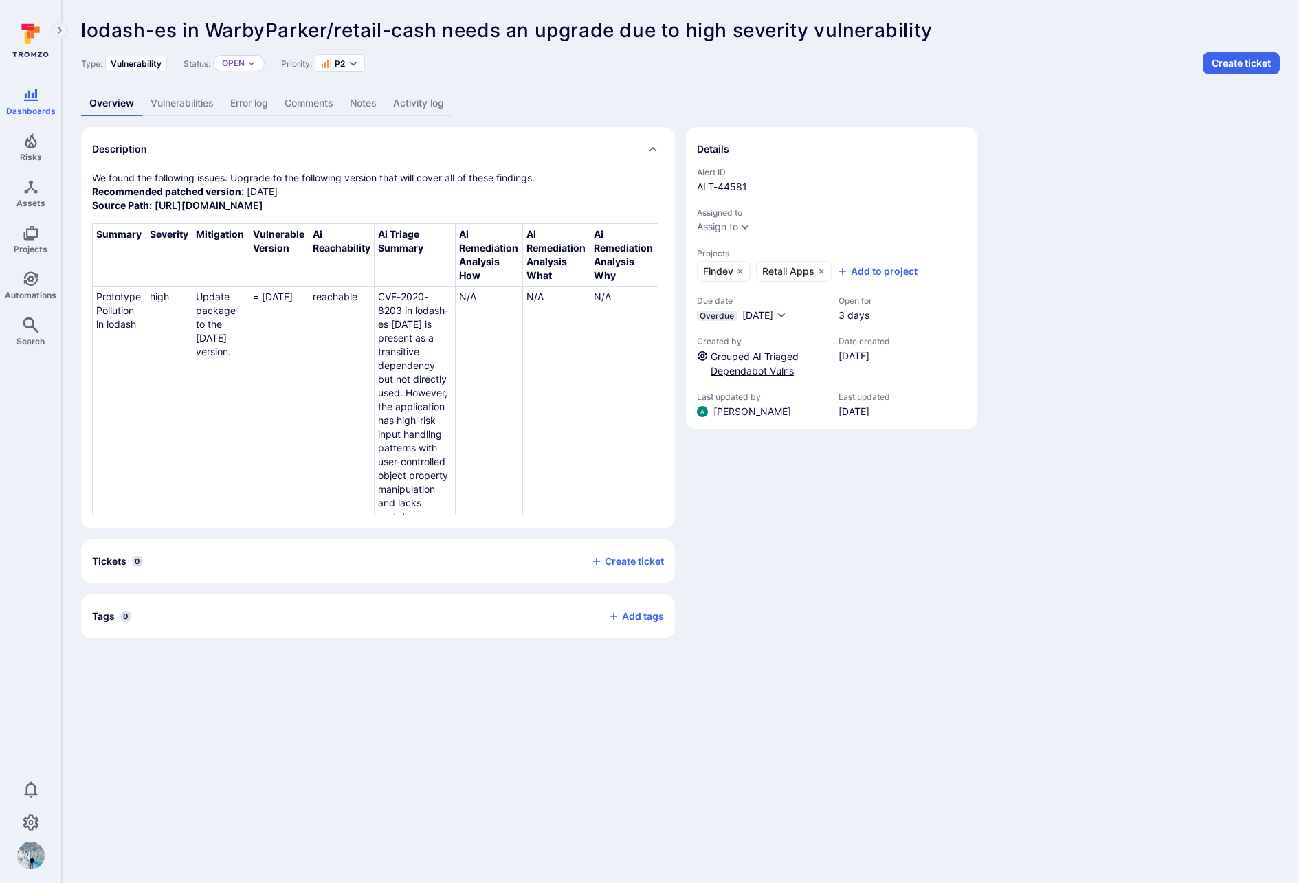
click at [722, 365] on link "Grouped AI Triaged Dependabot Vulns" at bounding box center [755, 363] width 88 height 26
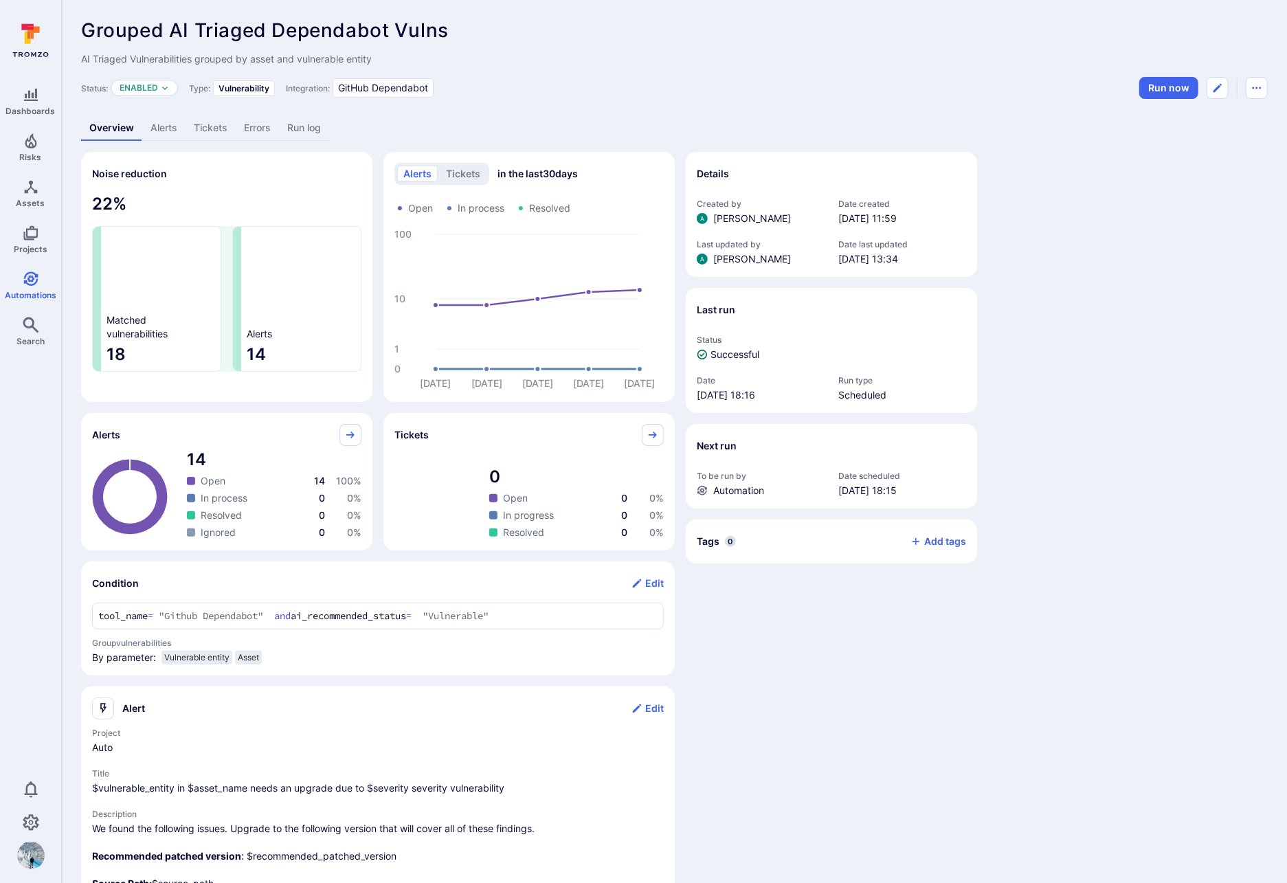
click at [166, 128] on link "Alerts" at bounding box center [163, 127] width 43 height 25
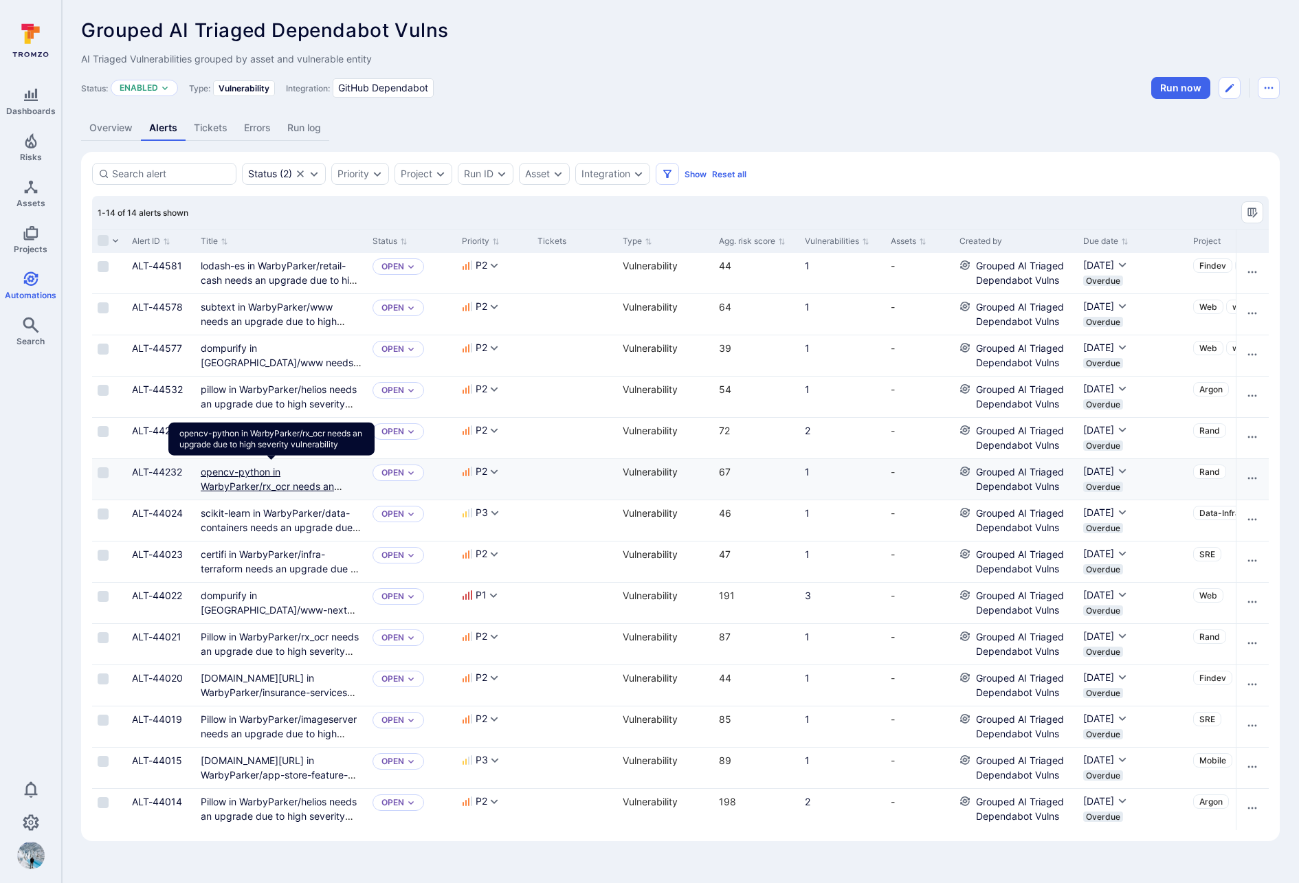
click at [258, 482] on link "opencv-python in WarbyParker/rx_ocr needs an upgrade due to high severity vulne…" at bounding box center [272, 493] width 142 height 55
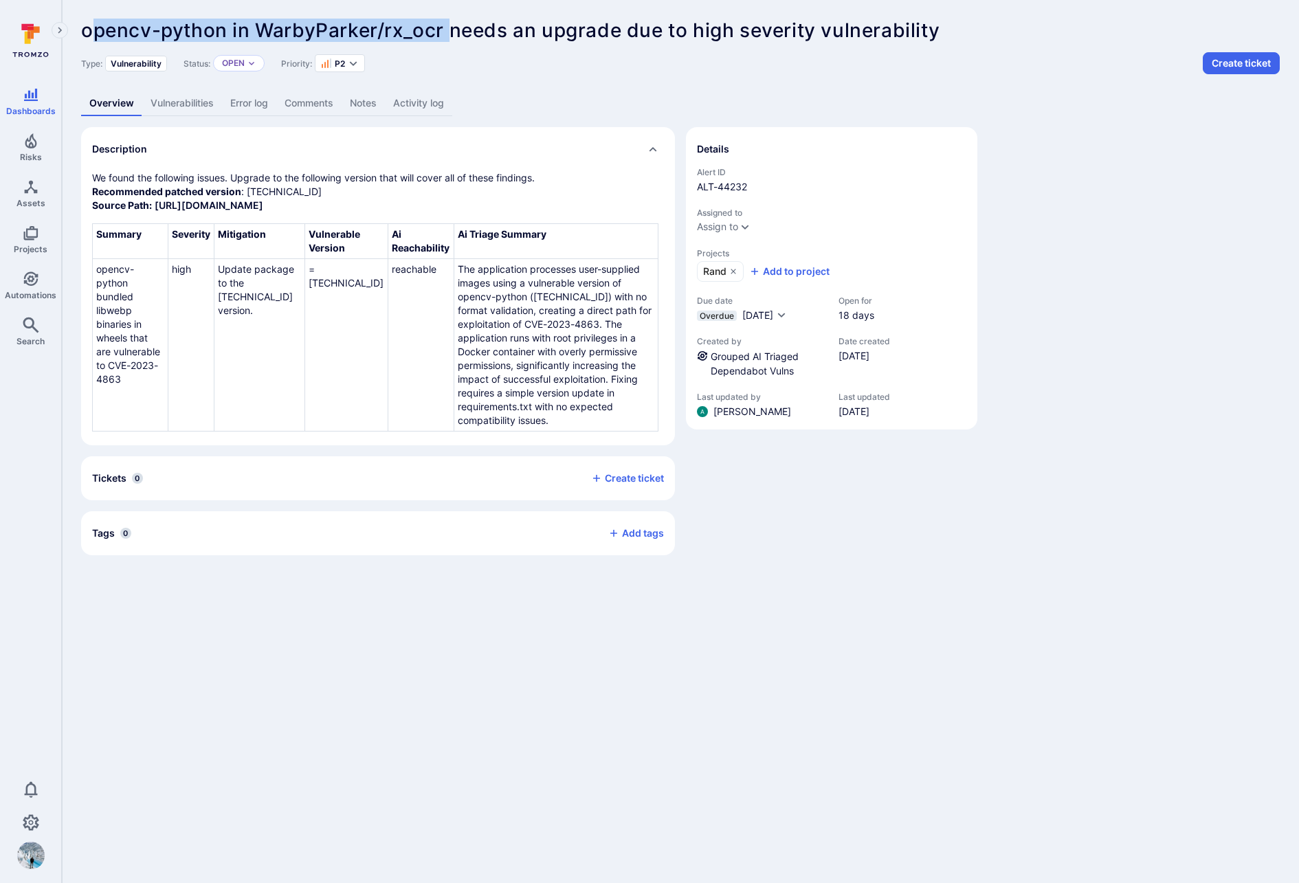
drag, startPoint x: 448, startPoint y: 31, endPoint x: 96, endPoint y: 27, distance: 352.5
click at [96, 27] on span "opencv-python in WarbyParker/rx_ocr needs an upgrade due to high severity vulne…" at bounding box center [510, 30] width 858 height 23
click at [356, 45] on header "opencv-python in WarbyParker/rx_ocr needs an upgrade due to high severity vulne…" at bounding box center [680, 46] width 1198 height 55
drag, startPoint x: 447, startPoint y: 26, endPoint x: 254, endPoint y: 32, distance: 193.9
click at [254, 32] on span "opencv-python in WarbyParker/rx_ocr needs an upgrade due to high severity vulne…" at bounding box center [510, 30] width 858 height 23
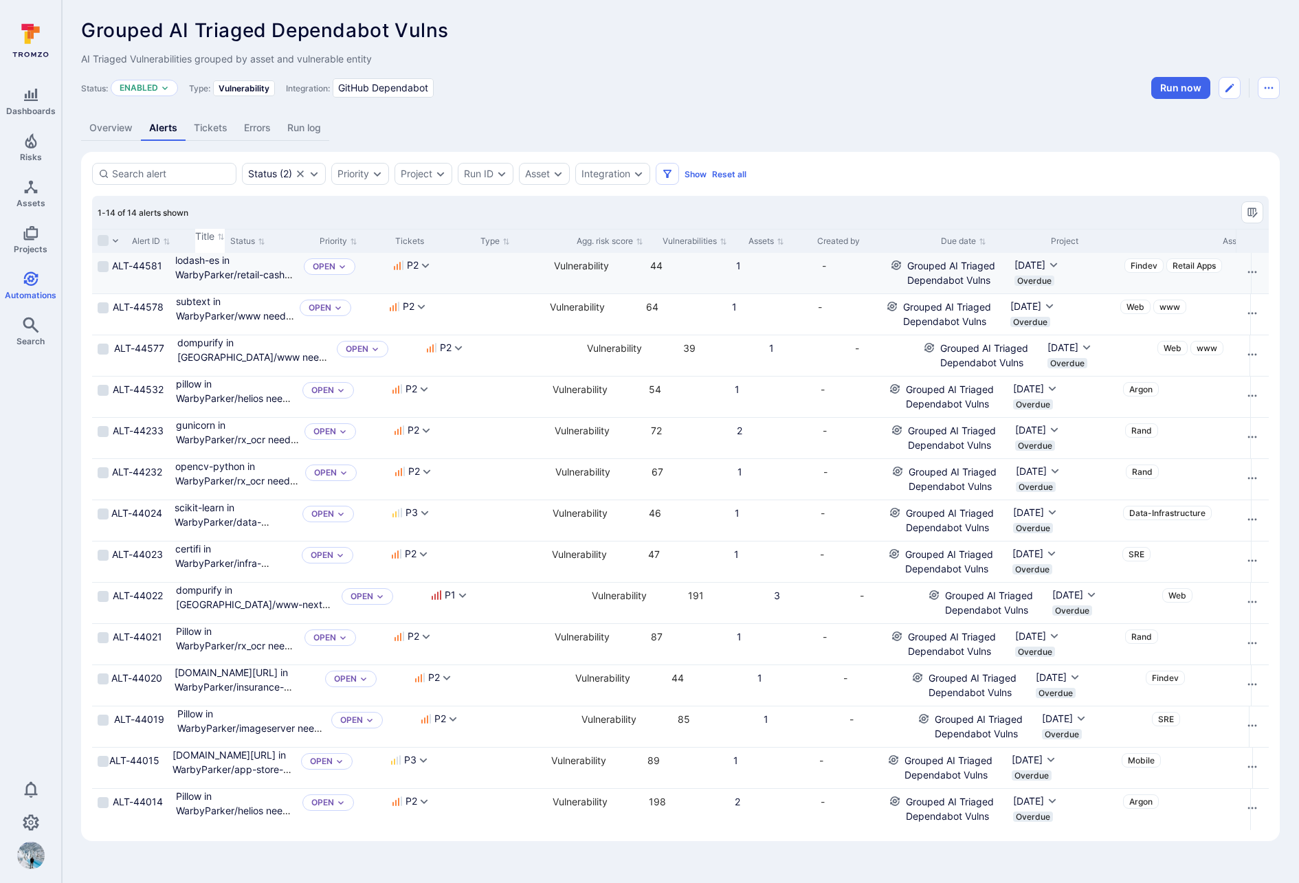
drag, startPoint x: 364, startPoint y: 240, endPoint x: 659, endPoint y: 253, distance: 295.1
click at [659, 253] on div "Alert ID Title Status Priority Tickets Type Agg. risk score Vulnerabilities Ass…" at bounding box center [680, 529] width 1176 height 601
click at [256, 430] on link "gunicorn in WarbyParker/rx_ocr needs an upgrade due to high severity vulnerabil…" at bounding box center [237, 446] width 123 height 55
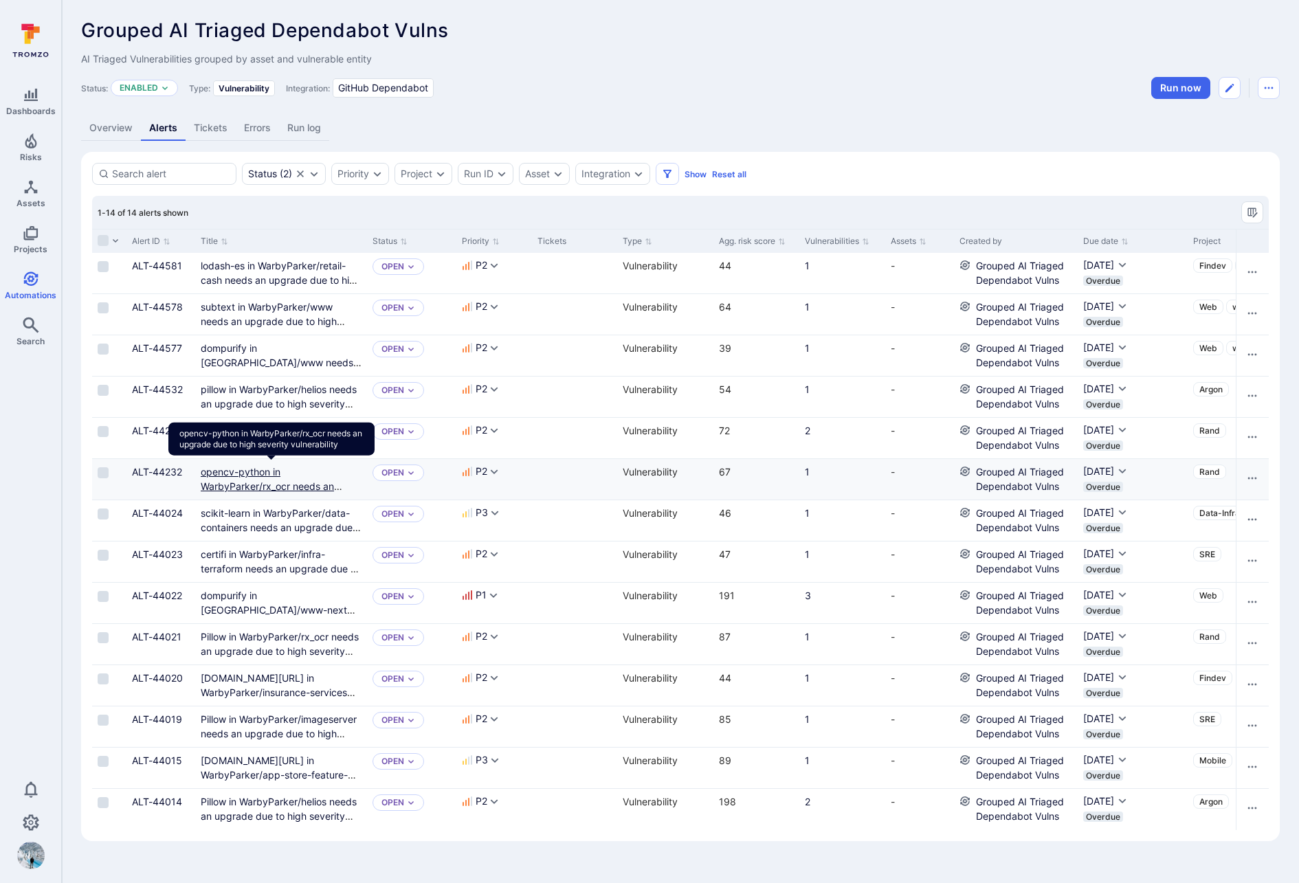
click at [274, 484] on link "opencv-python in WarbyParker/rx_ocr needs an upgrade due to high severity vulne…" at bounding box center [272, 493] width 142 height 55
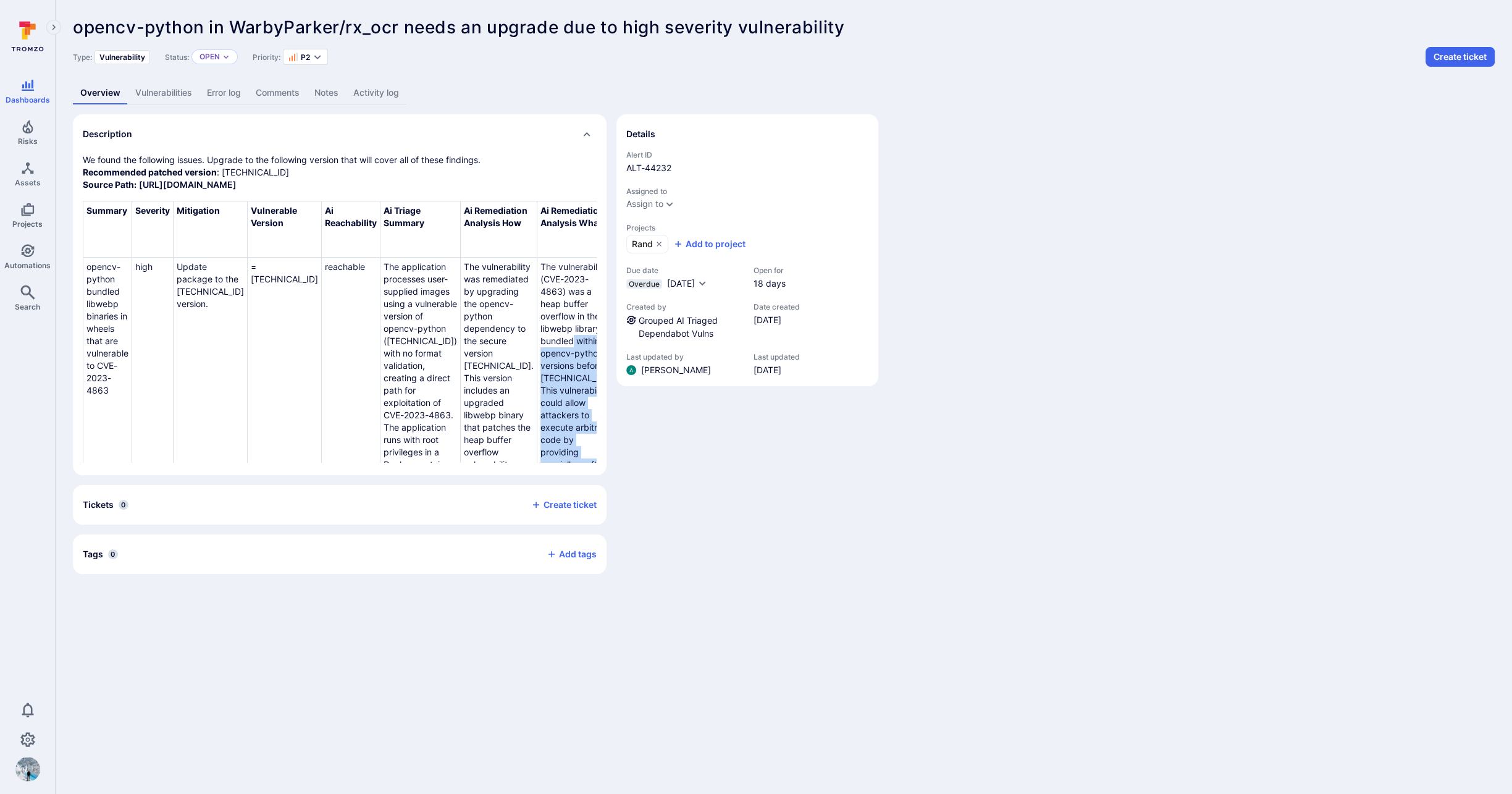
drag, startPoint x: 577, startPoint y: 390, endPoint x: 526, endPoint y: 380, distance: 52.0
click at [526, 380] on tr "opencv-python bundled libwebp binaries in wheels that are vulnerable to CVE-202…" at bounding box center [378, 465] width 591 height 415
click at [956, 210] on div "Description We found the following issues. Upgrade to the following version tha…" at bounding box center [784, 343] width 1422 height 459
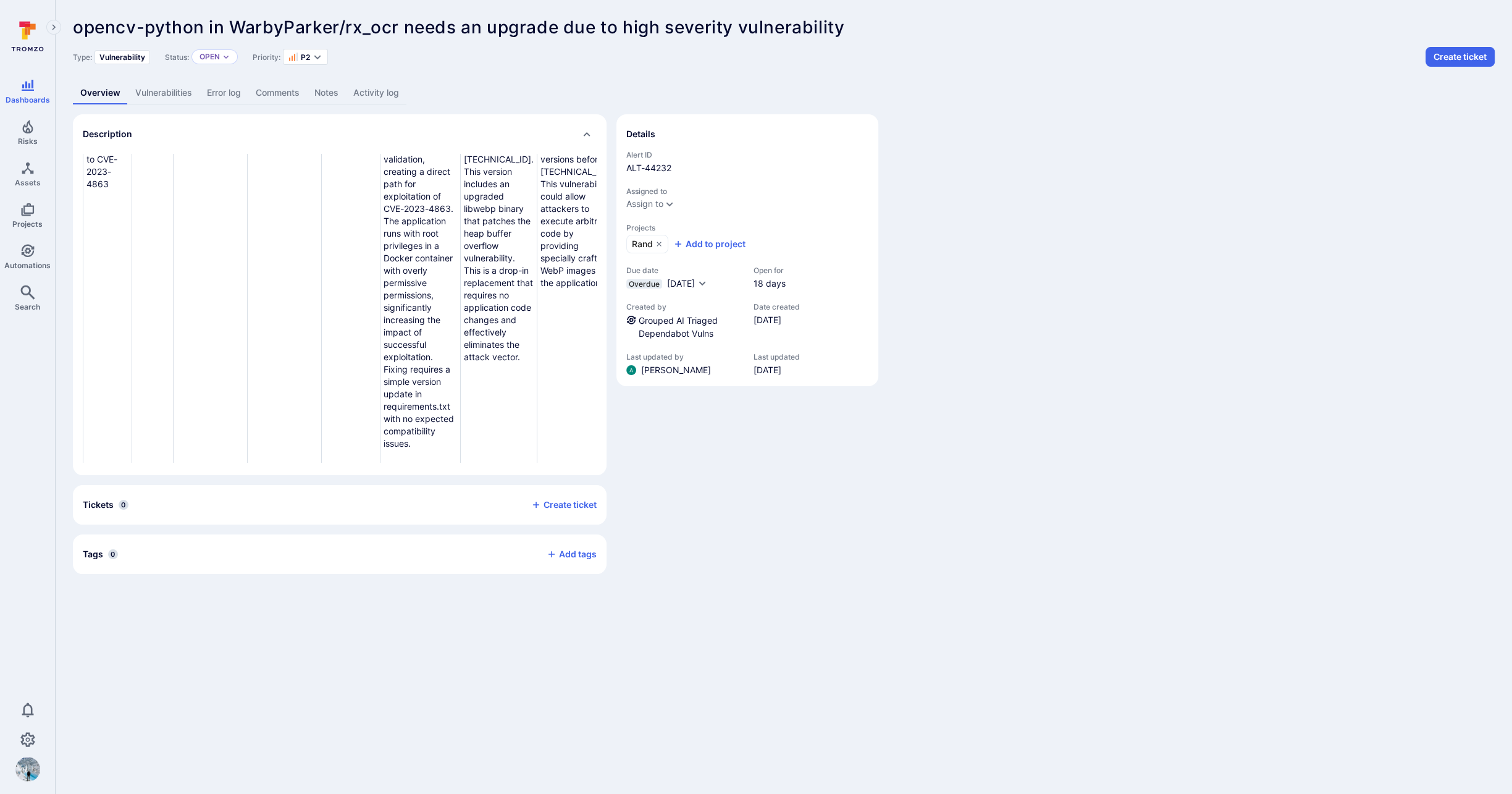
scroll to position [206, 0]
drag, startPoint x: 441, startPoint y: 219, endPoint x: 433, endPoint y: 222, distance: 8.5
click at [461, 222] on td "The vulnerability was remediated by upgrading the opencv-python dependency to t…" at bounding box center [499, 259] width 76 height 415
drag, startPoint x: 431, startPoint y: 201, endPoint x: 449, endPoint y: 428, distance: 227.7
click at [461, 431] on td "The vulnerability was remediated by upgrading the opencv-python dependency to t…" at bounding box center [499, 259] width 76 height 415
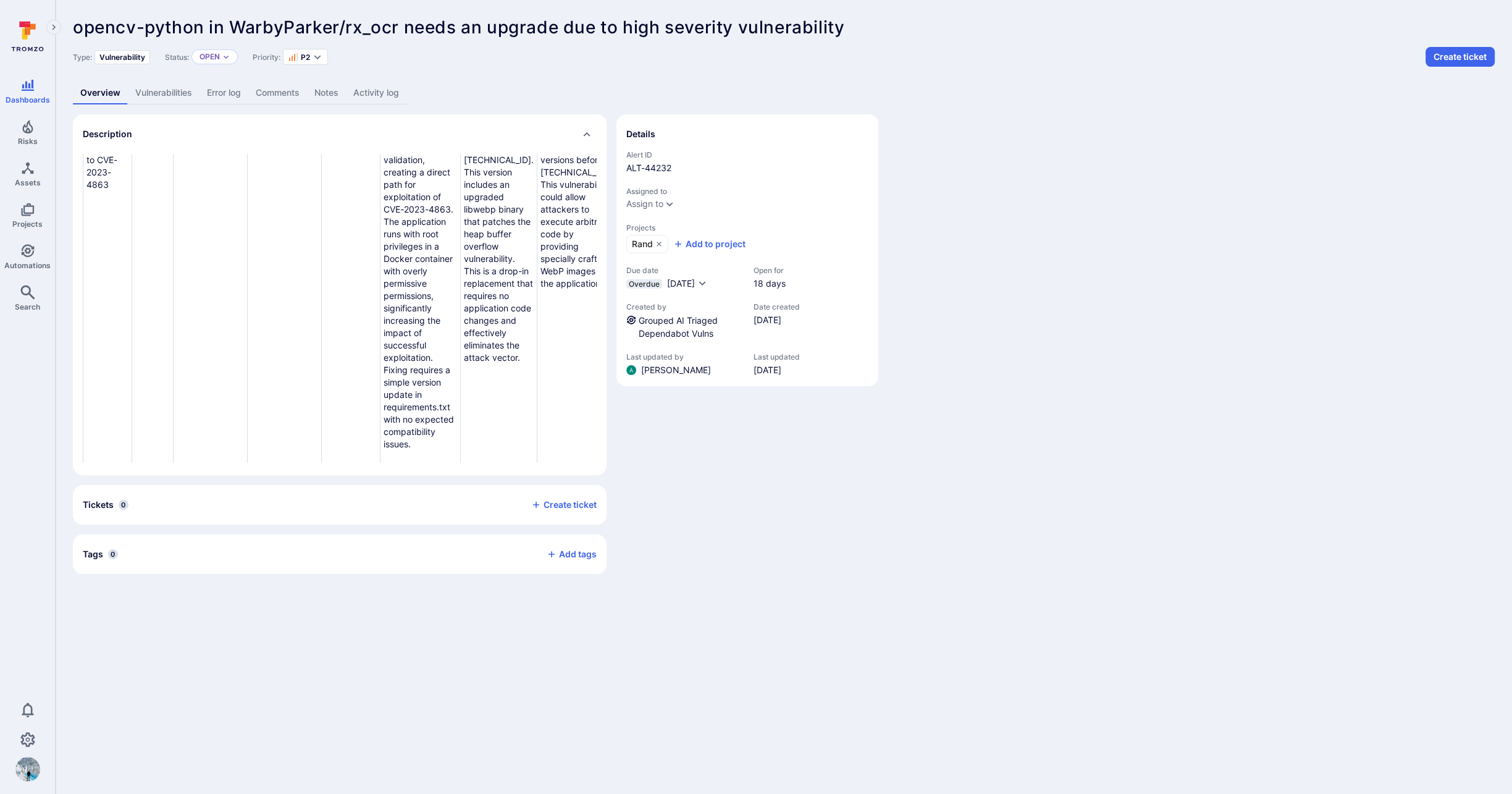
click at [538, 434] on td "The vulnerability (CVE-2023-4863) was a heap buffer overflow in the libwebp lib…" at bounding box center [575, 259] width 76 height 415
drag, startPoint x: 496, startPoint y: 185, endPoint x: 475, endPoint y: 186, distance: 21.0
click at [538, 186] on td "The vulnerability (CVE-2023-4863) was a heap buffer overflow in the libwebp lib…" at bounding box center [575, 255] width 76 height 415
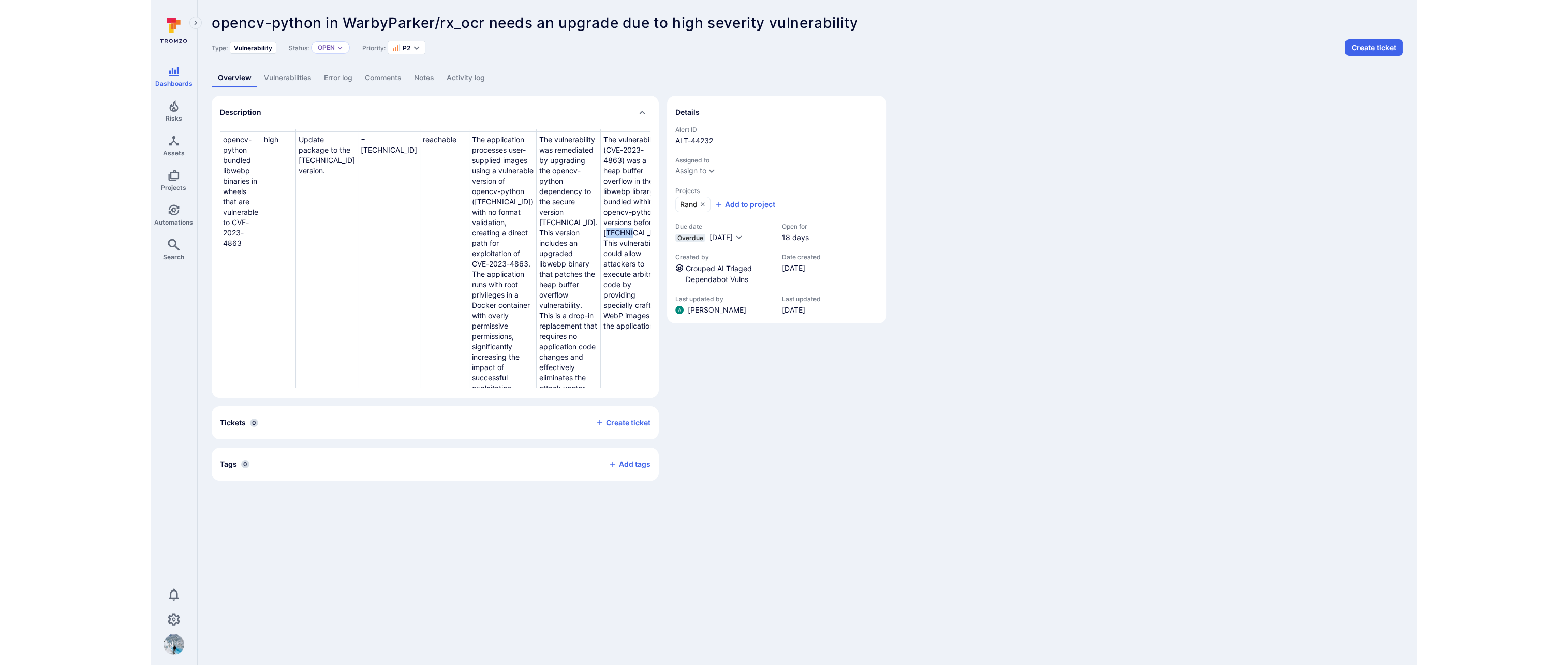
scroll to position [0, 0]
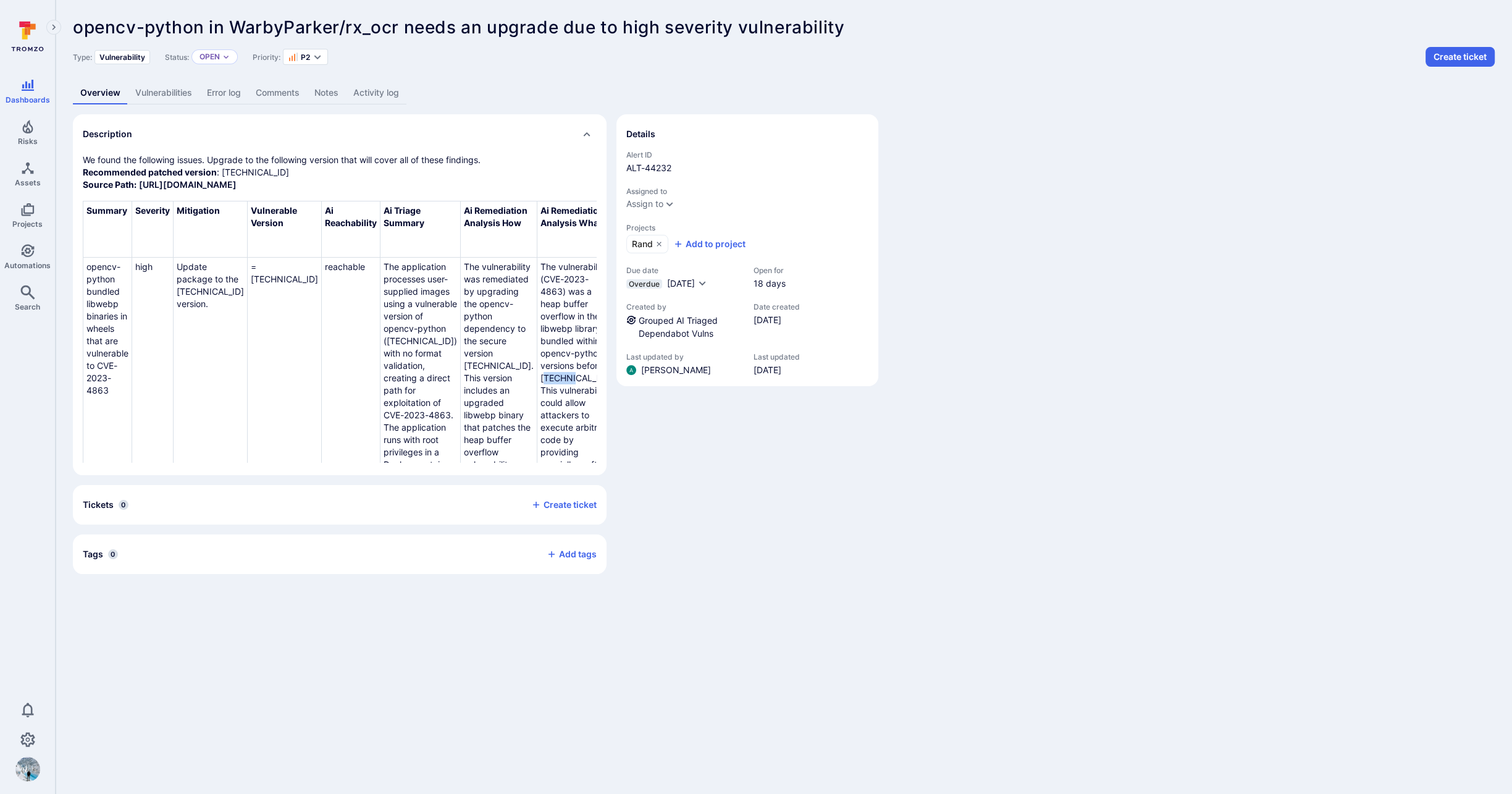
click at [696, 327] on link "Grouped AI Triaged Dependabot Vulns" at bounding box center [679, 326] width 79 height 23
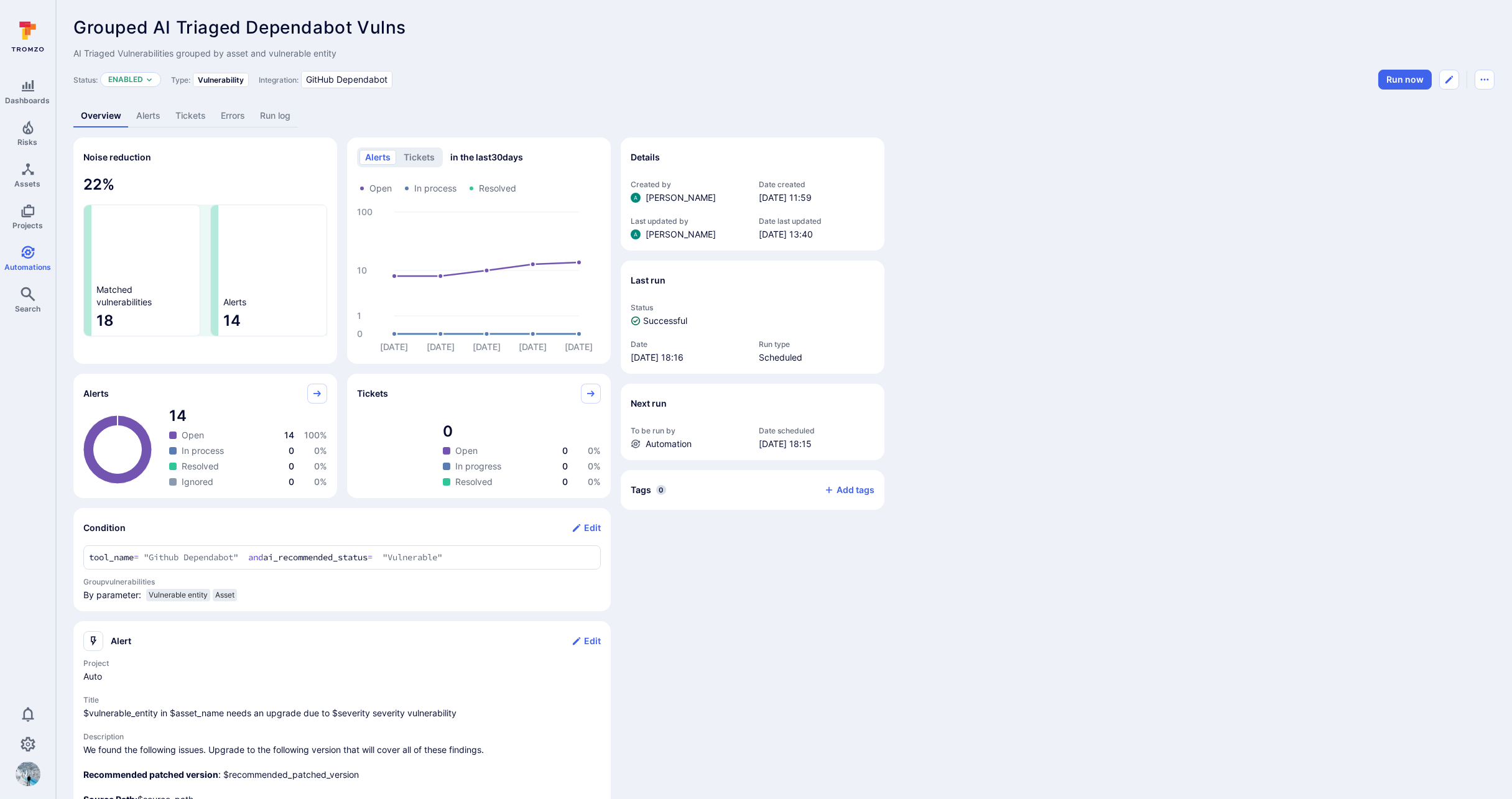
drag, startPoint x: 152, startPoint y: 111, endPoint x: 156, endPoint y: 120, distance: 9.8
click at [152, 111] on link "Alerts" at bounding box center [148, 115] width 39 height 23
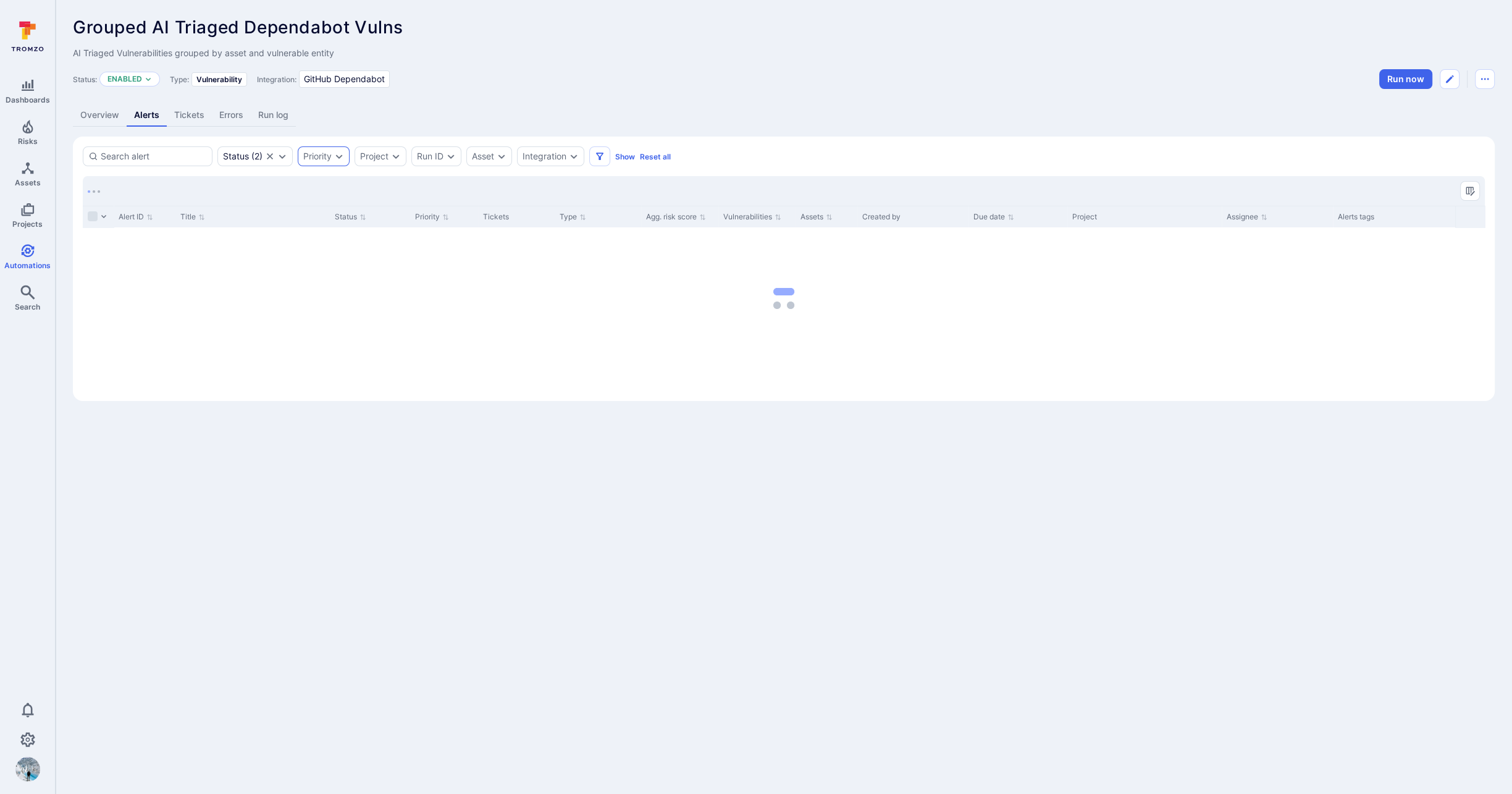
click at [334, 153] on div "Priority" at bounding box center [324, 156] width 52 height 20
click at [605, 92] on div "Grouped AI Triaged Dependabot Vulns ... Show more AI Triaged Vulnerabilities gr…" at bounding box center [784, 209] width 1456 height 418
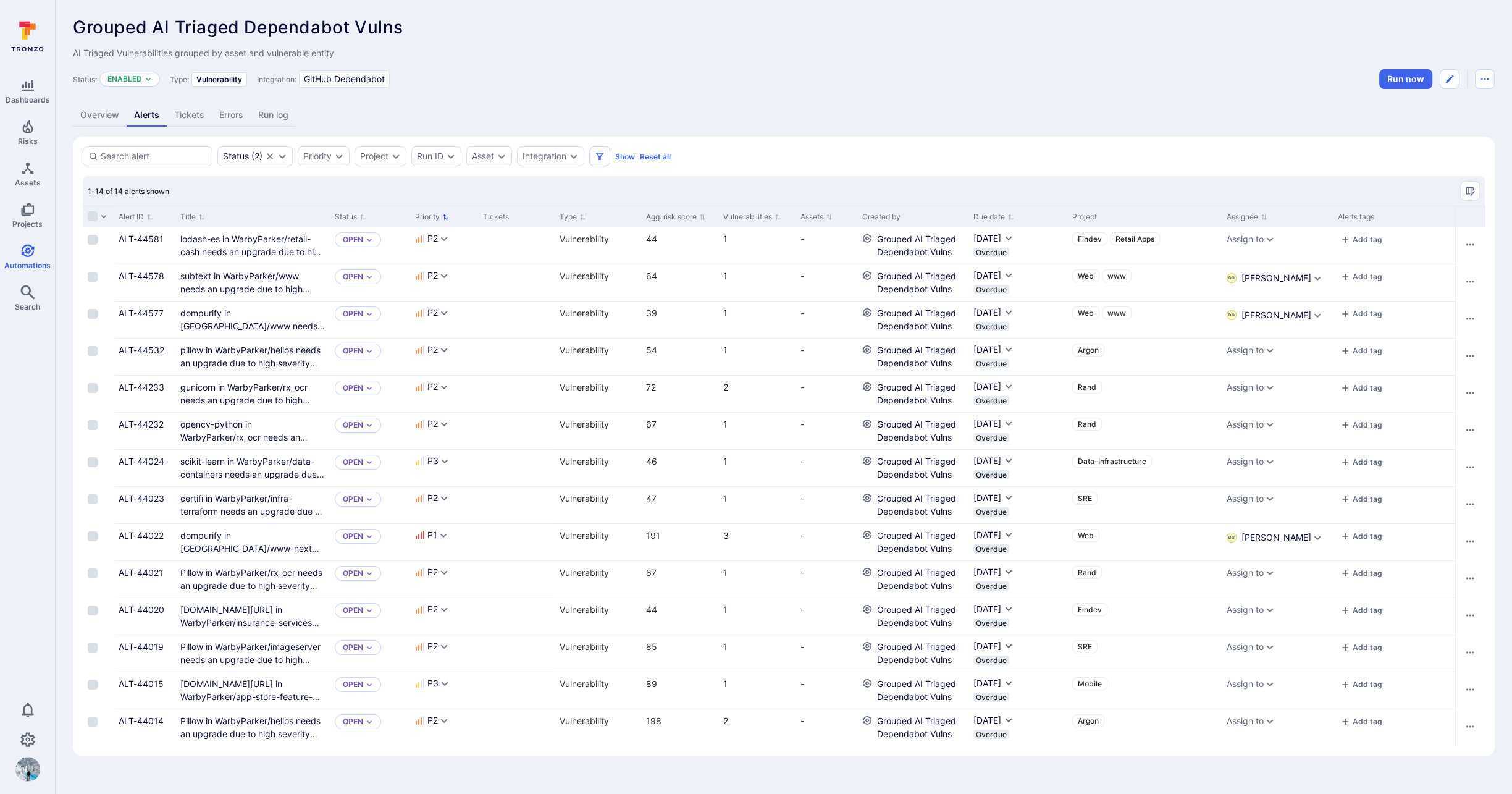
click at [435, 214] on button "Priority" at bounding box center [432, 217] width 34 height 10
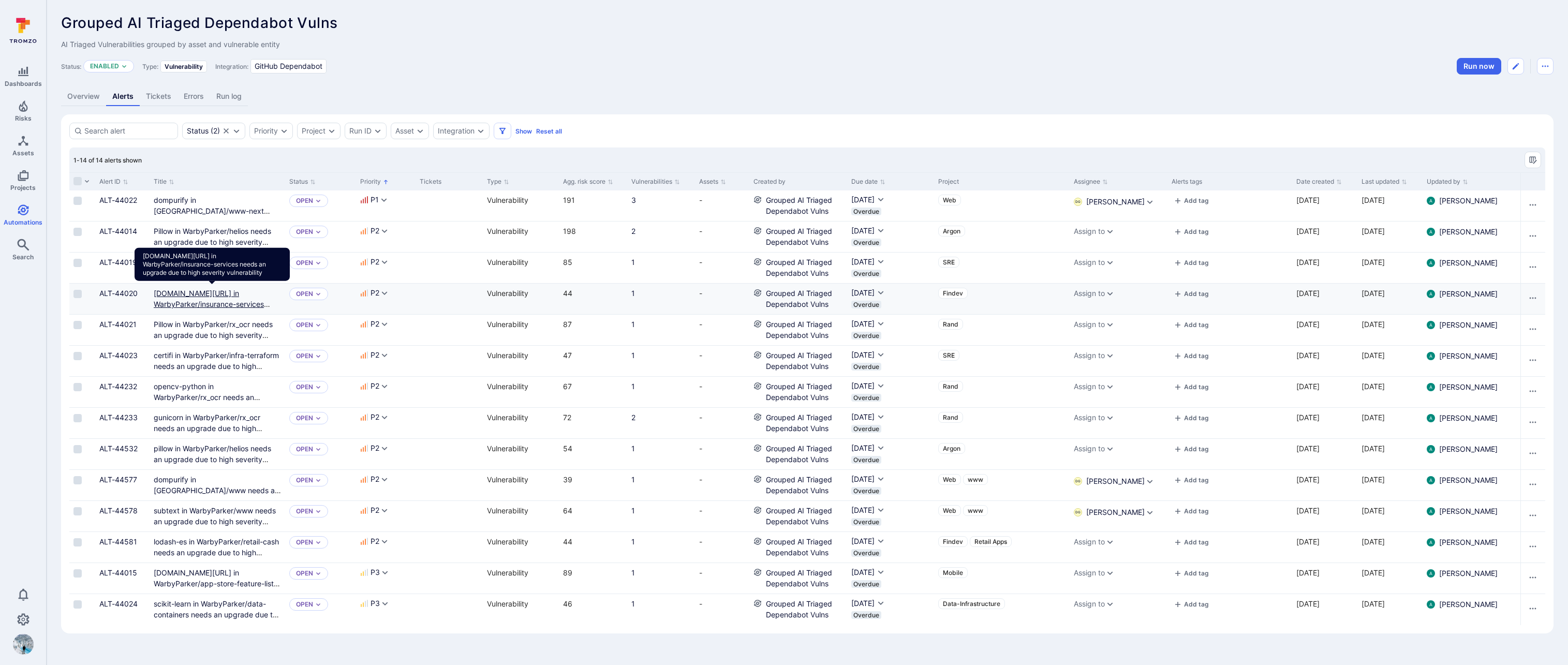
click at [224, 304] on link "github.com/jackc/pgx/v4 in WarbyParker/insurance-services needs an upgrade due …" at bounding box center [212, 309] width 117 height 41
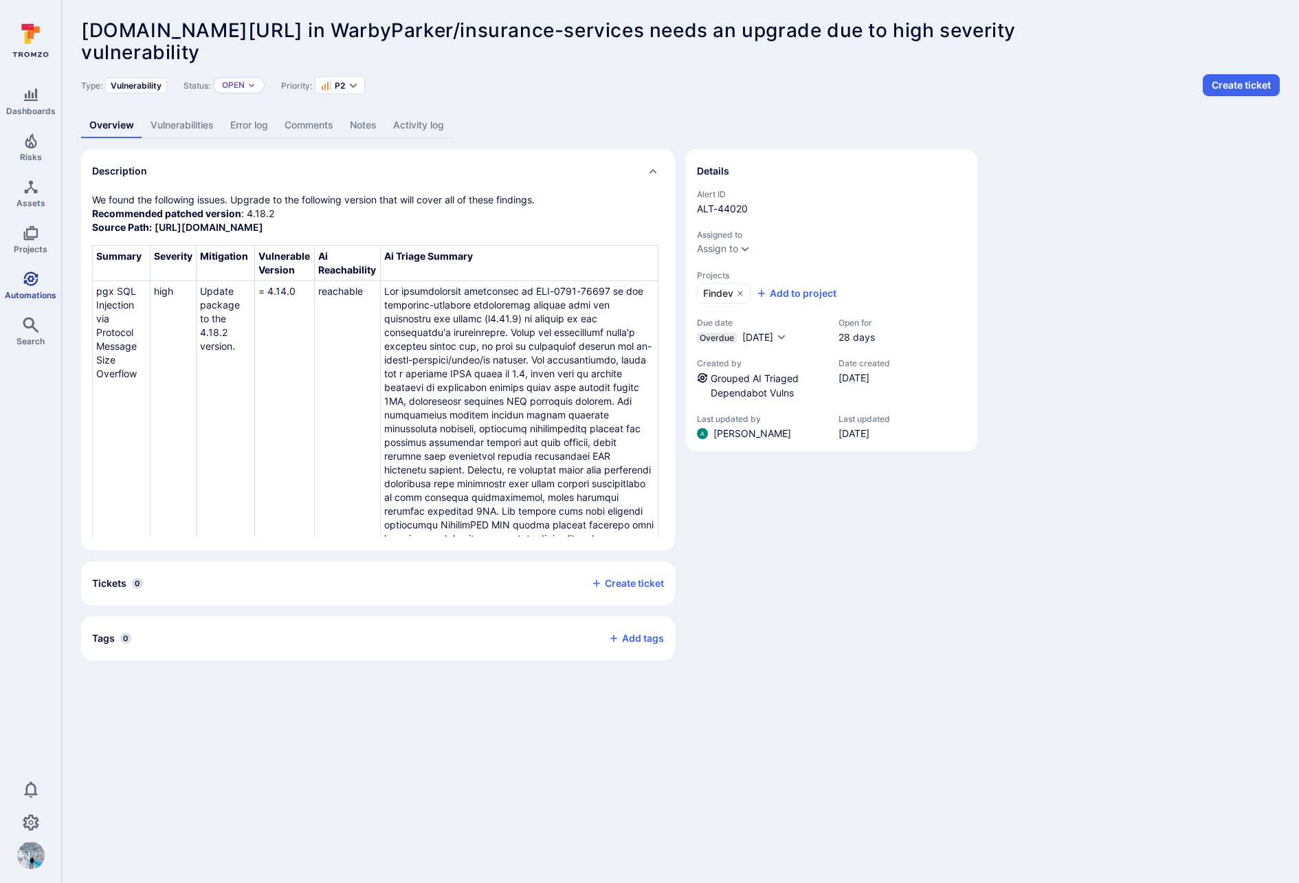
click at [36, 278] on icon "Automations" at bounding box center [30, 278] width 14 height 14
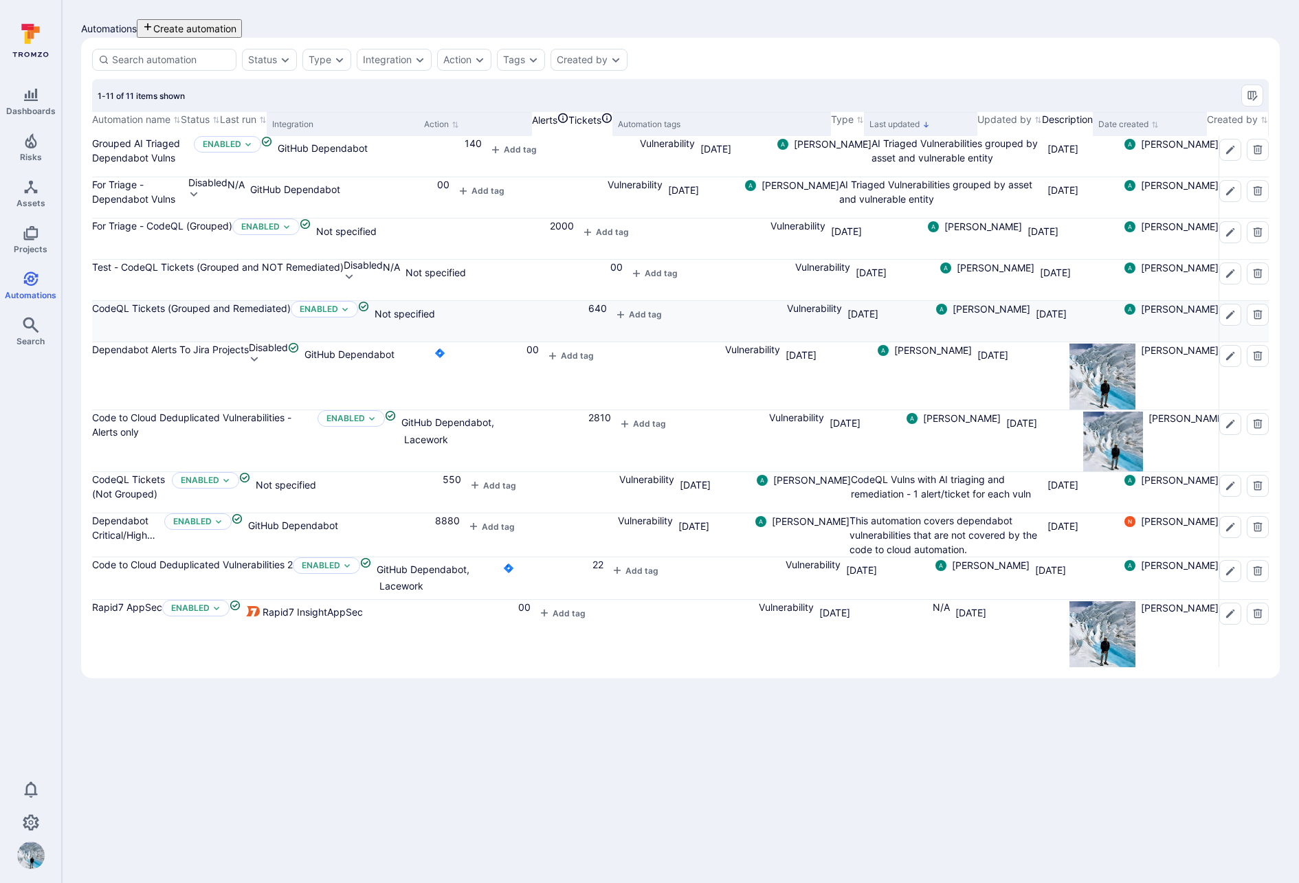
click at [154, 315] on div "CodeQL Tickets (Grouped and Remediated)" at bounding box center [191, 308] width 199 height 14
click at [146, 314] on link "CodeQL Tickets (Grouped and Remediated)" at bounding box center [191, 308] width 199 height 12
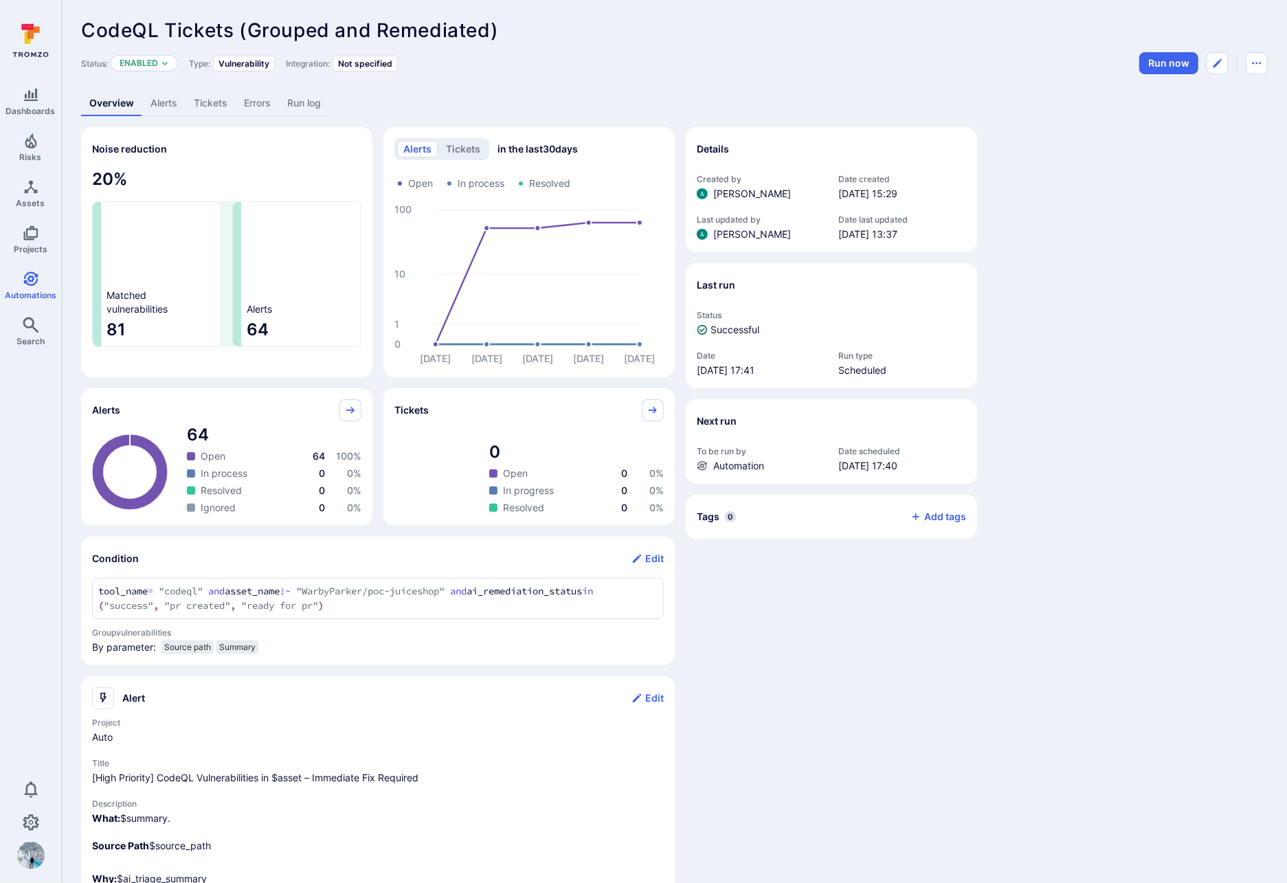
click at [160, 96] on link "Alerts" at bounding box center [163, 103] width 43 height 25
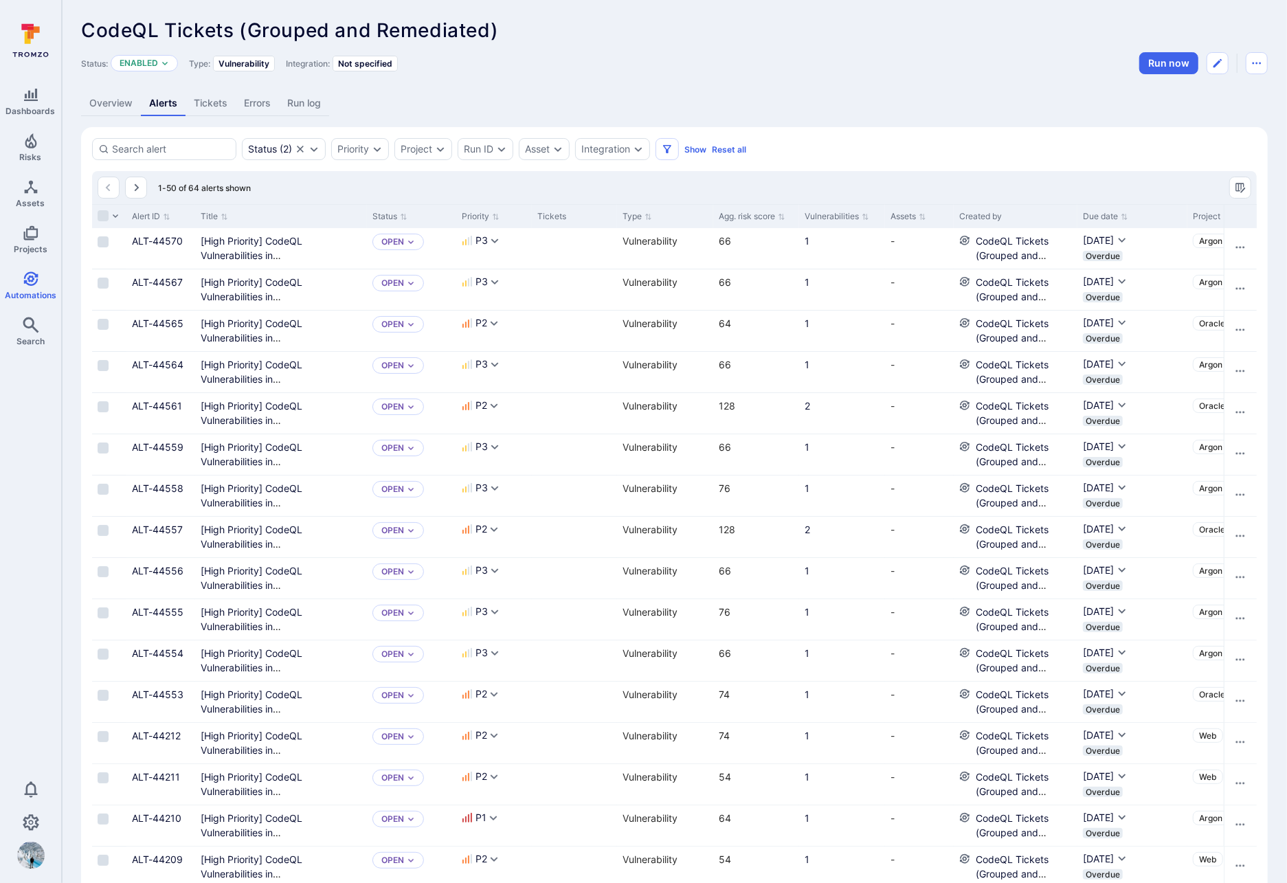
click at [203, 104] on link "Tickets" at bounding box center [211, 103] width 50 height 25
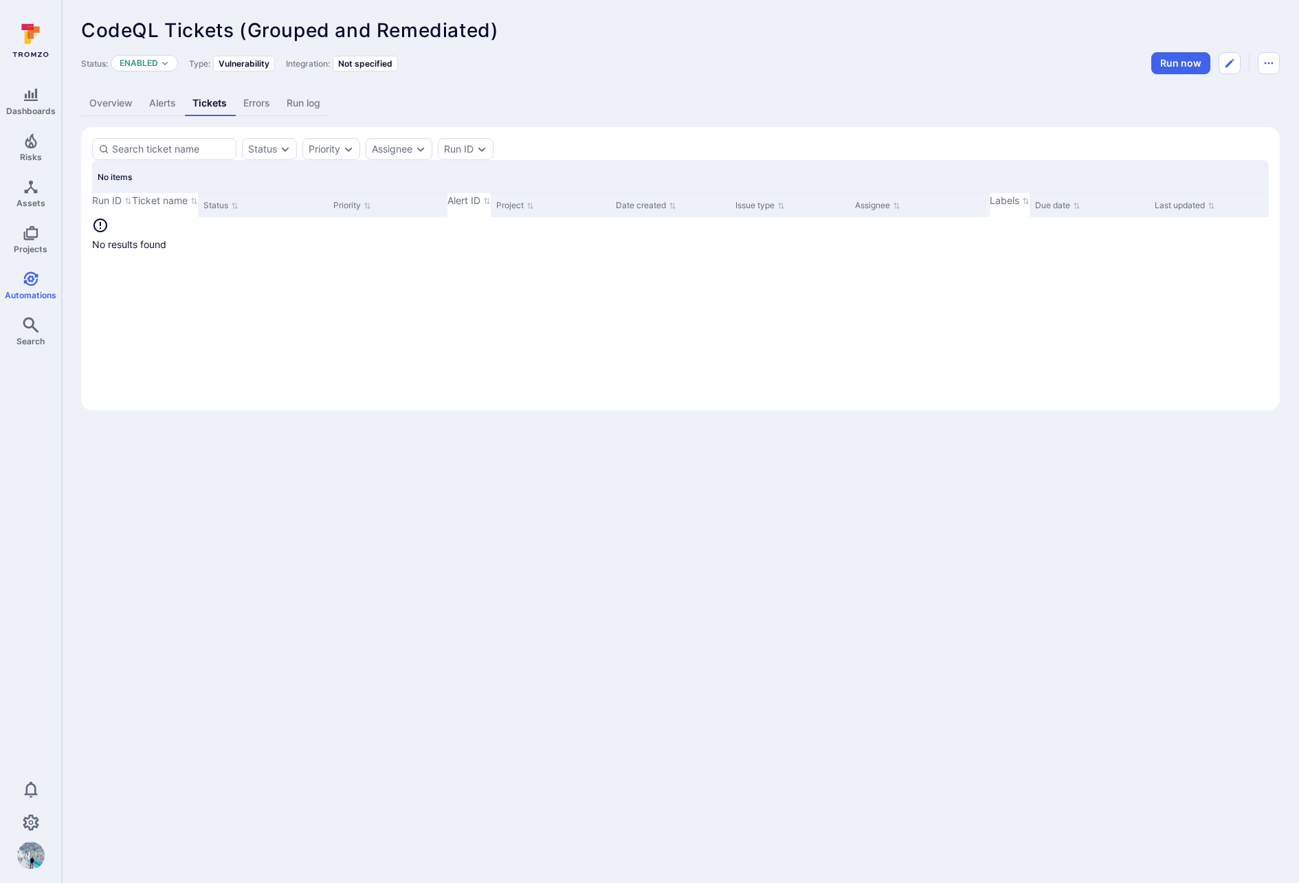
click at [153, 104] on link "Alerts" at bounding box center [162, 103] width 43 height 25
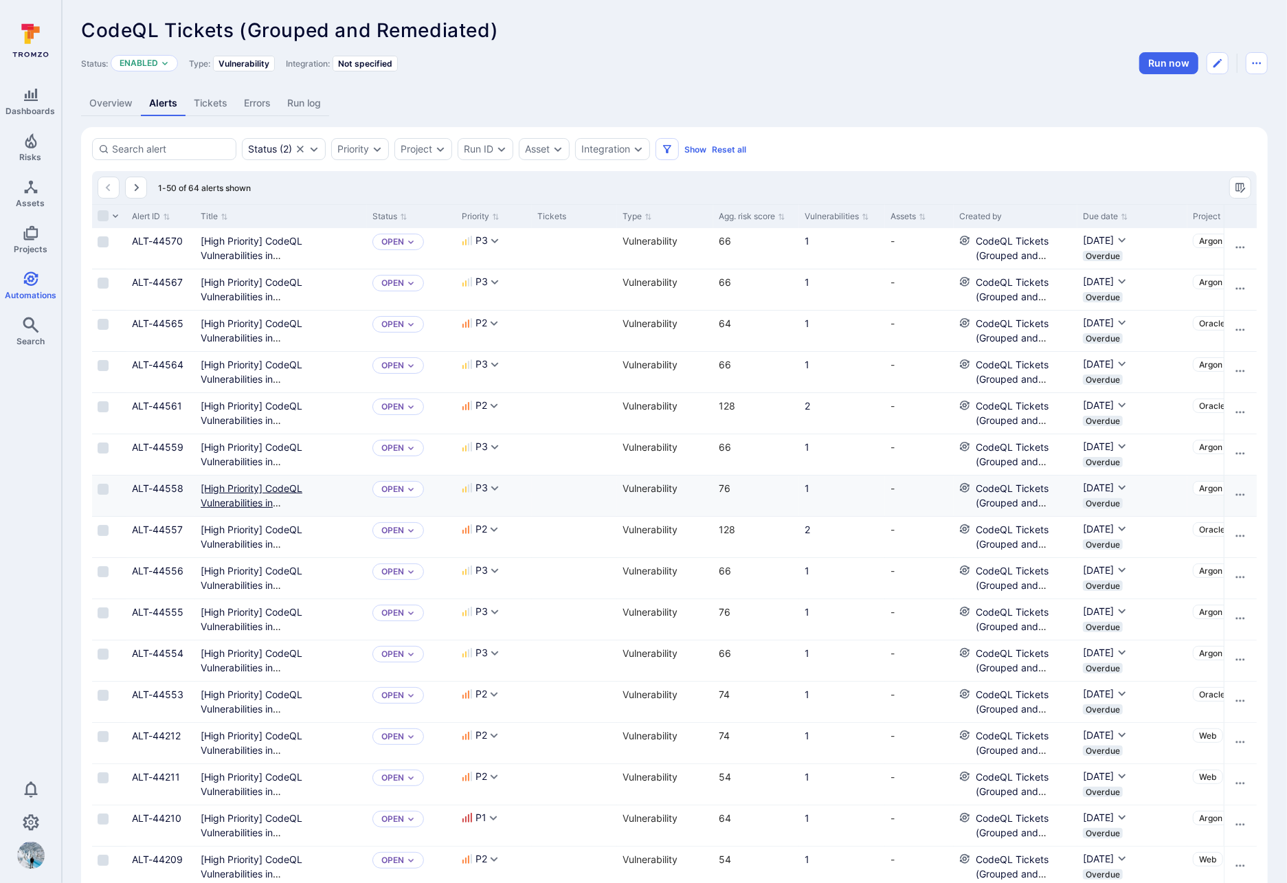
drag, startPoint x: 364, startPoint y: 214, endPoint x: 478, endPoint y: 482, distance: 290.4
click at [366, 222] on div at bounding box center [365, 216] width 2 height 23
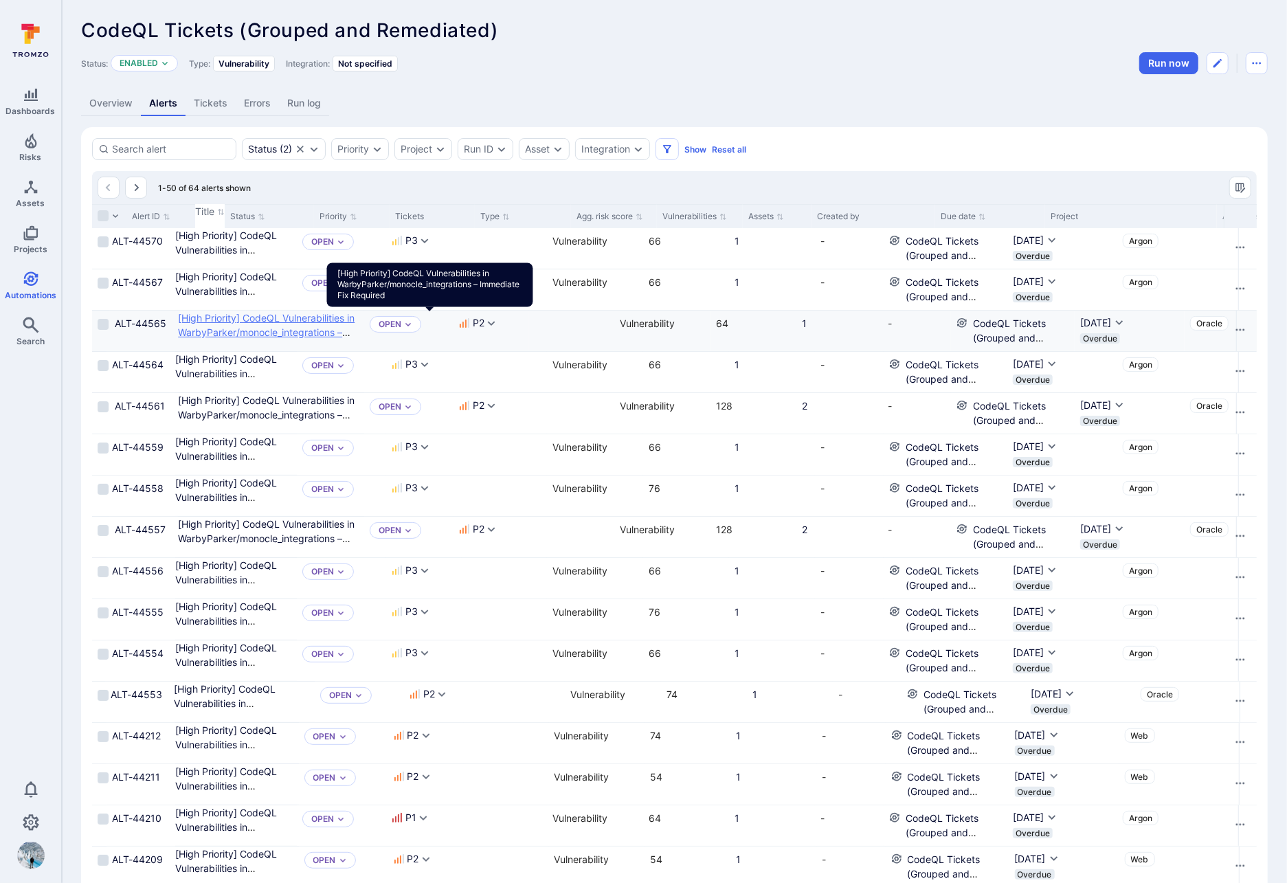
click at [355, 319] on Required"] "[High Priority] CodeQL Vulnerabilities in WarbyParker/monocle_integrations – Im…" at bounding box center [266, 332] width 177 height 41
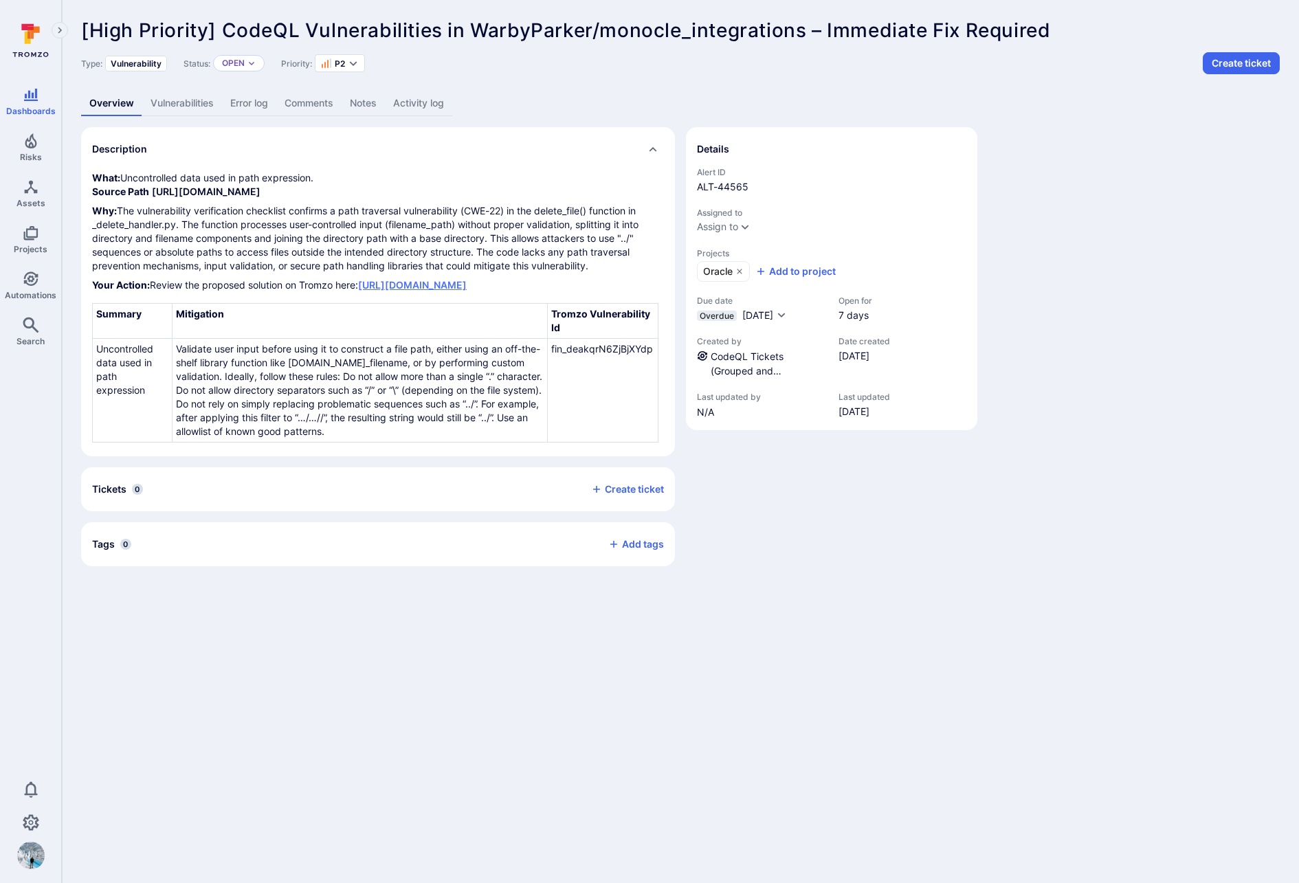
click at [358, 291] on link "https://warbyparker.tromzo.com/vulnerabilities/fin_oUvX6fvbiiqp5VCe/overview/" at bounding box center [412, 285] width 109 height 12
click at [965, 99] on div "Overview Vulnerabilities Error log Comments Notes Activity log" at bounding box center [680, 103] width 1198 height 25
click at [196, 100] on link "Vulnerabilities" at bounding box center [182, 103] width 80 height 25
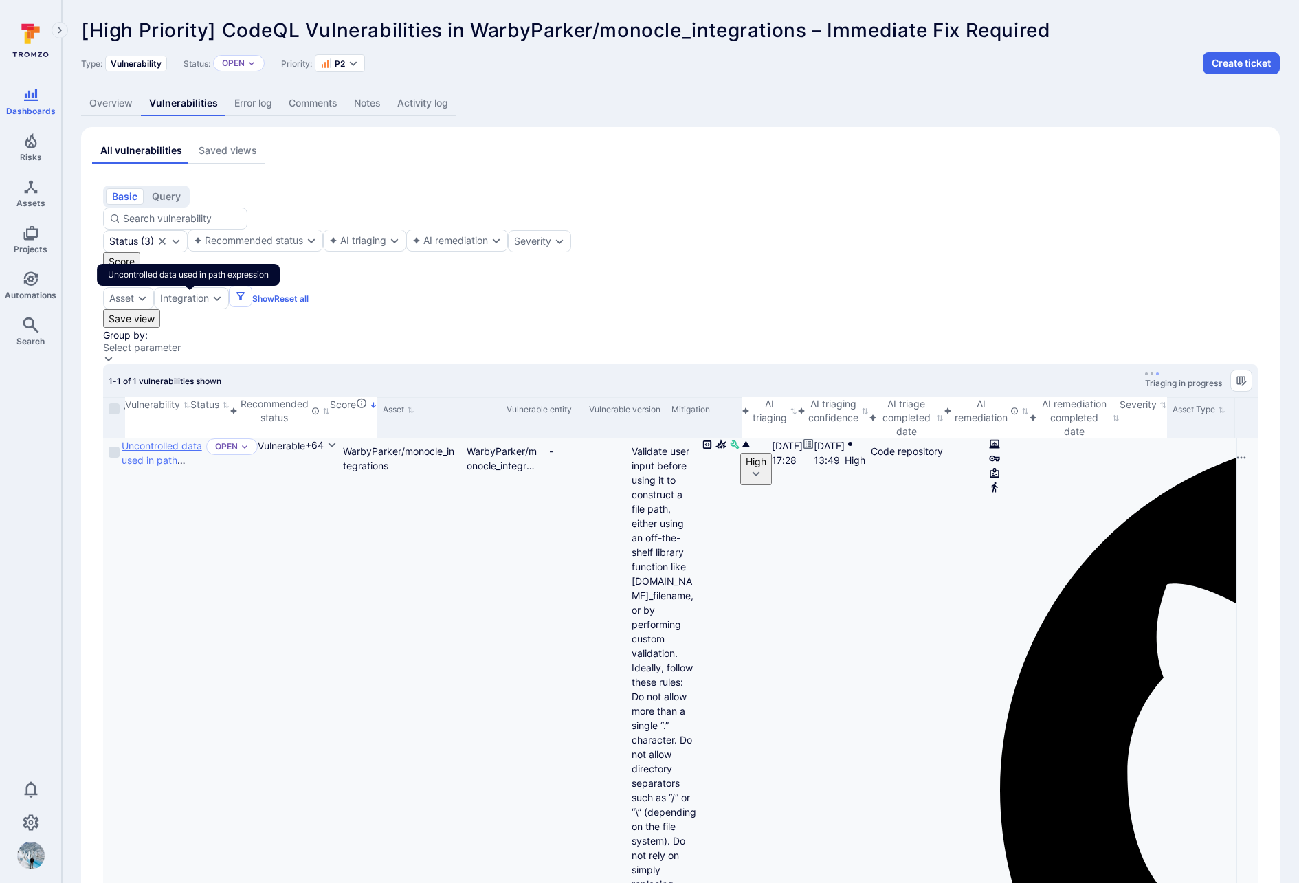
click at [164, 440] on link "Uncontrolled data used in path expression" at bounding box center [162, 460] width 80 height 41
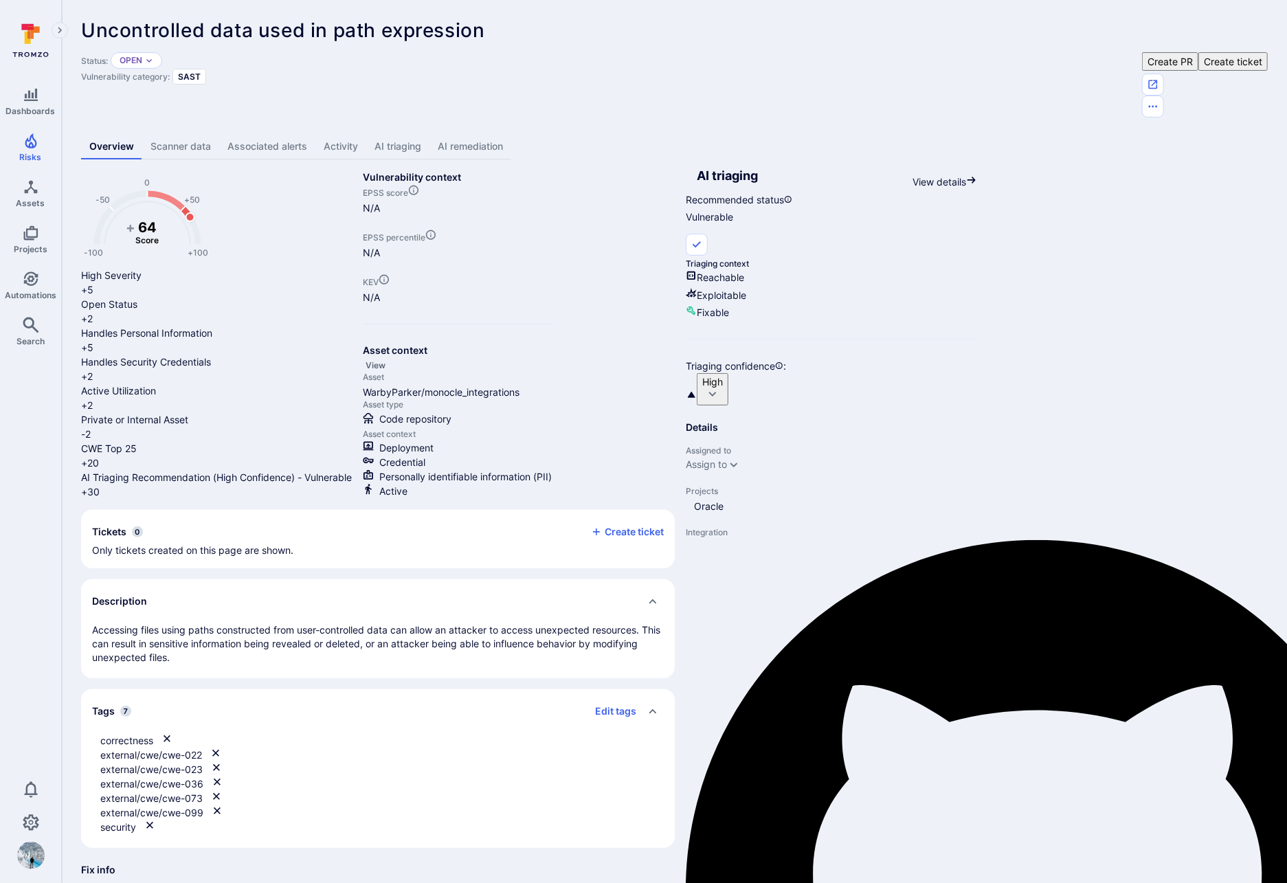
click at [183, 134] on link "Scanner data" at bounding box center [180, 146] width 77 height 25
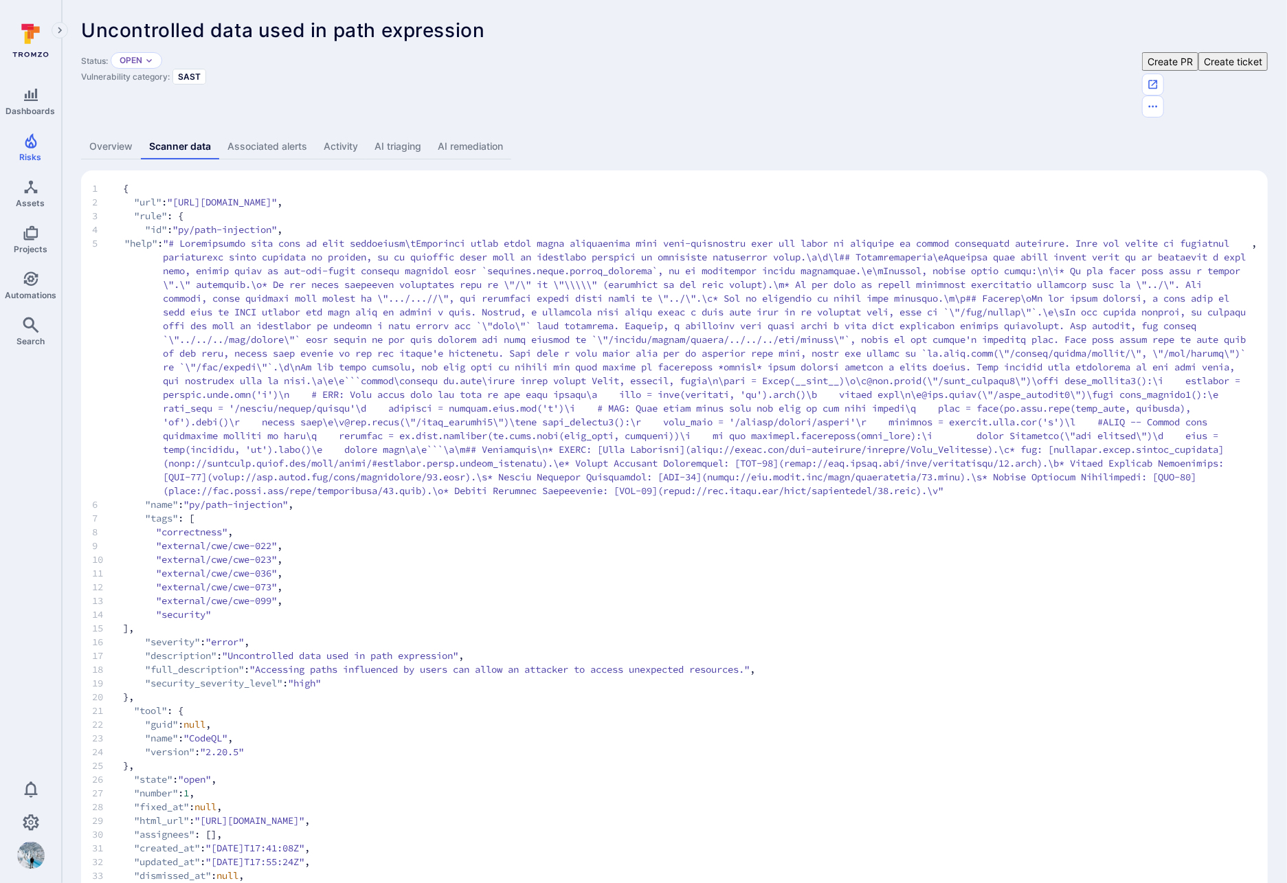
drag, startPoint x: 665, startPoint y: 159, endPoint x: 187, endPoint y: 153, distance: 478.3
click at [187, 195] on span ""https://api.github.com/repos/WarbyParker/monocle_integrations/code-scanning/al…" at bounding box center [223, 202] width 110 height 14
click at [114, 134] on link "Overview" at bounding box center [111, 146] width 60 height 25
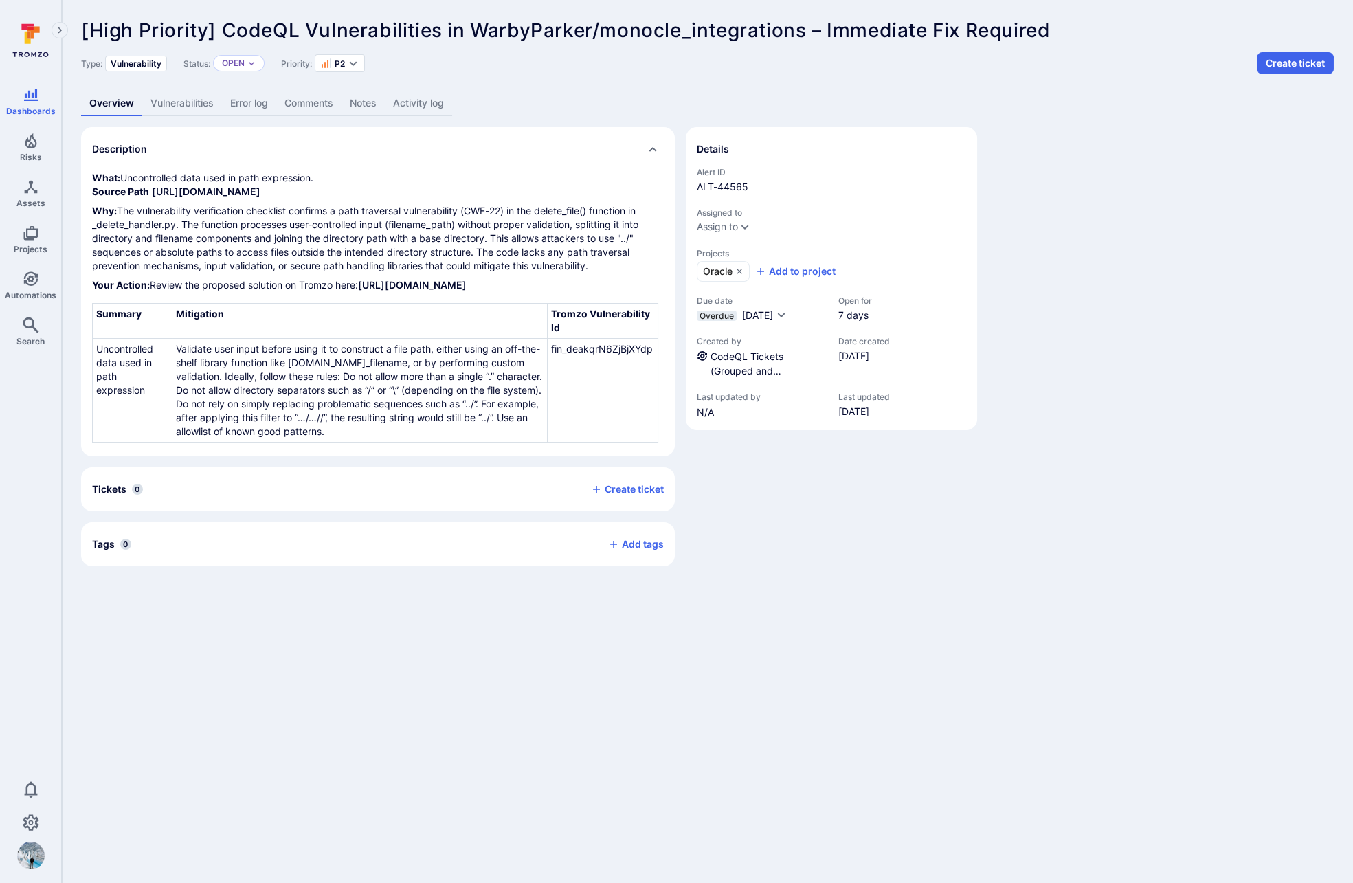
click at [754, 74] on div "Type: Vulnerability Status: Open Priority: P2 Create ticket" at bounding box center [707, 63] width 1253 height 22
drag, startPoint x: 806, startPoint y: 30, endPoint x: 224, endPoint y: 27, distance: 582.0
click at [224, 27] on span "[High Priority] CodeQL Vulnerabilities in WarbyParker/monocle_integrations – Im…" at bounding box center [565, 30] width 969 height 23
click at [623, 98] on div "Overview Vulnerabilities Error log Comments Notes Activity log" at bounding box center [707, 103] width 1253 height 25
drag, startPoint x: 803, startPoint y: 32, endPoint x: 226, endPoint y: 41, distance: 577.3
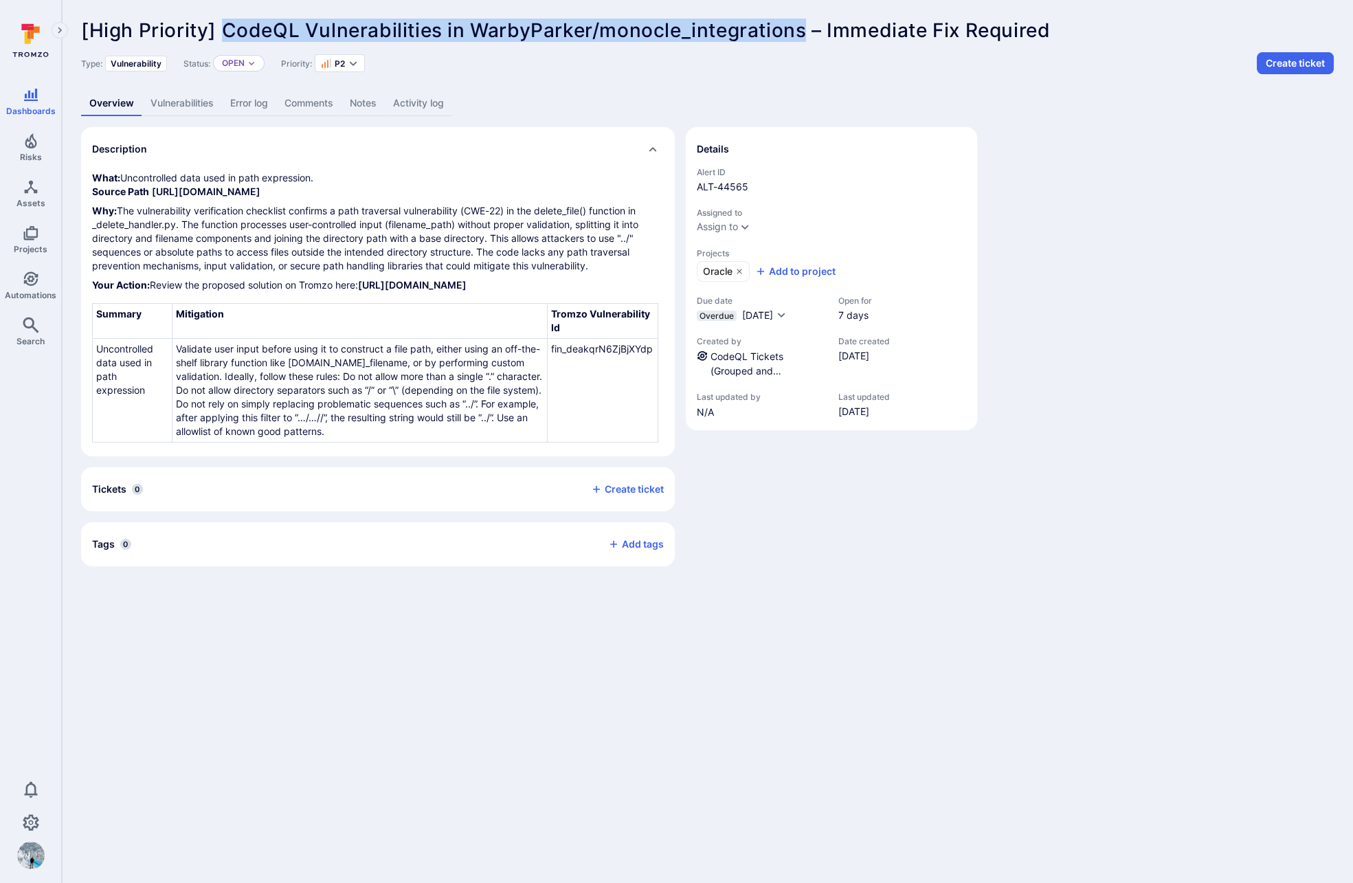
click at [226, 41] on span "[High Priority] CodeQL Vulnerabilities in WarbyParker/monocle_integrations – Im…" at bounding box center [565, 30] width 969 height 23
click at [197, 105] on link "Vulnerabilities" at bounding box center [182, 103] width 80 height 25
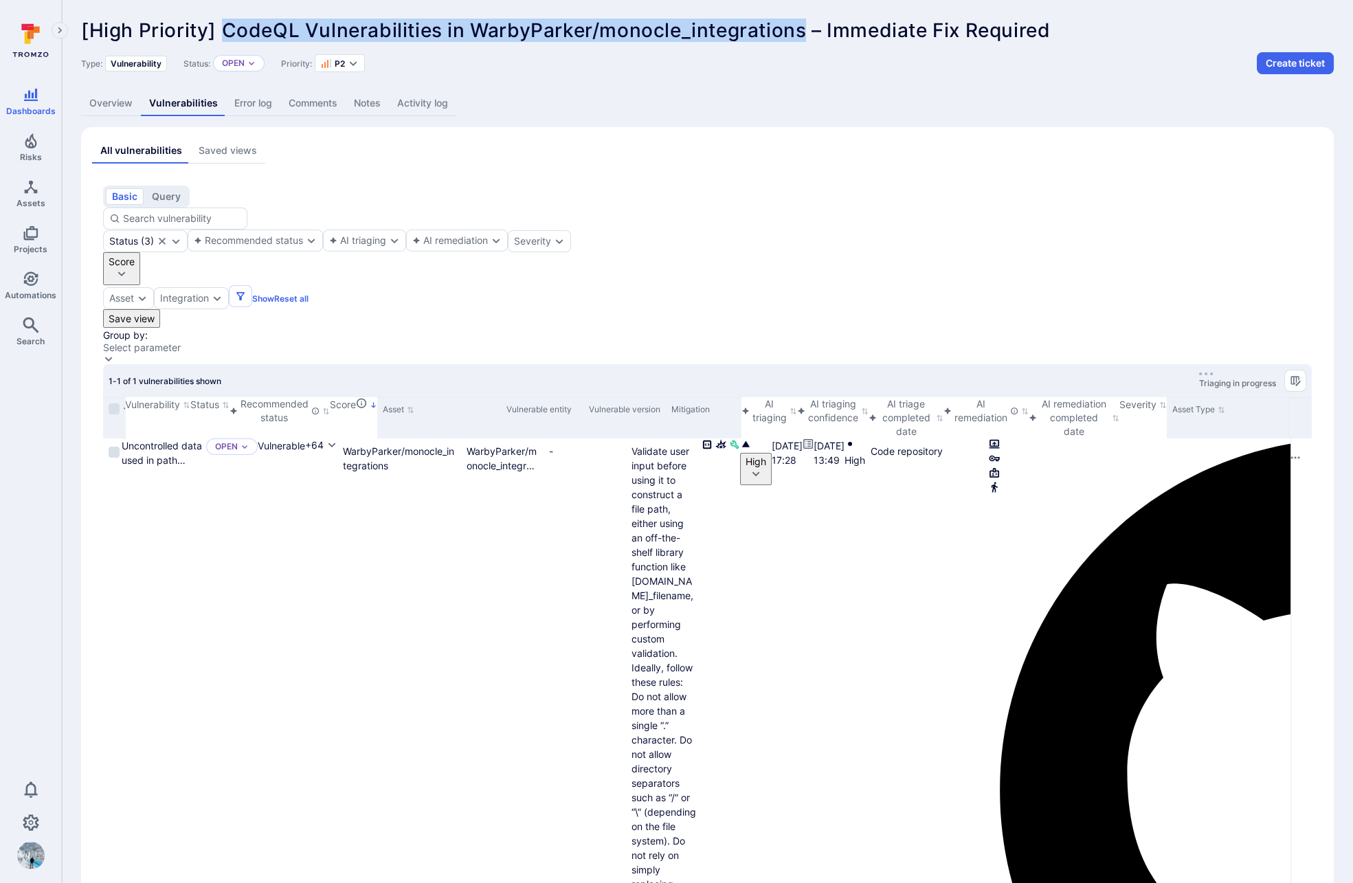
click at [116, 107] on link "Overview" at bounding box center [111, 103] width 60 height 25
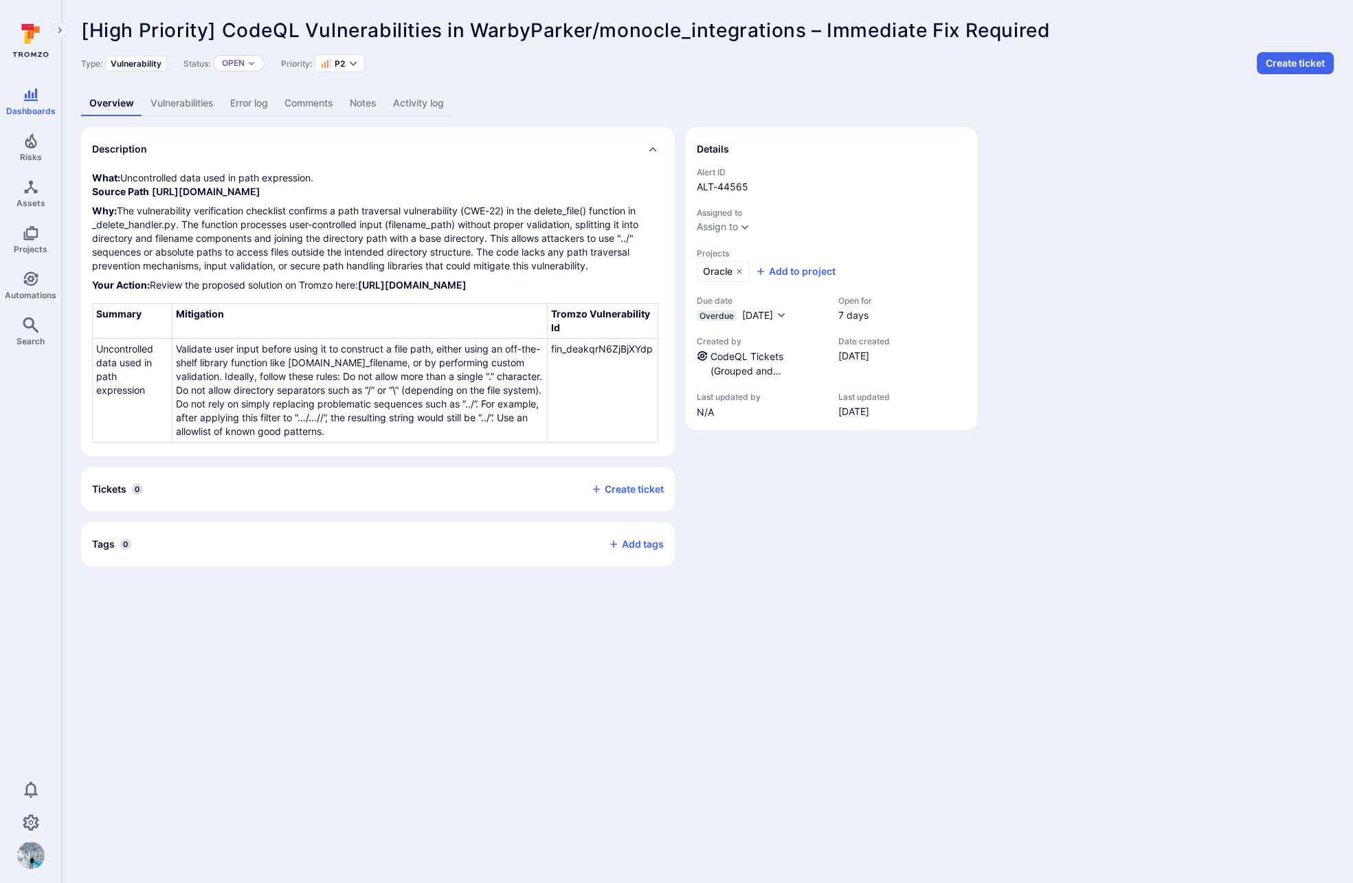
click at [741, 361] on div "CodeQL Tickets (Grouped and Remediated)" at bounding box center [768, 363] width 114 height 29
click at [746, 350] on link "CodeQL Tickets (Grouped and Remediated)" at bounding box center [747, 370] width 73 height 41
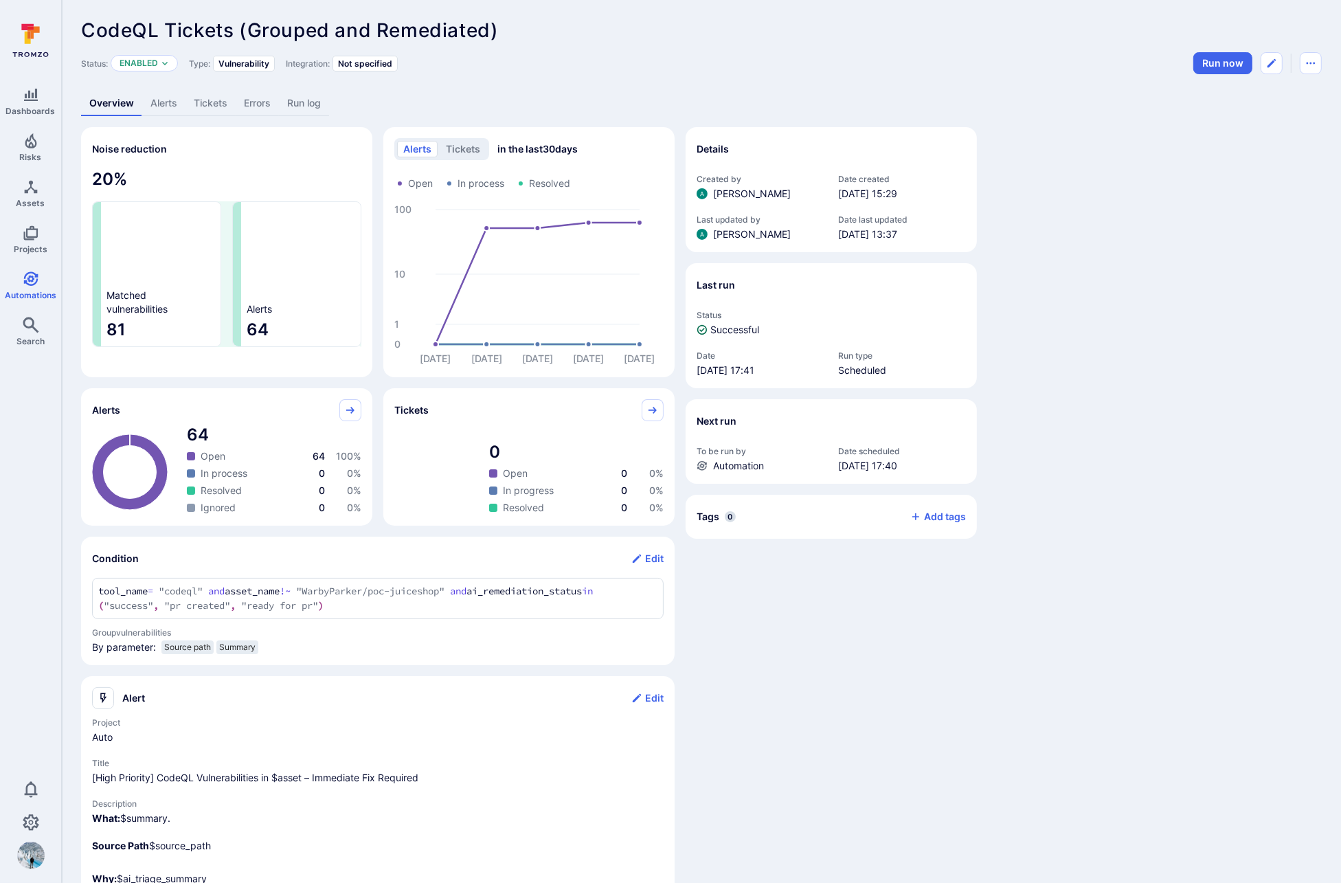
click at [170, 106] on link "Alerts" at bounding box center [163, 103] width 43 height 25
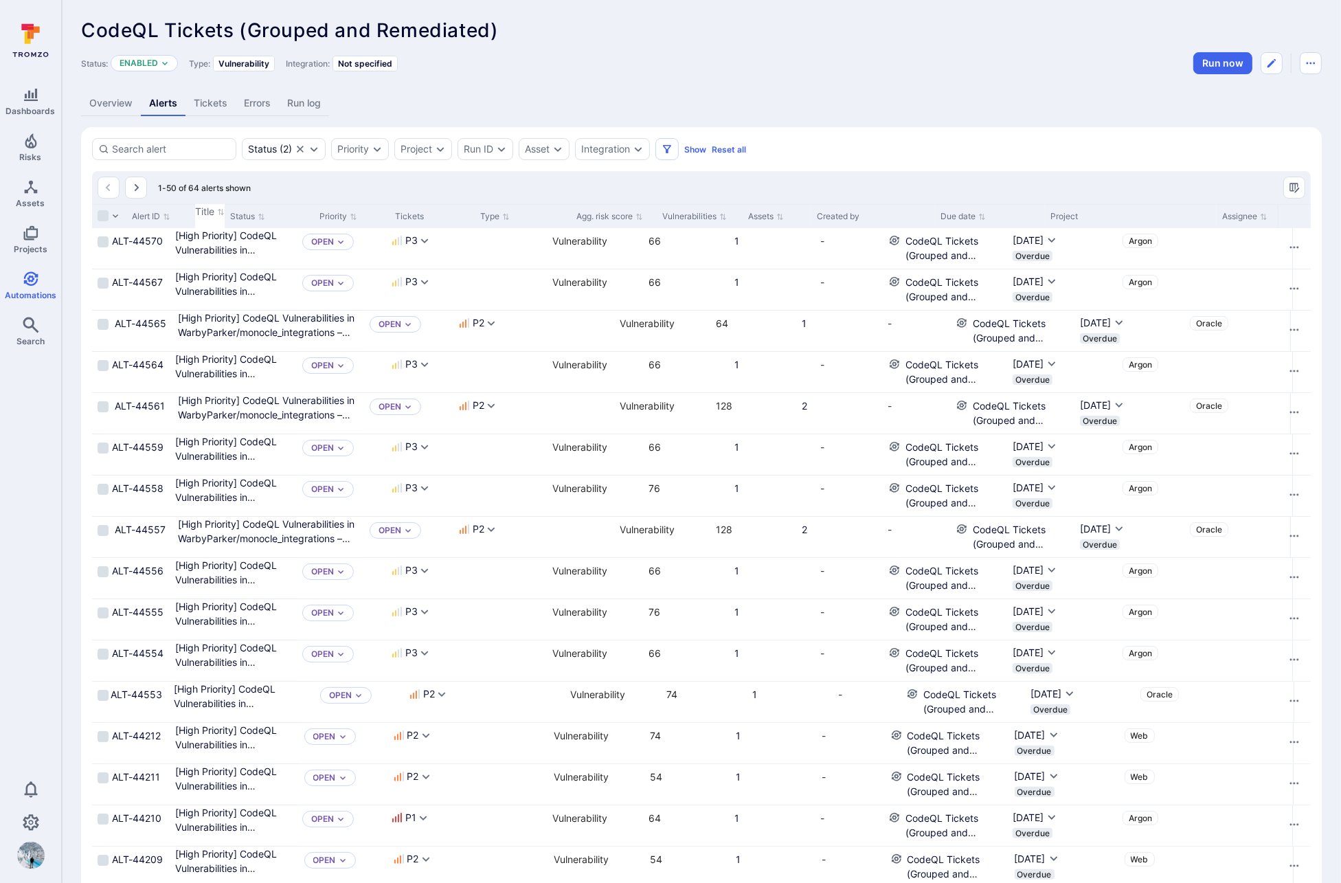
drag, startPoint x: 366, startPoint y: 214, endPoint x: 465, endPoint y: 218, distance: 99.0
click at [1308, 218] on div at bounding box center [1309, 216] width 2 height 24
click at [302, 407] on Required"] "[High Priority] CodeQL Vulnerabilities in WarbyParker/monocle_integrations – Im…" at bounding box center [266, 414] width 177 height 41
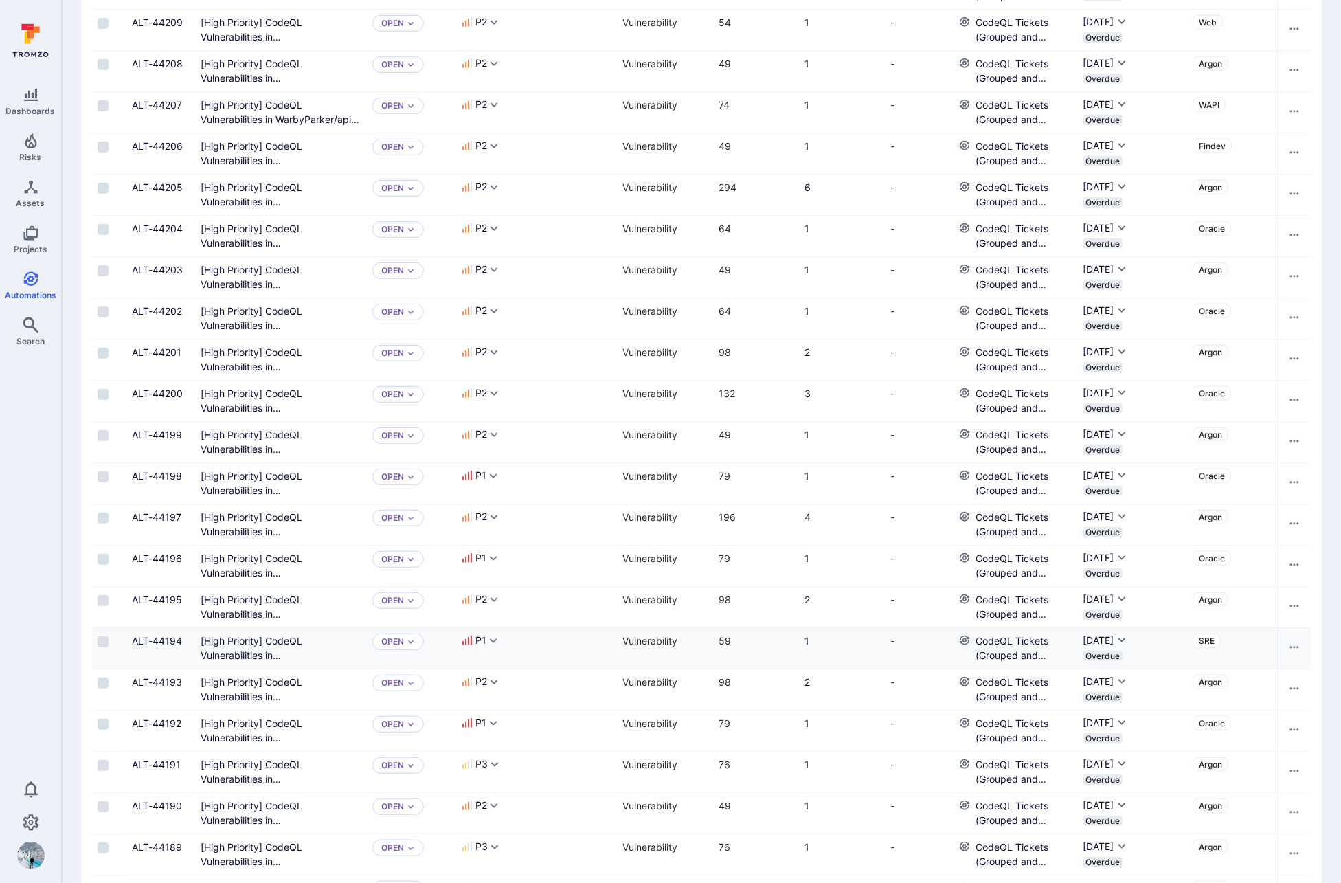
scroll to position [976, 0]
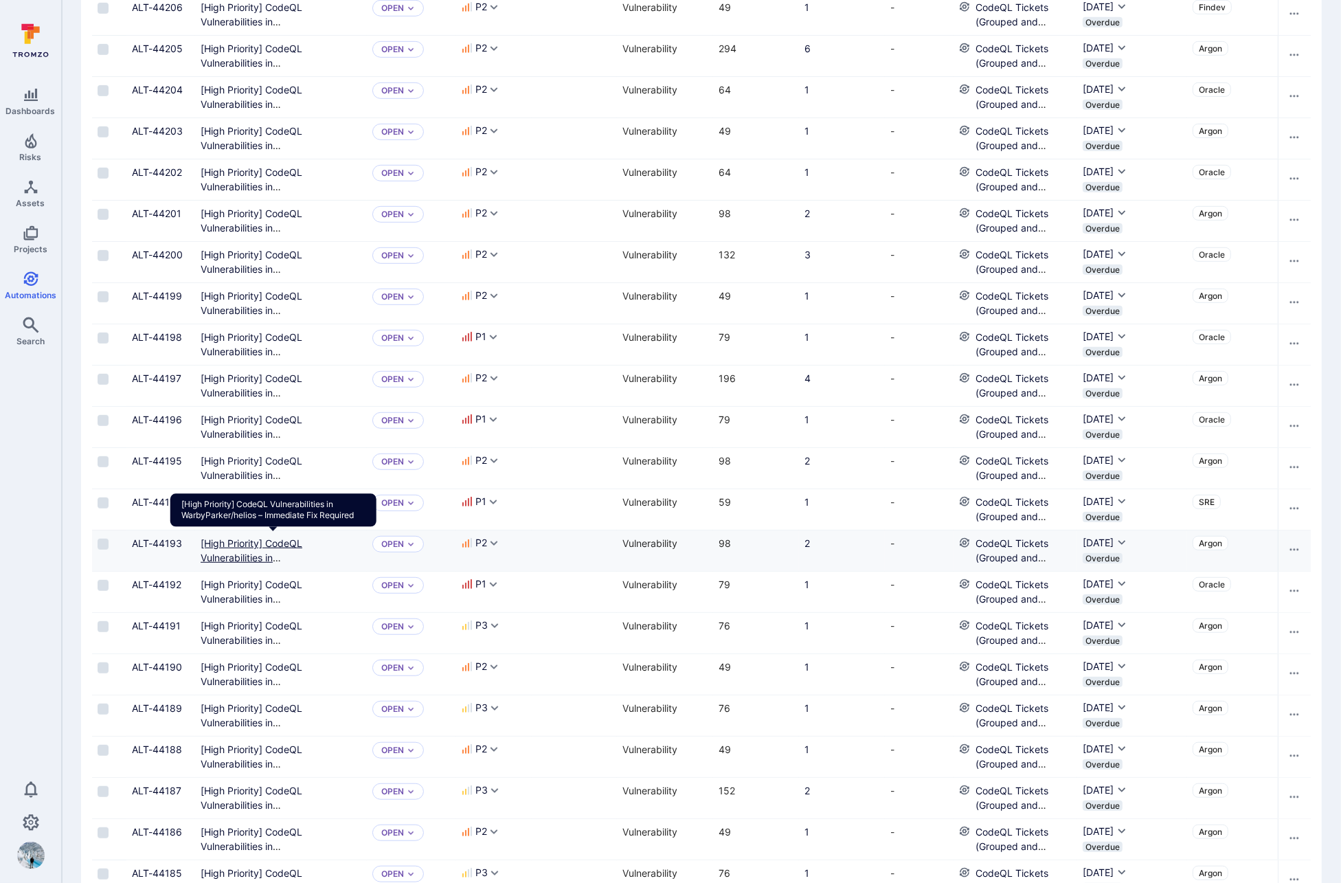
click at [232, 544] on Required"] "[High Priority] CodeQL Vulnerabilities in WarbyParker/helios – Immediate Fix Re…" at bounding box center [281, 564] width 161 height 55
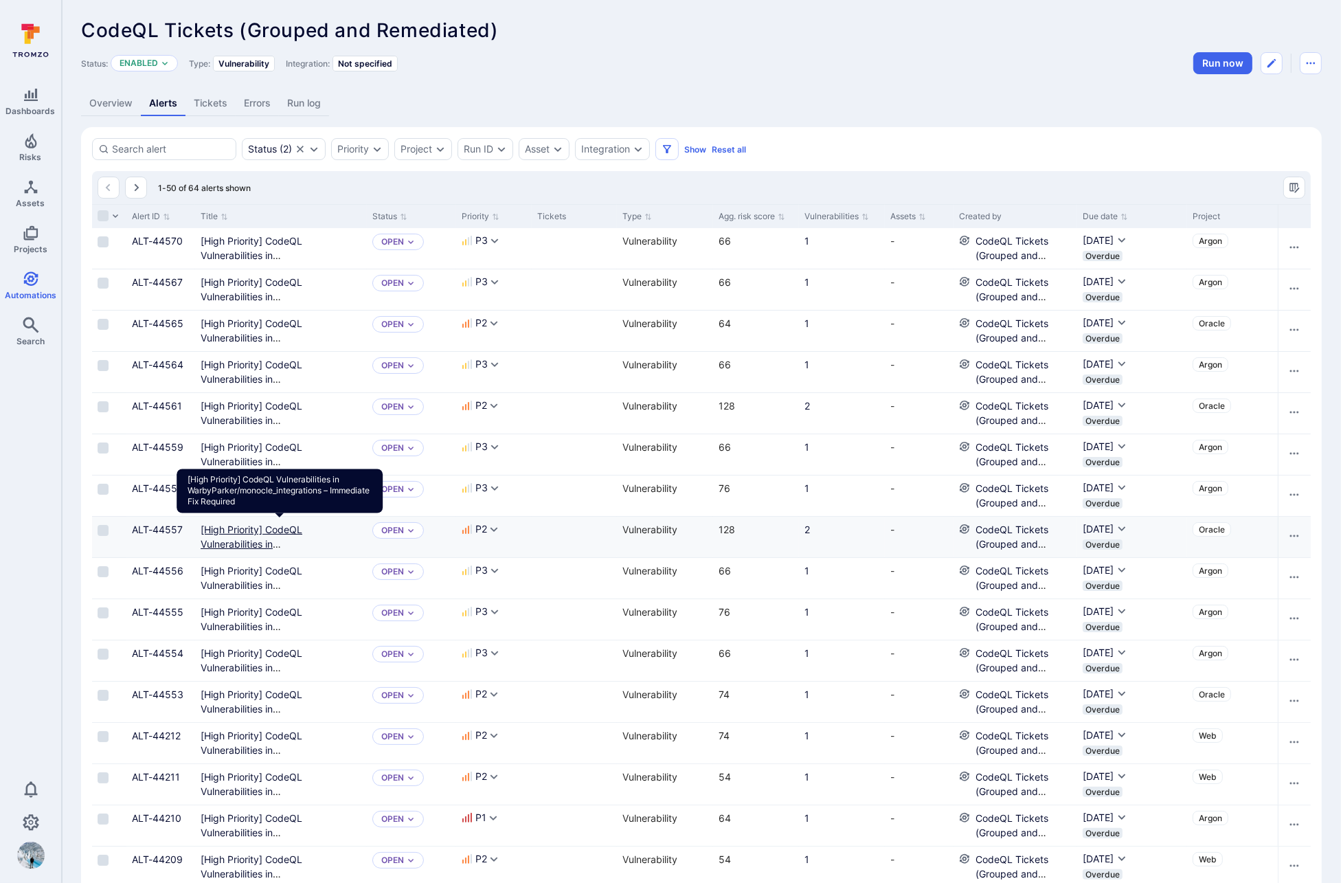
click at [253, 544] on Required"] "[High Priority] CodeQL Vulnerabilities in WarbyParker/monocle_integrations – Im…" at bounding box center [279, 551] width 157 height 55
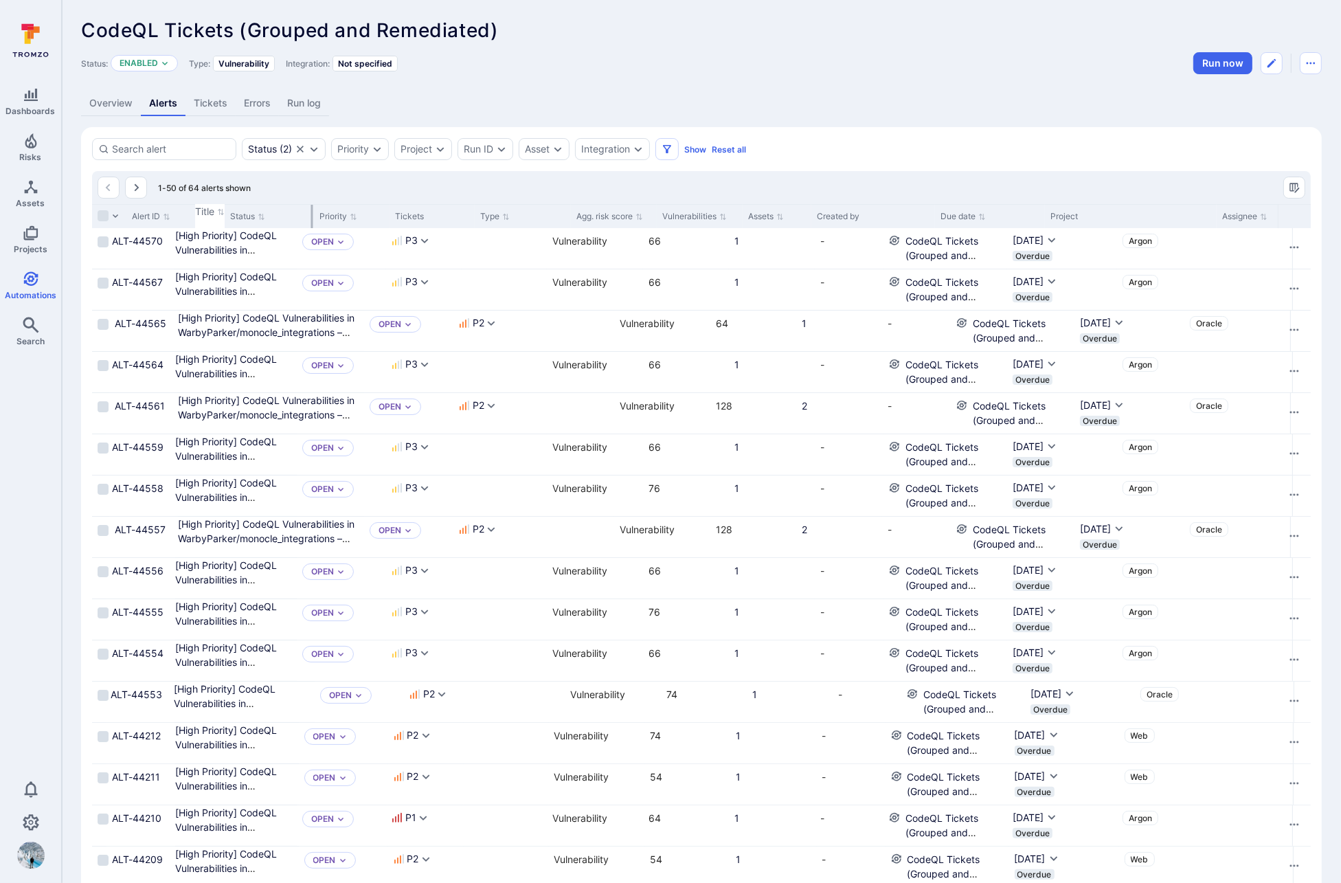
drag, startPoint x: 364, startPoint y: 214, endPoint x: 712, endPoint y: 223, distance: 348.5
click at [1308, 223] on div at bounding box center [1309, 216] width 2 height 24
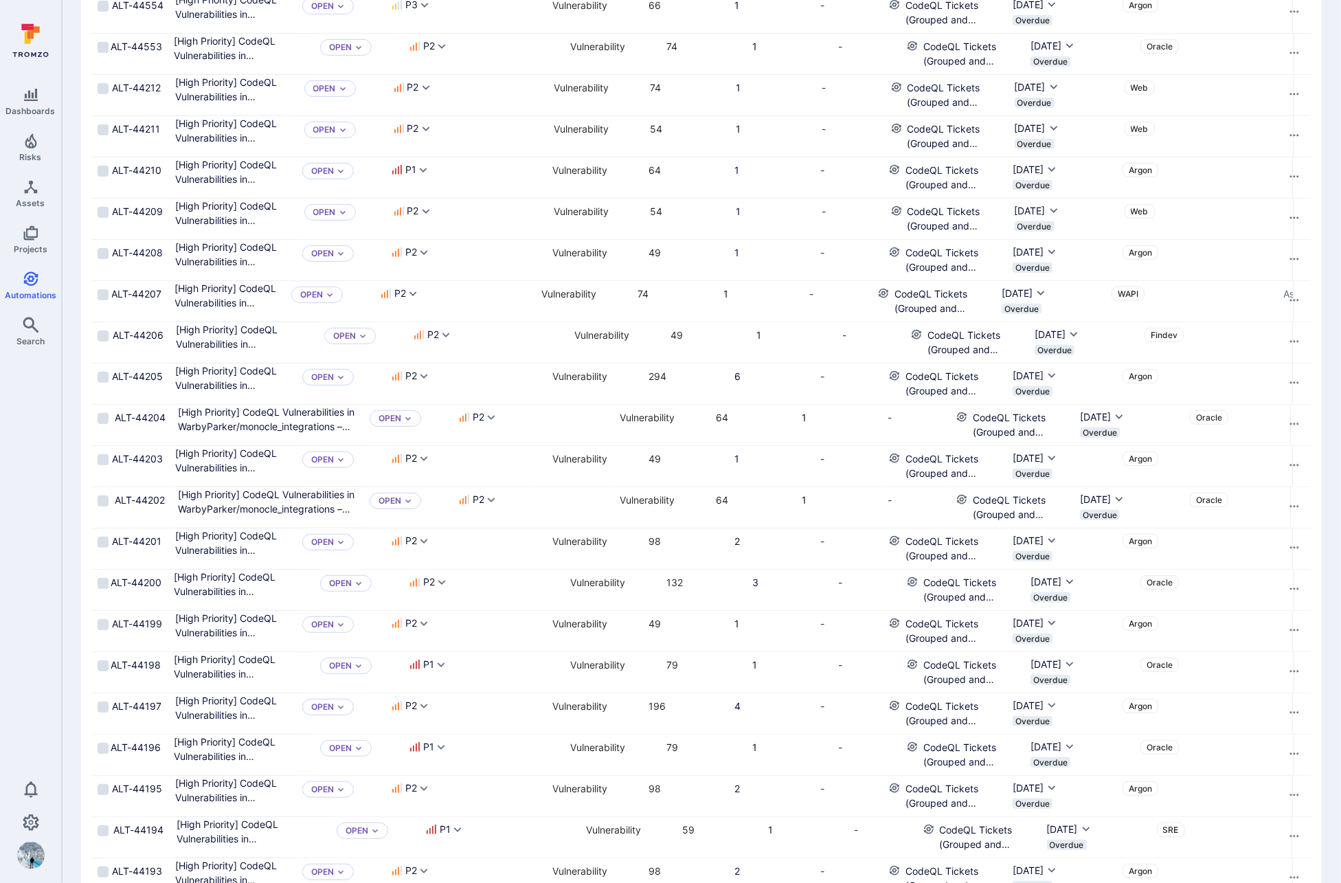
scroll to position [1471, 0]
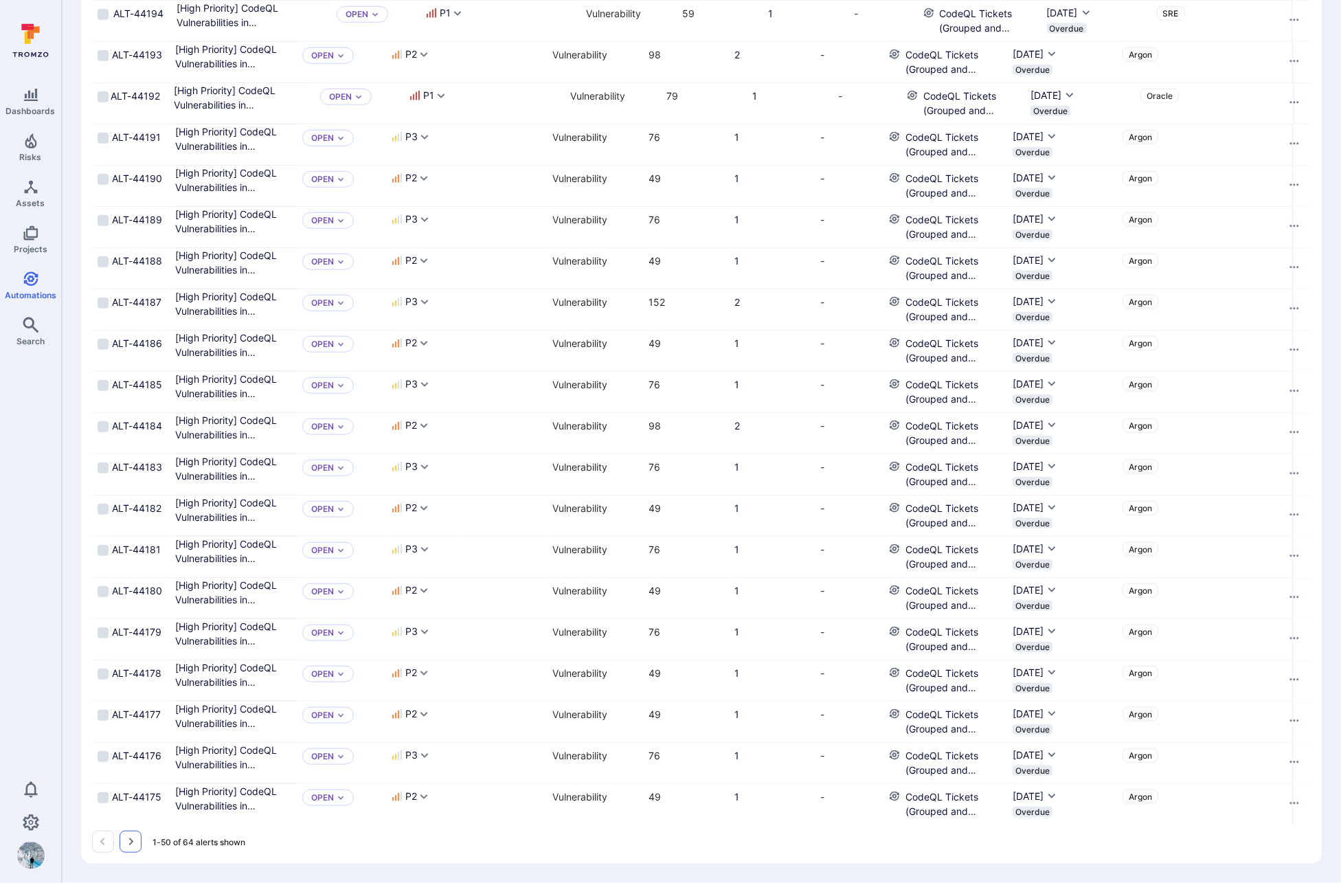
click at [126, 840] on icon "Go to the next page" at bounding box center [130, 841] width 11 height 11
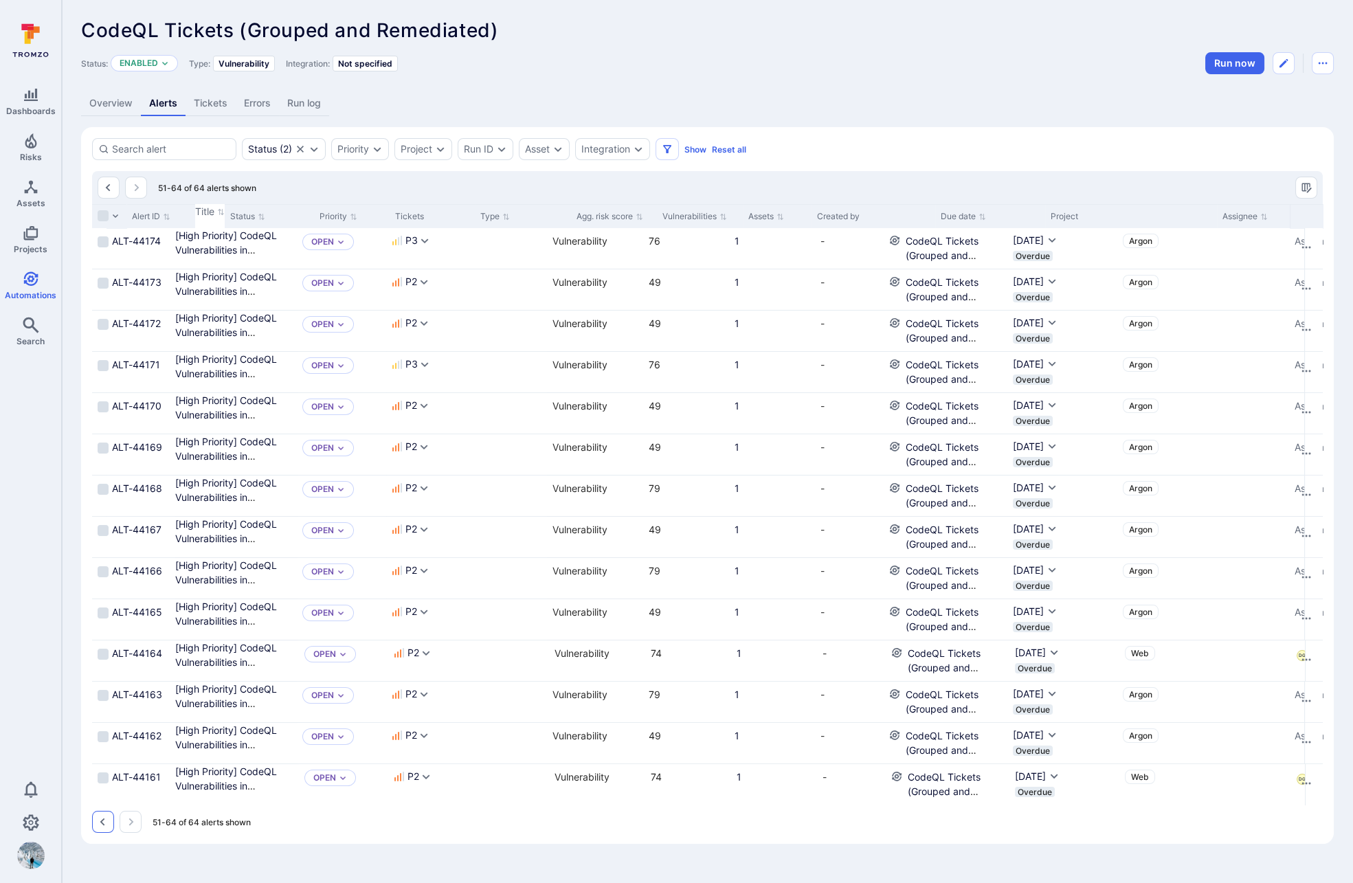
click at [104, 827] on icon "Go to the previous page" at bounding box center [103, 821] width 11 height 11
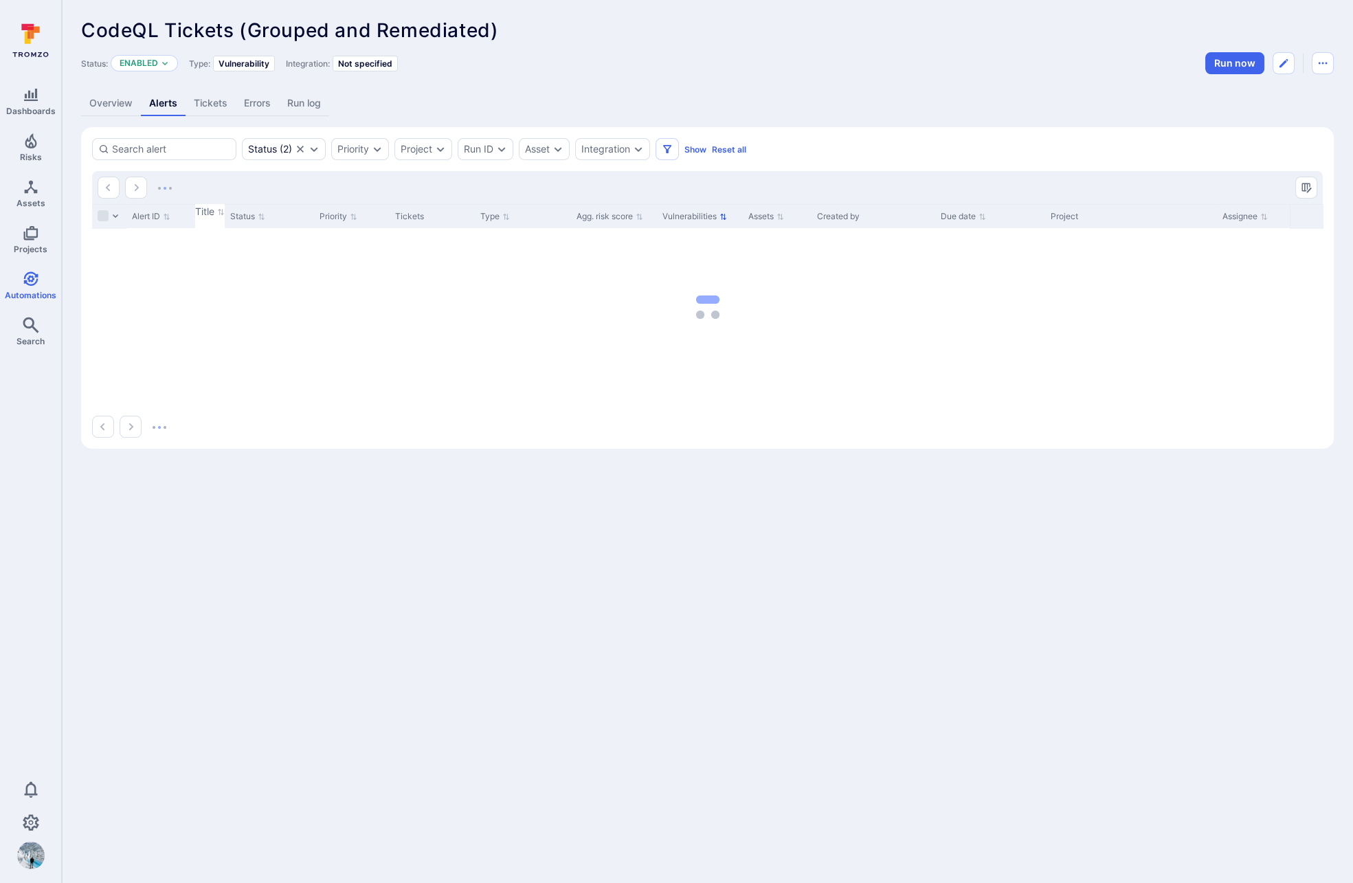
click at [727, 216] on button "Vulnerabilities" at bounding box center [694, 216] width 65 height 11
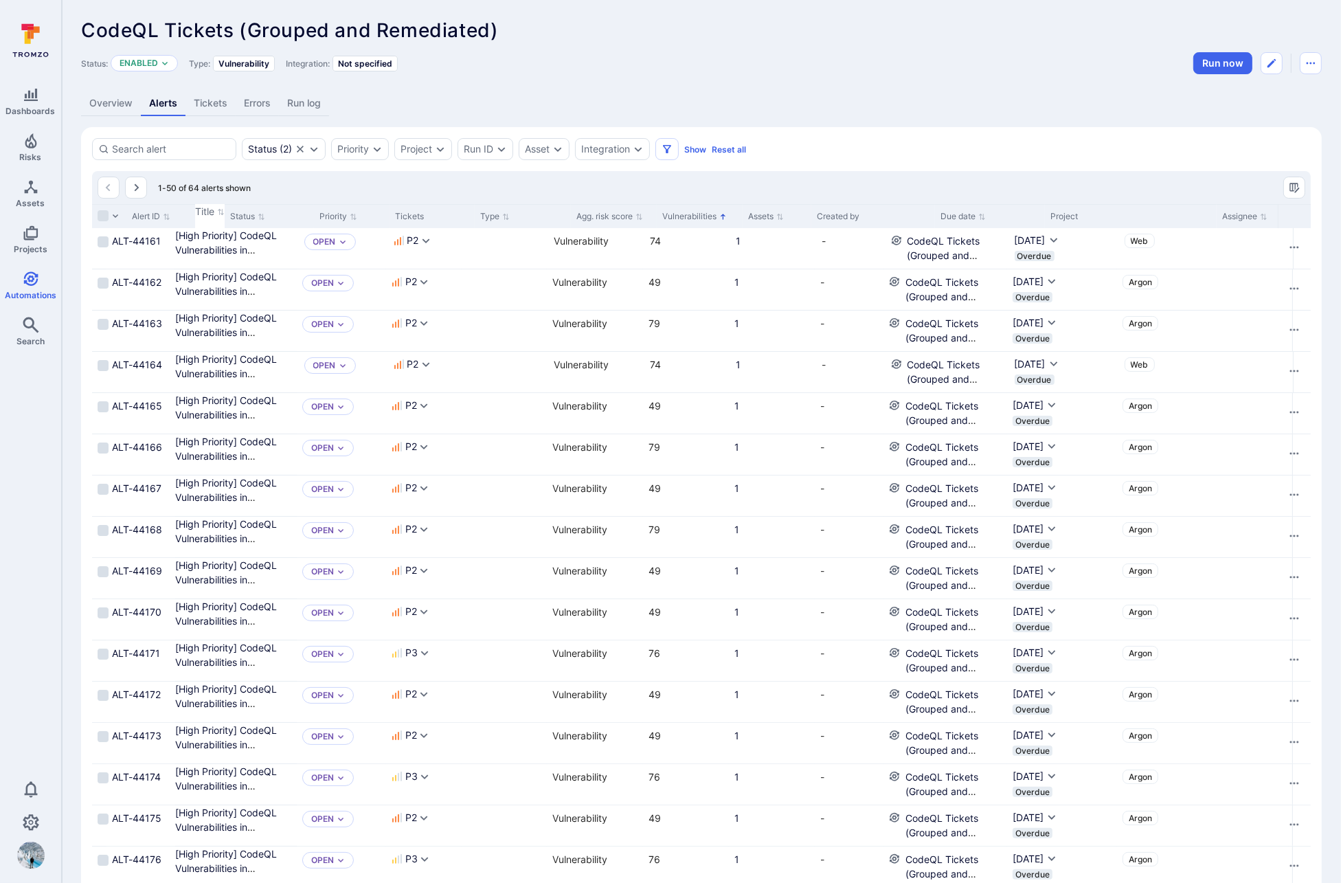
click at [727, 217] on button "Vulnerabilities" at bounding box center [694, 216] width 65 height 11
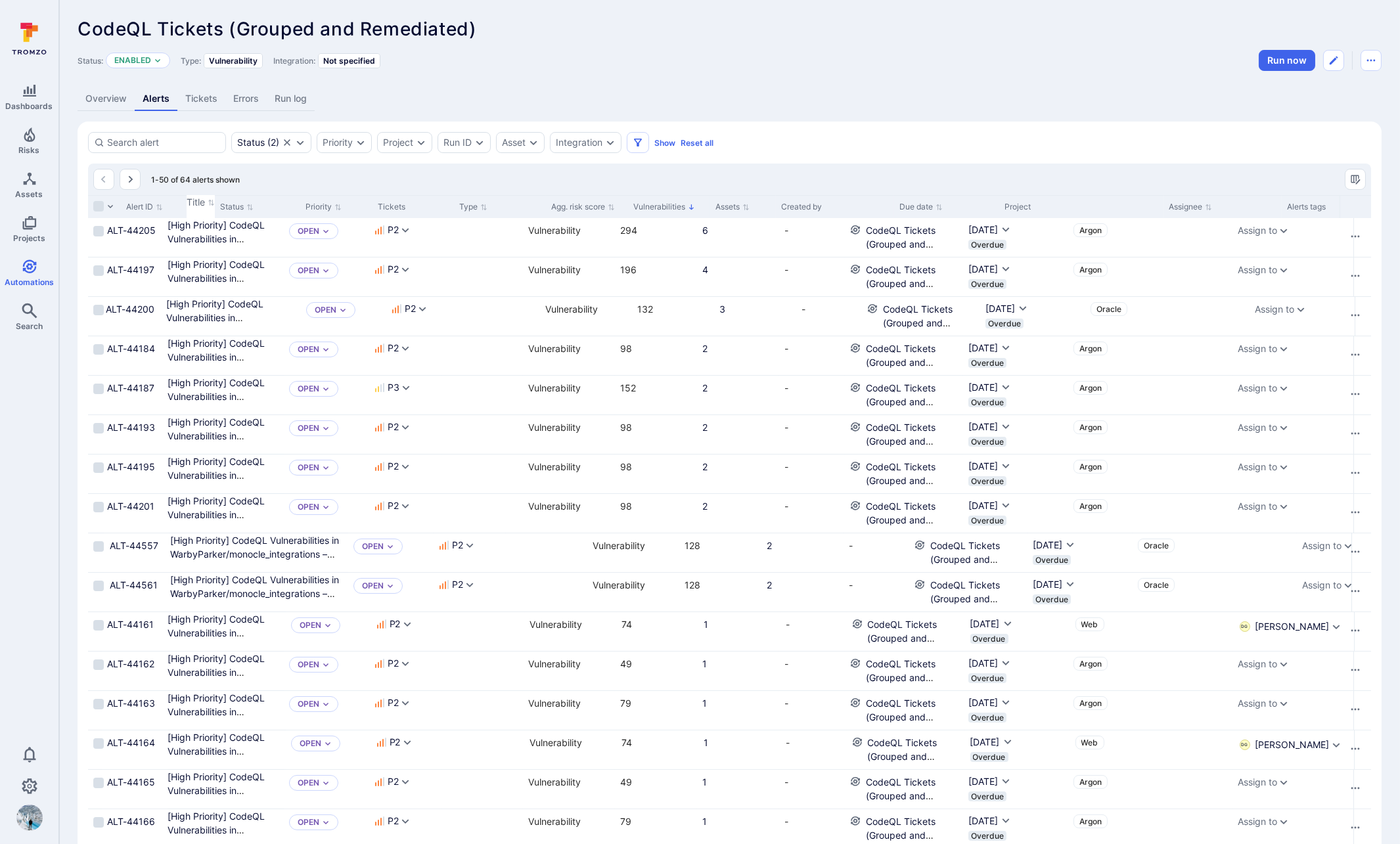
click at [893, 42] on header "CodeQL Tickets (Grouped and Remediated) ... Show more Status: Enabled Type: Vul…" at bounding box center [730, 44] width 1304 height 53
